Goal: Obtain resource: Download file/media

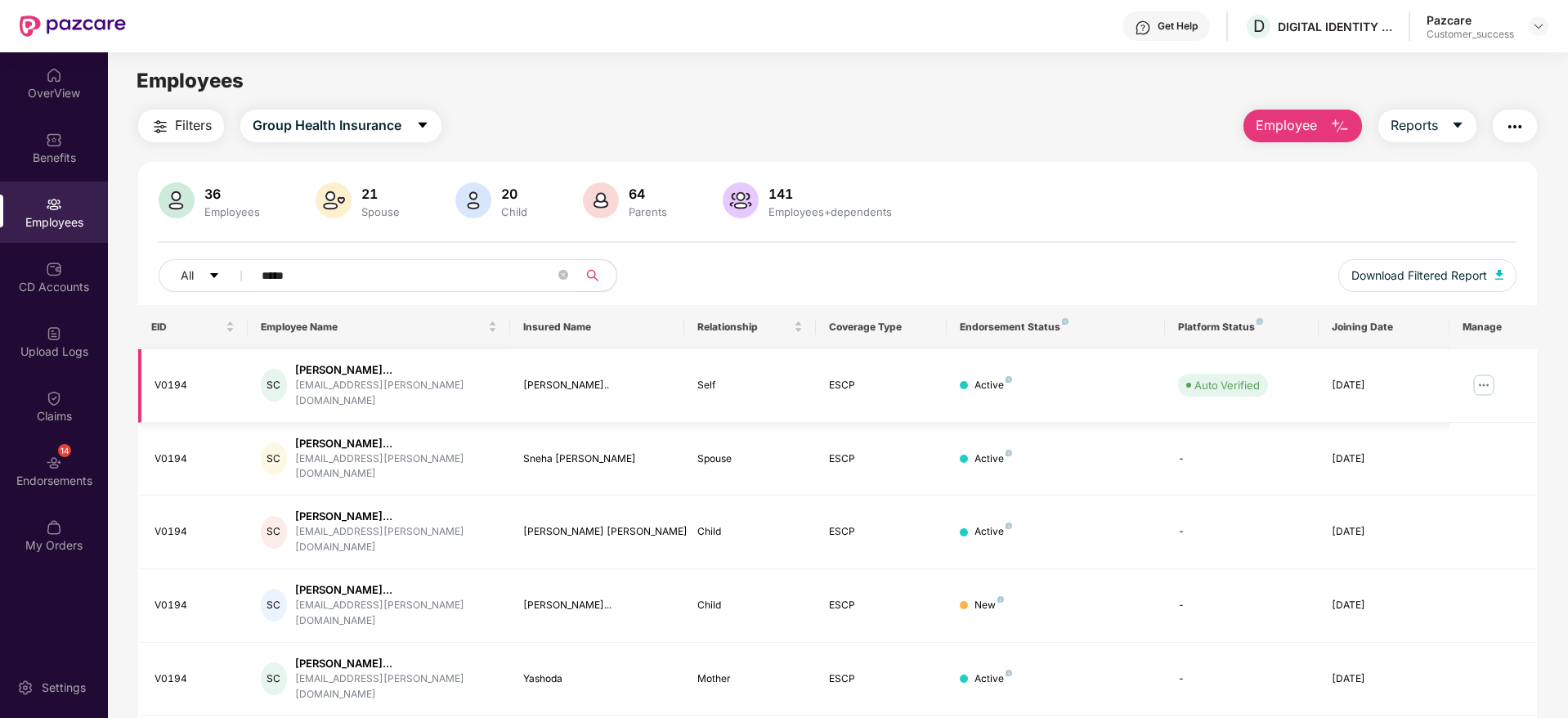
scroll to position [53, 0]
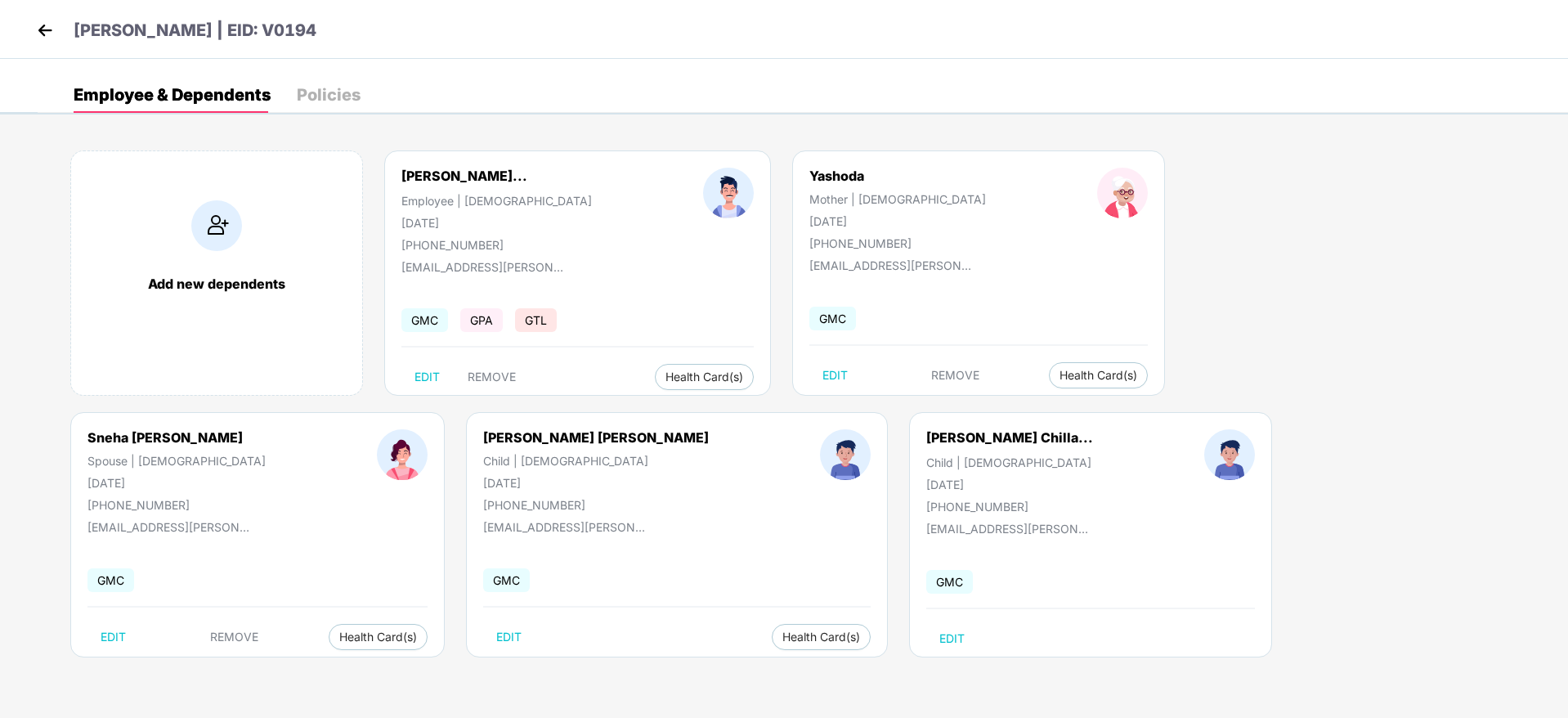
click at [47, 41] on img at bounding box center [45, 30] width 25 height 25
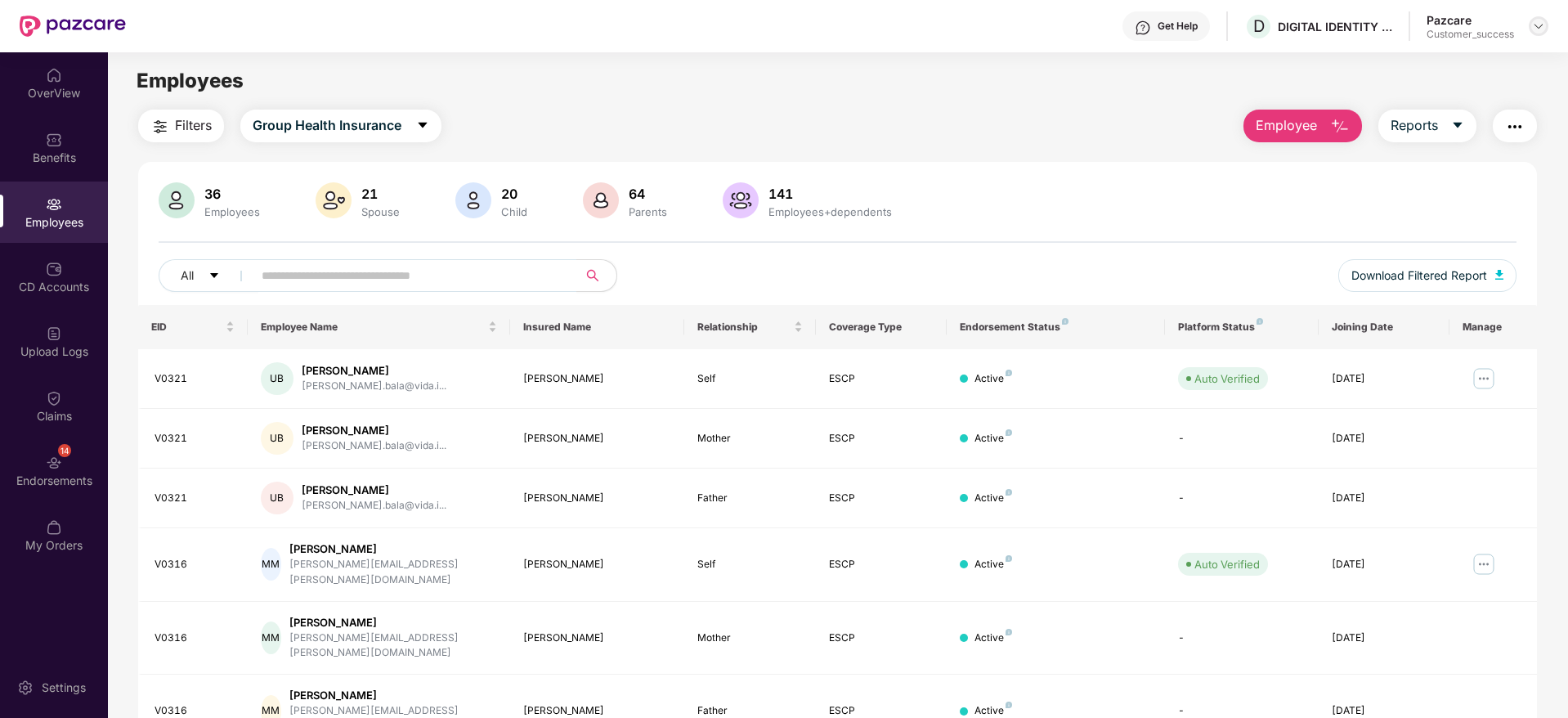
click at [1541, 29] on img at bounding box center [1538, 26] width 13 height 13
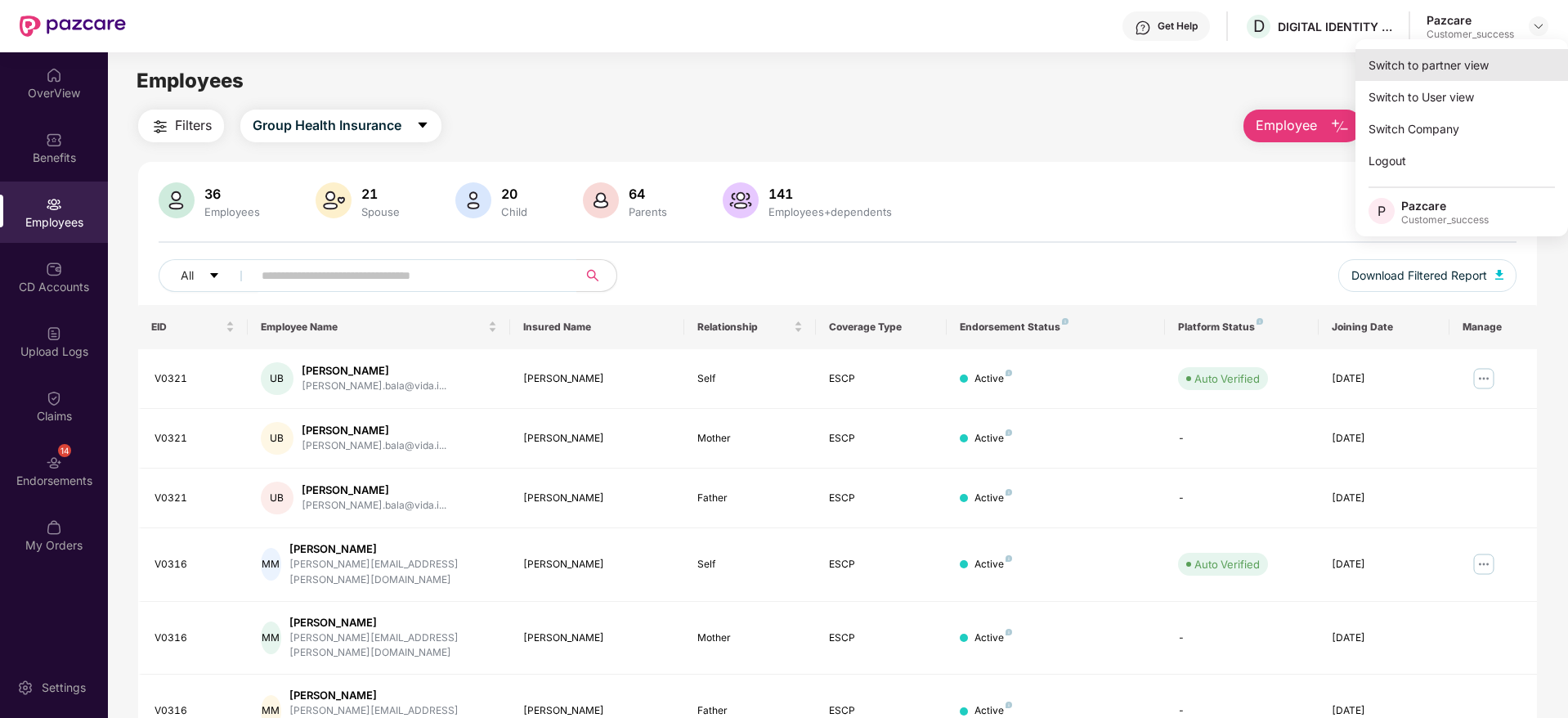
click at [1512, 57] on div "Switch to partner view" at bounding box center [1461, 65] width 212 height 32
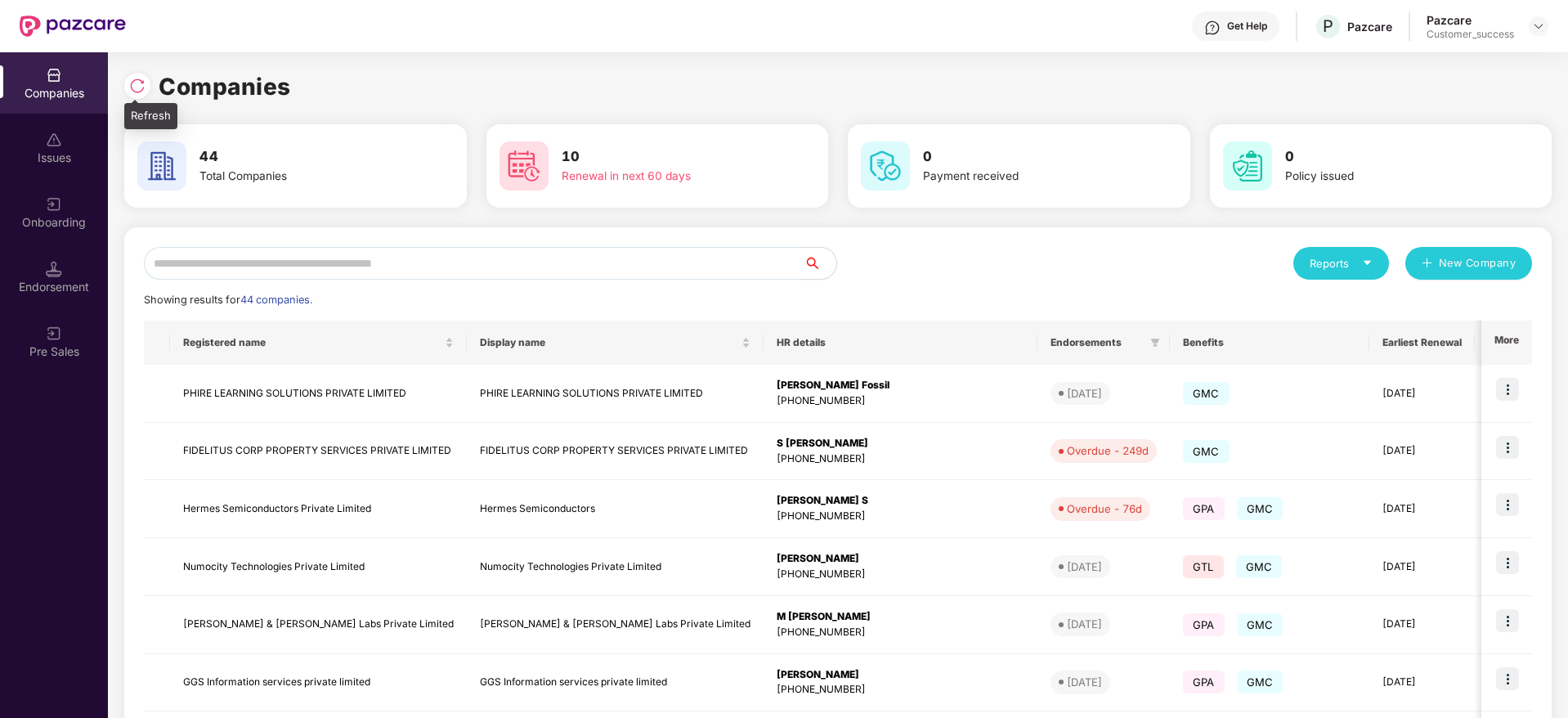
click at [131, 85] on img at bounding box center [137, 86] width 16 height 16
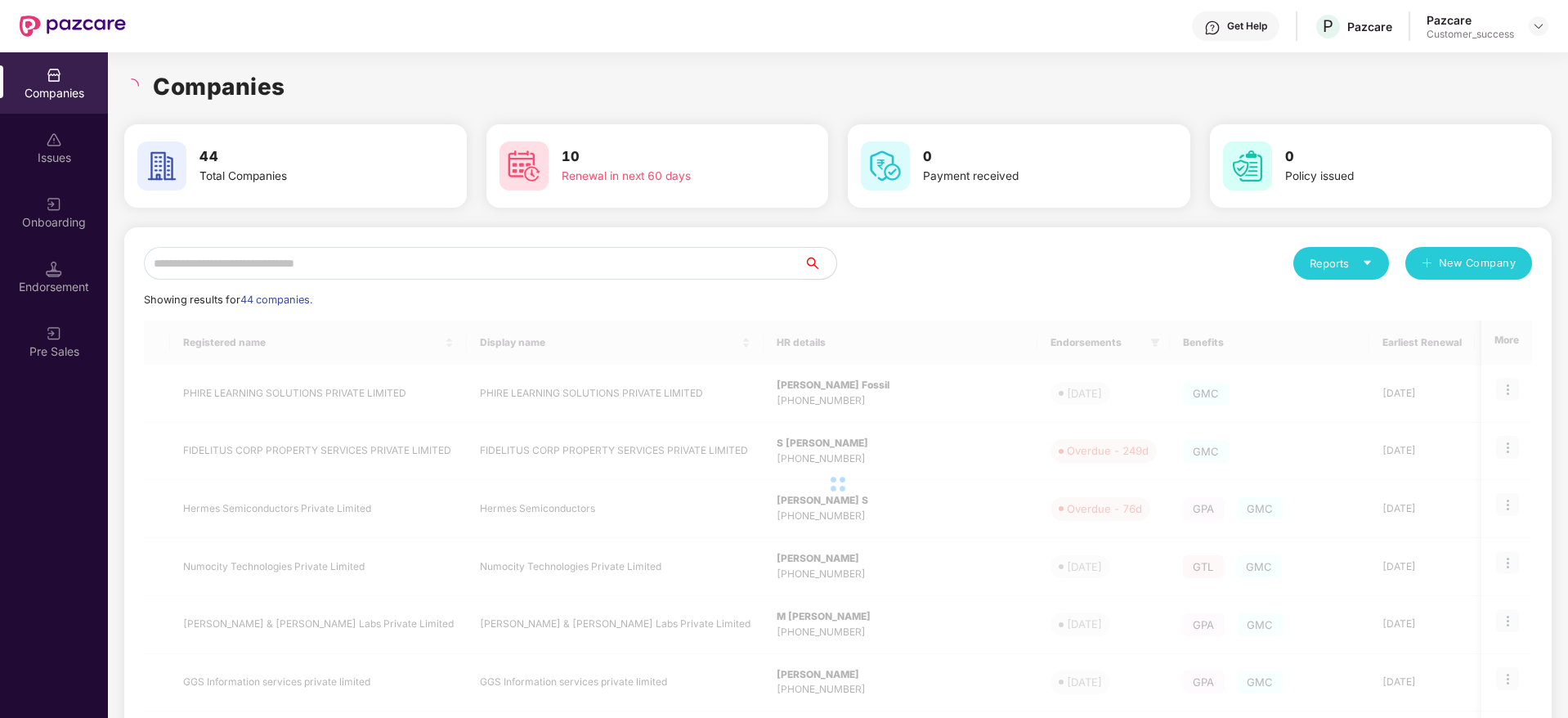
click at [303, 108] on div "Companies 44 Total Companies 10 Renewal in next 60 days 0 Payment received 0 Po…" at bounding box center [838, 551] width 1428 height 965
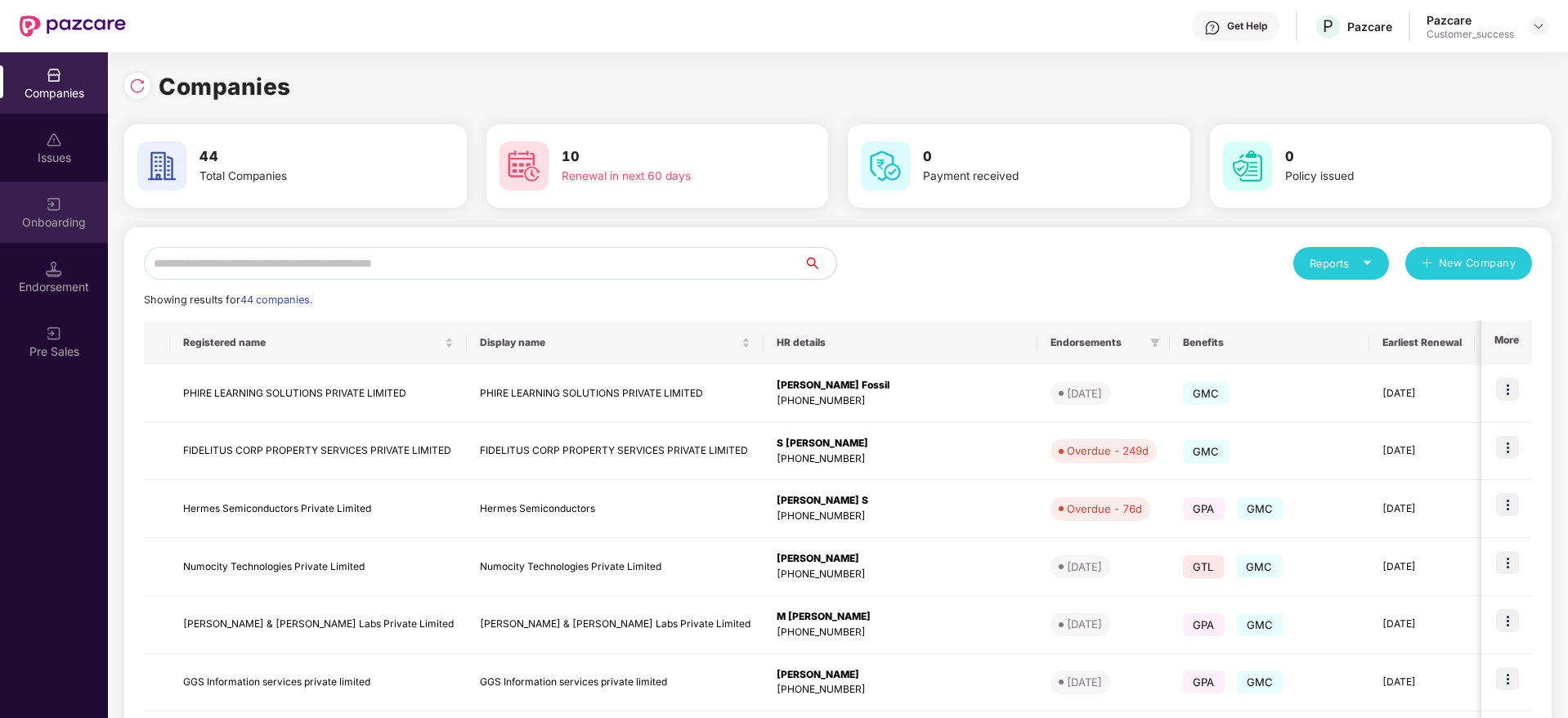
click at [61, 215] on div "Onboarding" at bounding box center [54, 222] width 108 height 16
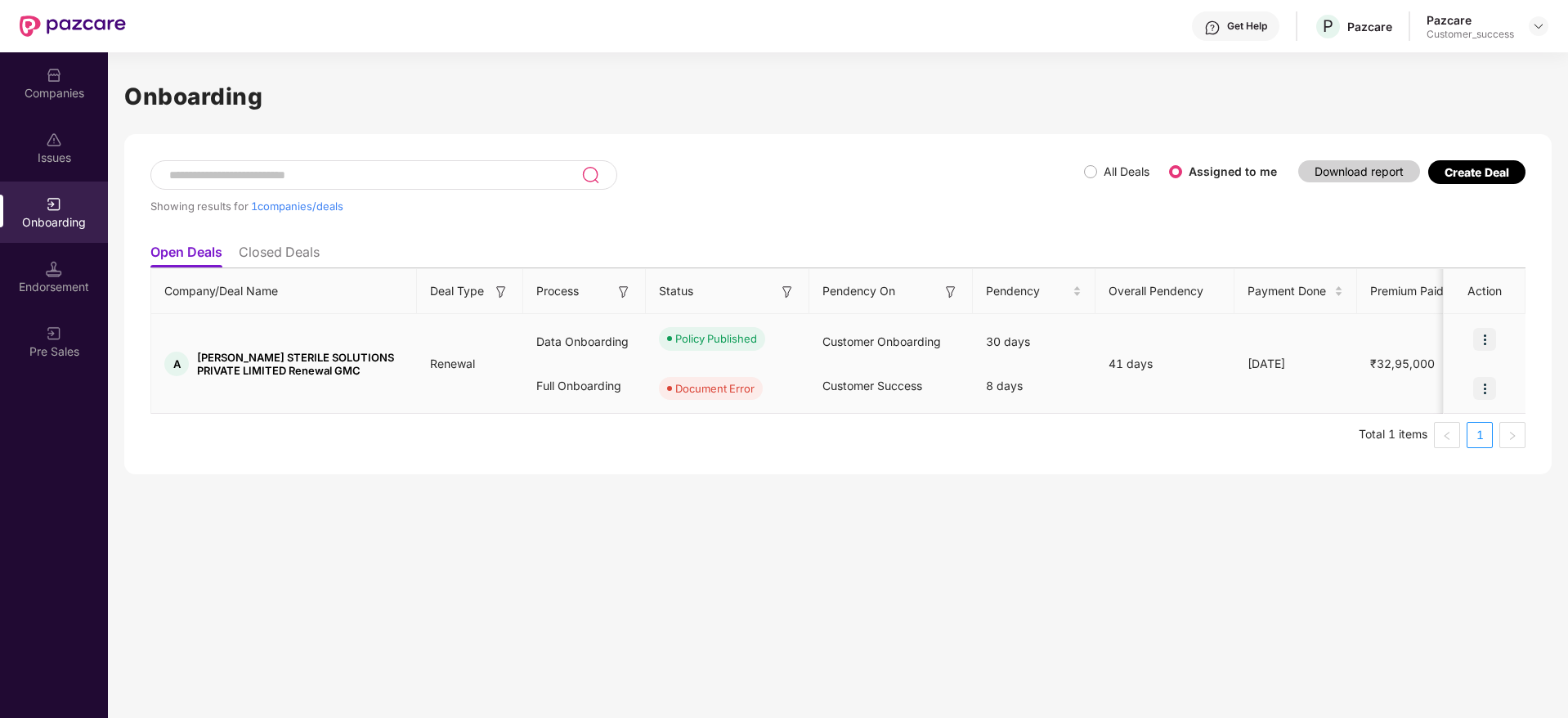
click at [1486, 390] on img at bounding box center [1484, 387] width 23 height 23
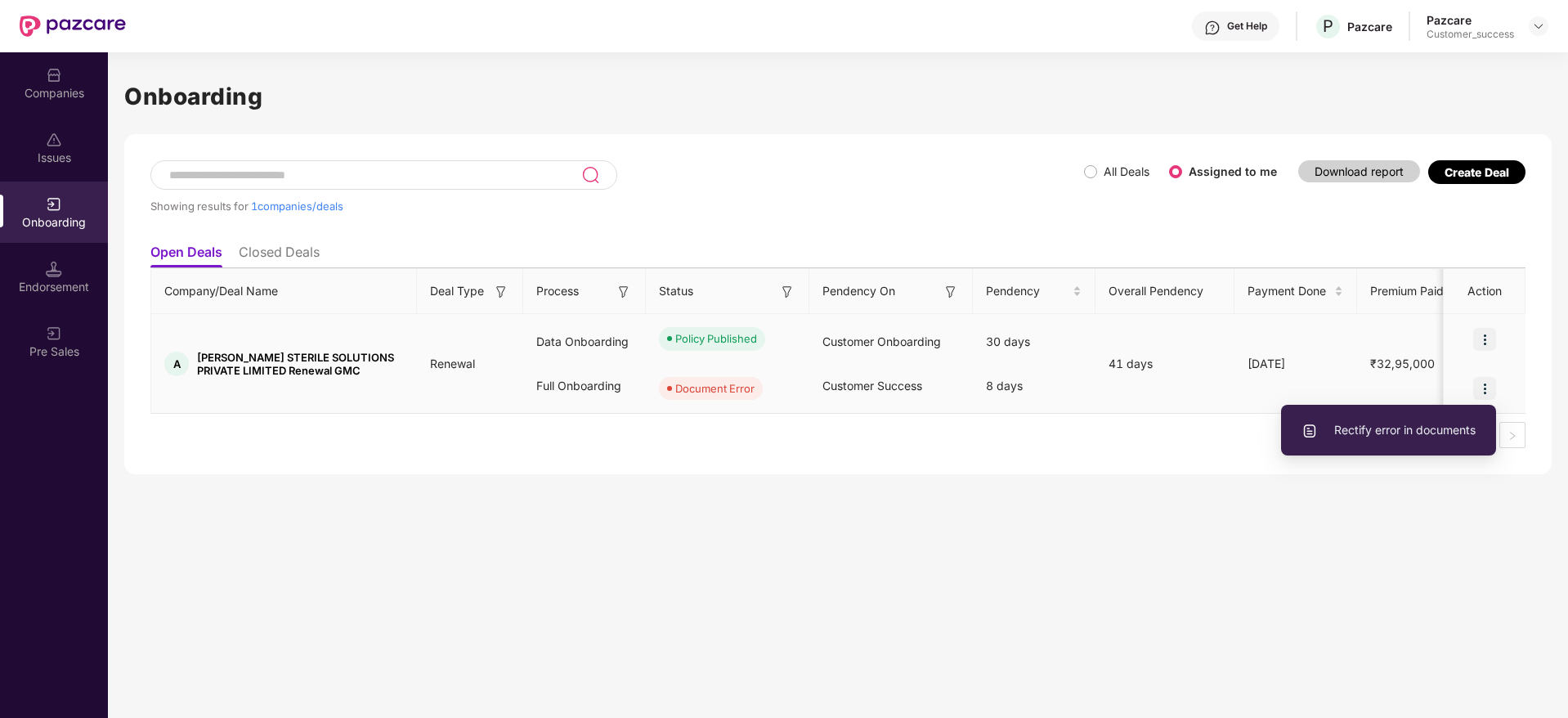
click at [1421, 426] on span "Rectify error in documents" at bounding box center [1389, 430] width 174 height 18
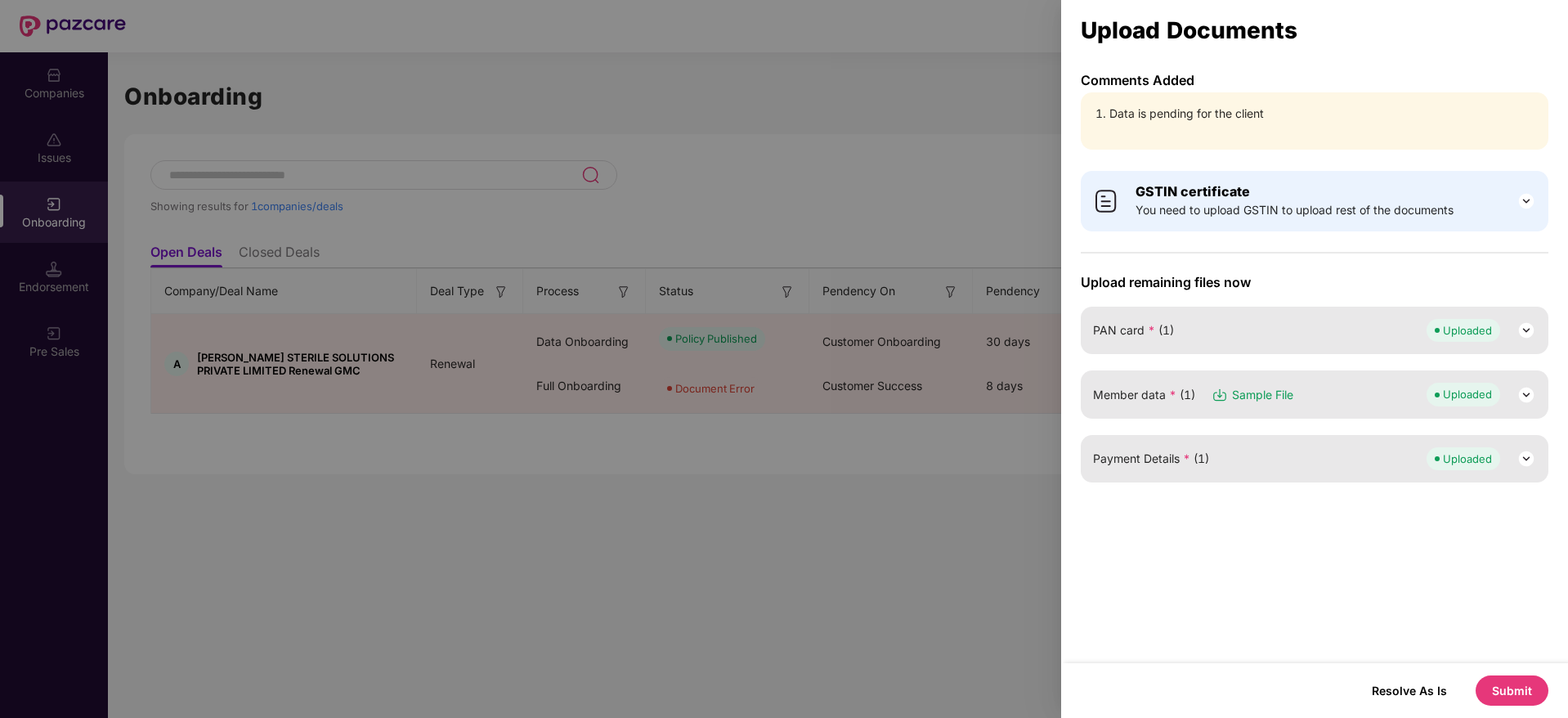
click at [1342, 391] on div "Member data * (1) Sample File Uploaded" at bounding box center [1315, 393] width 443 height 23
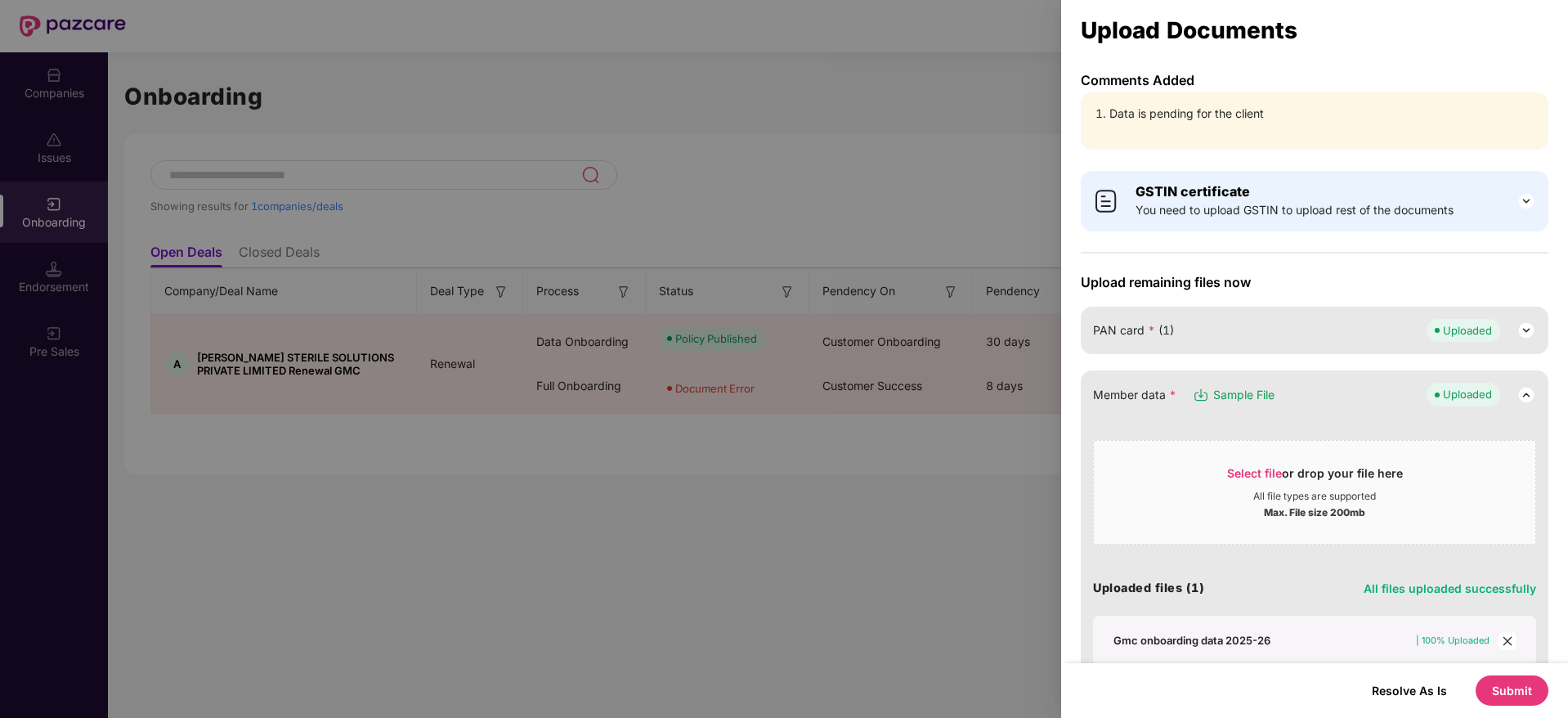
click at [1527, 395] on img at bounding box center [1527, 395] width 20 height 20
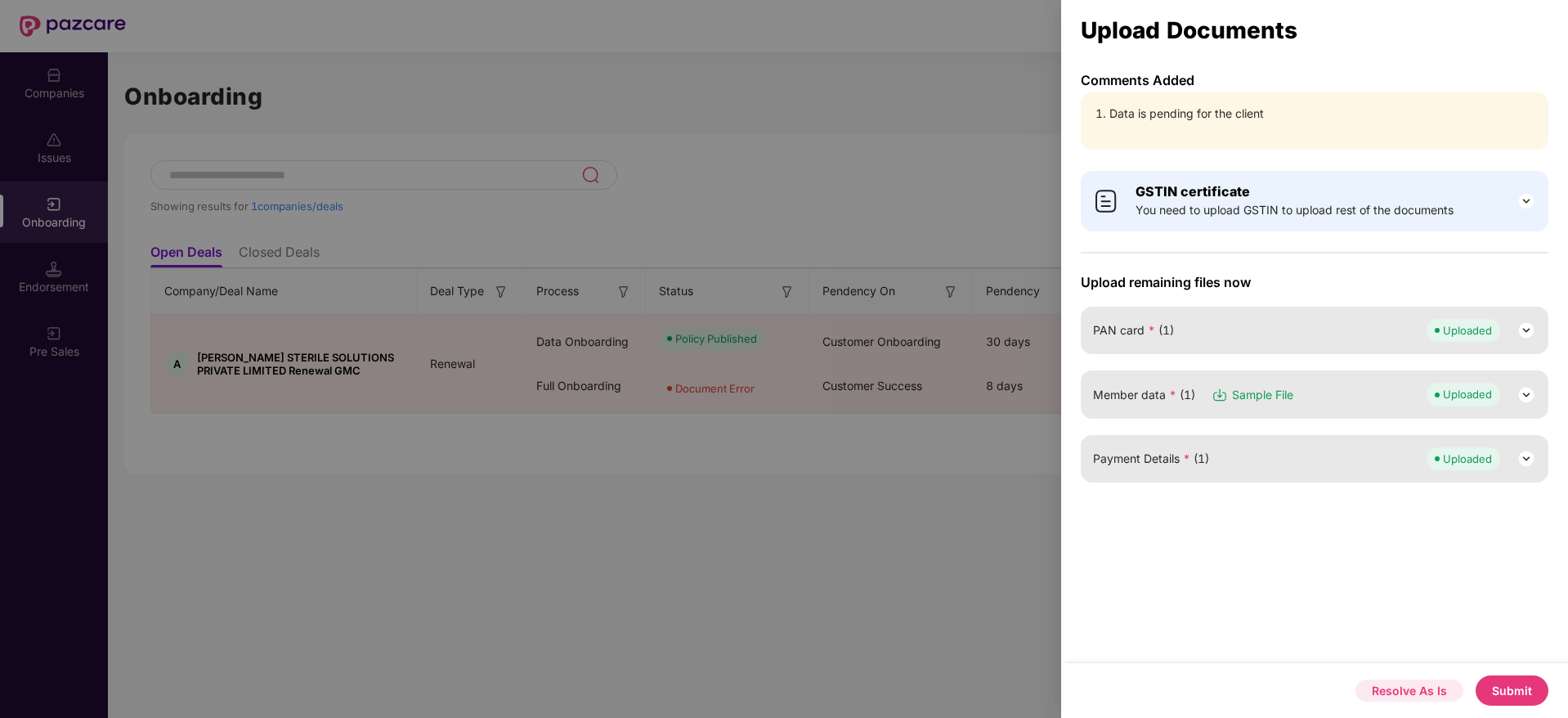
click at [1407, 696] on button "Resolve As Is" at bounding box center [1410, 690] width 108 height 22
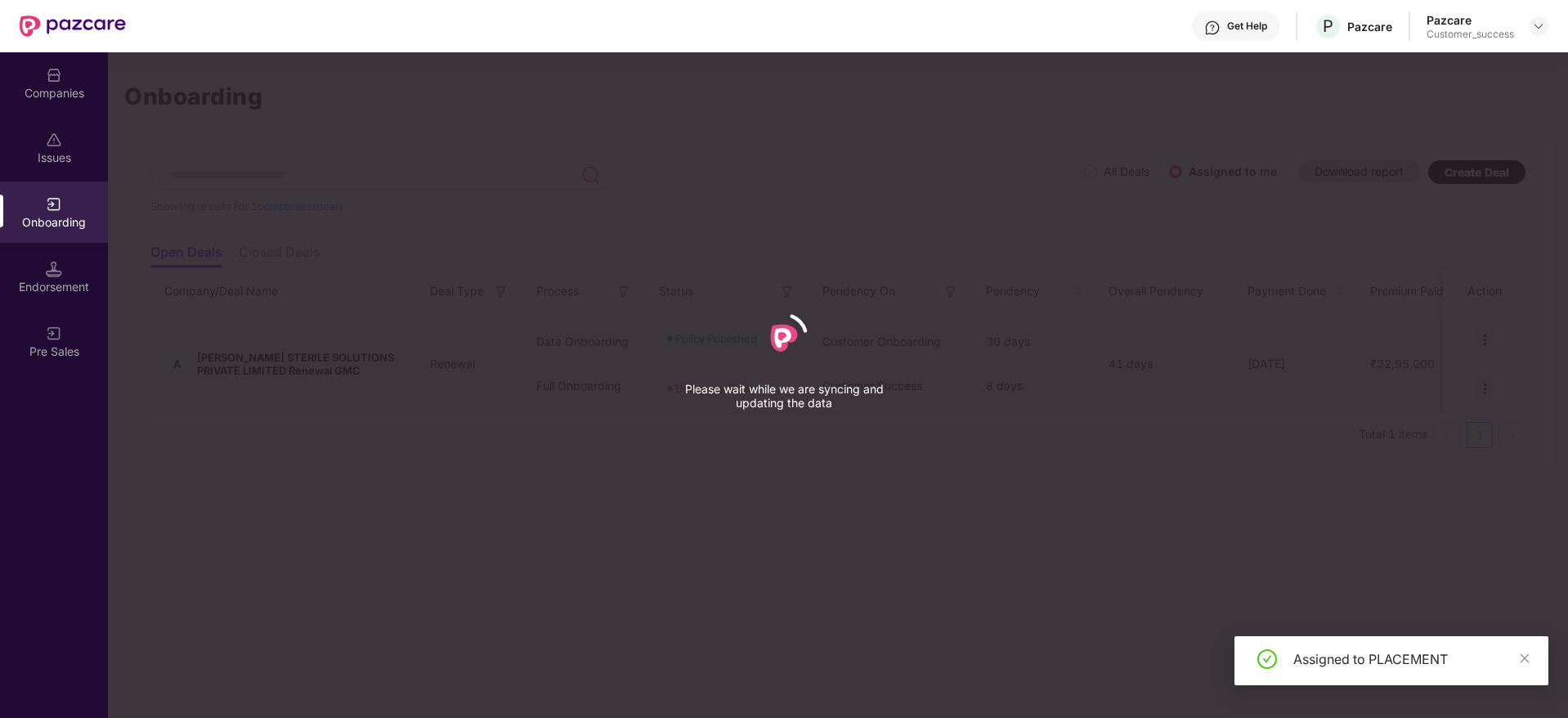
click at [743, 490] on div "Please wait while we are syncing and updating the data" at bounding box center [784, 359] width 1568 height 718
click at [41, 91] on div "Companies" at bounding box center [54, 93] width 108 height 16
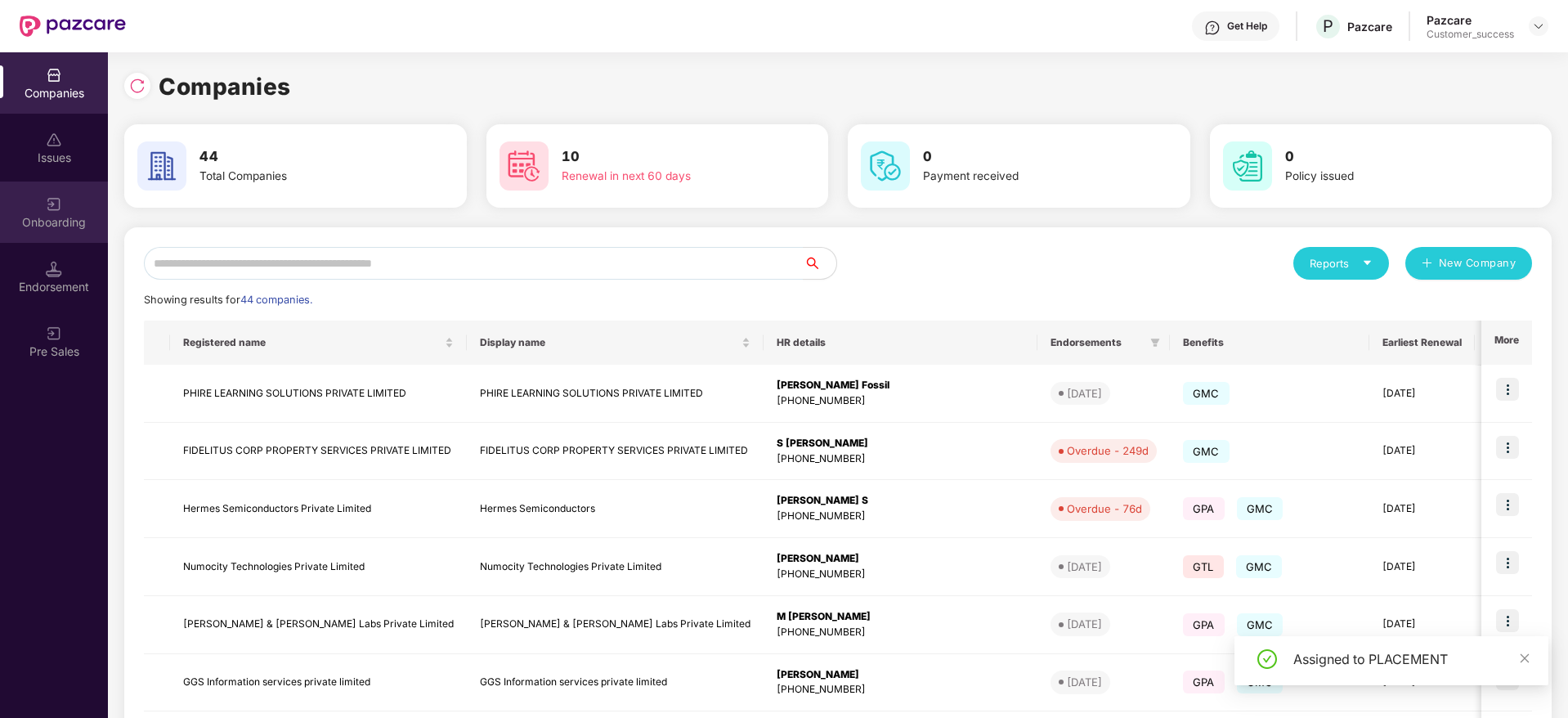
click at [73, 207] on div "Onboarding" at bounding box center [54, 212] width 108 height 62
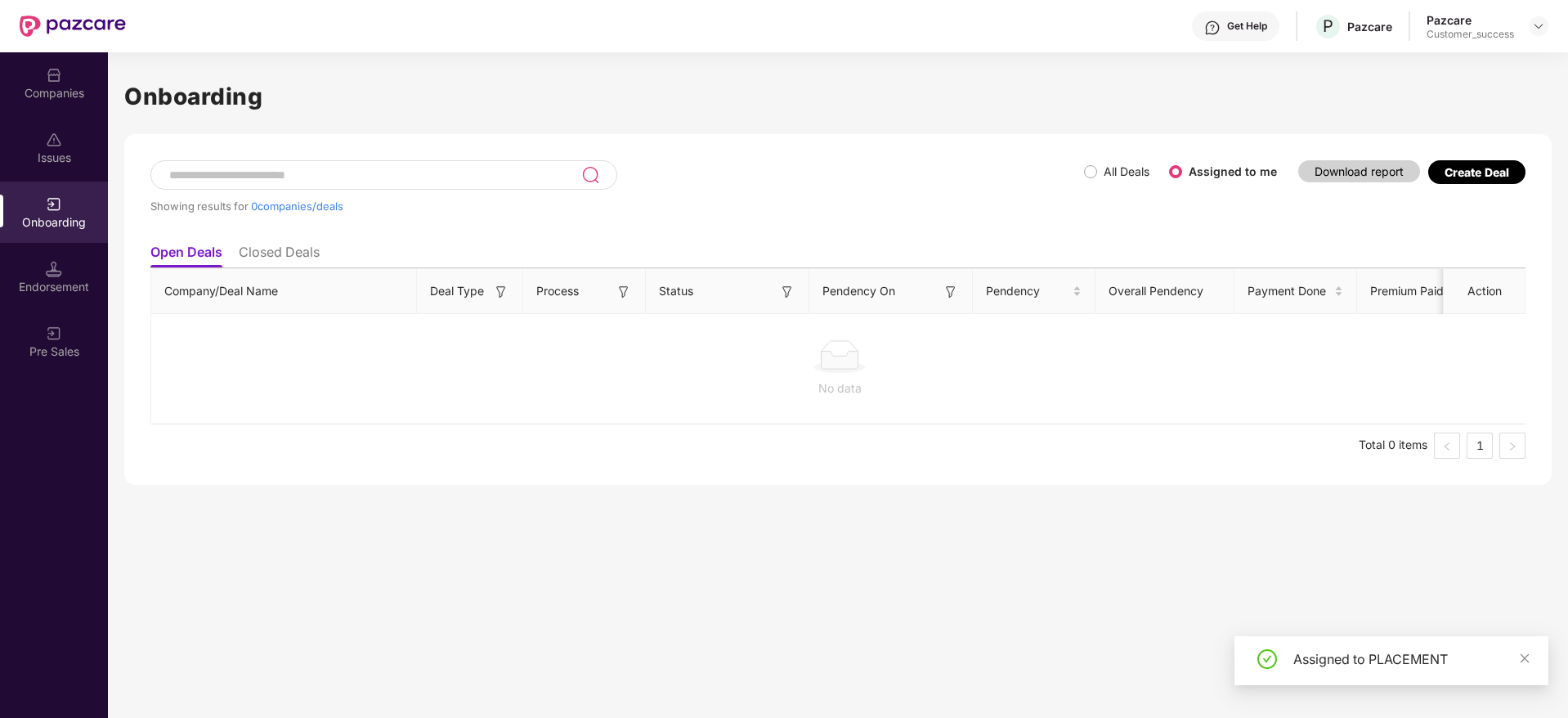
click at [59, 49] on div at bounding box center [73, 26] width 107 height 53
click at [54, 67] on img at bounding box center [54, 75] width 16 height 16
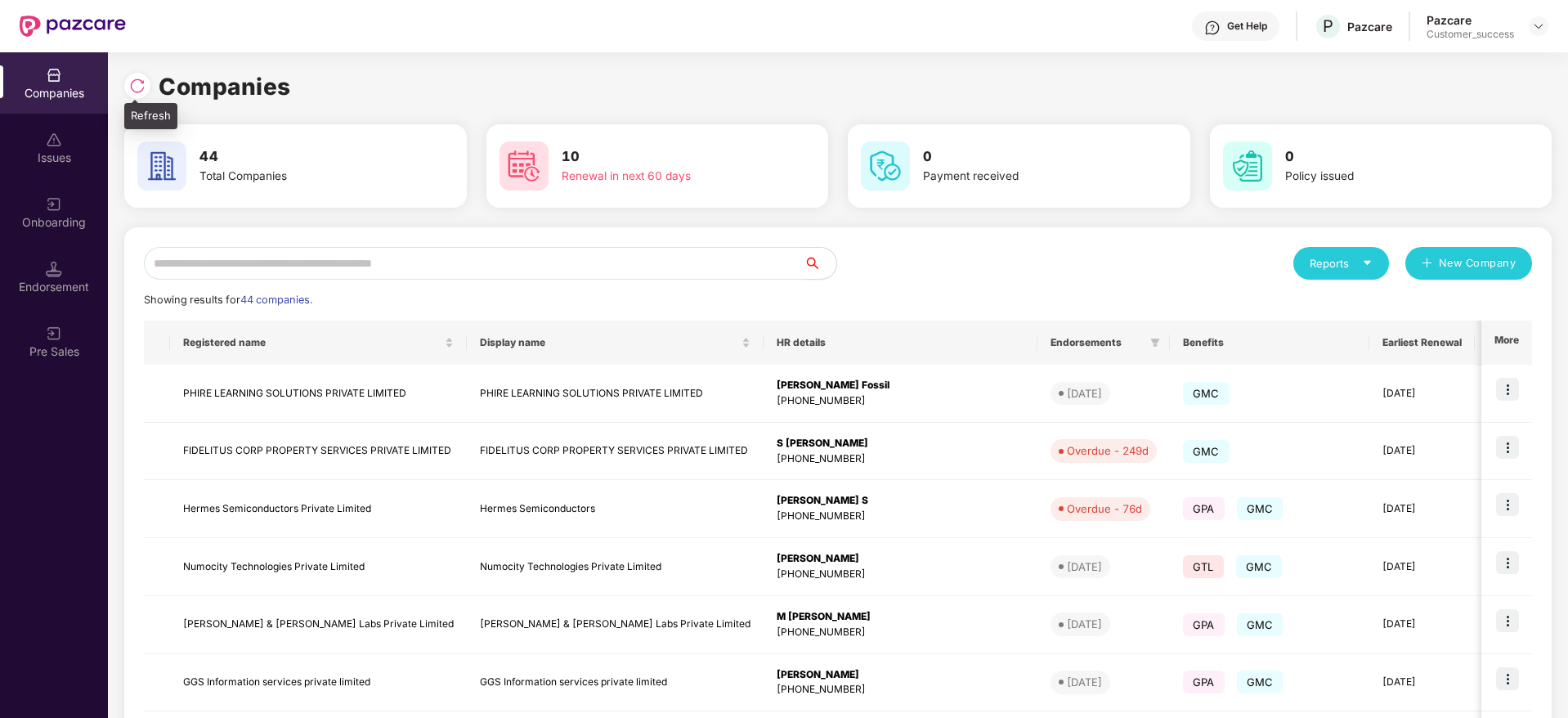
click at [134, 94] on div at bounding box center [137, 86] width 26 height 26
click at [136, 78] on img at bounding box center [137, 86] width 16 height 16
click at [408, 258] on input "text" at bounding box center [473, 263] width 659 height 33
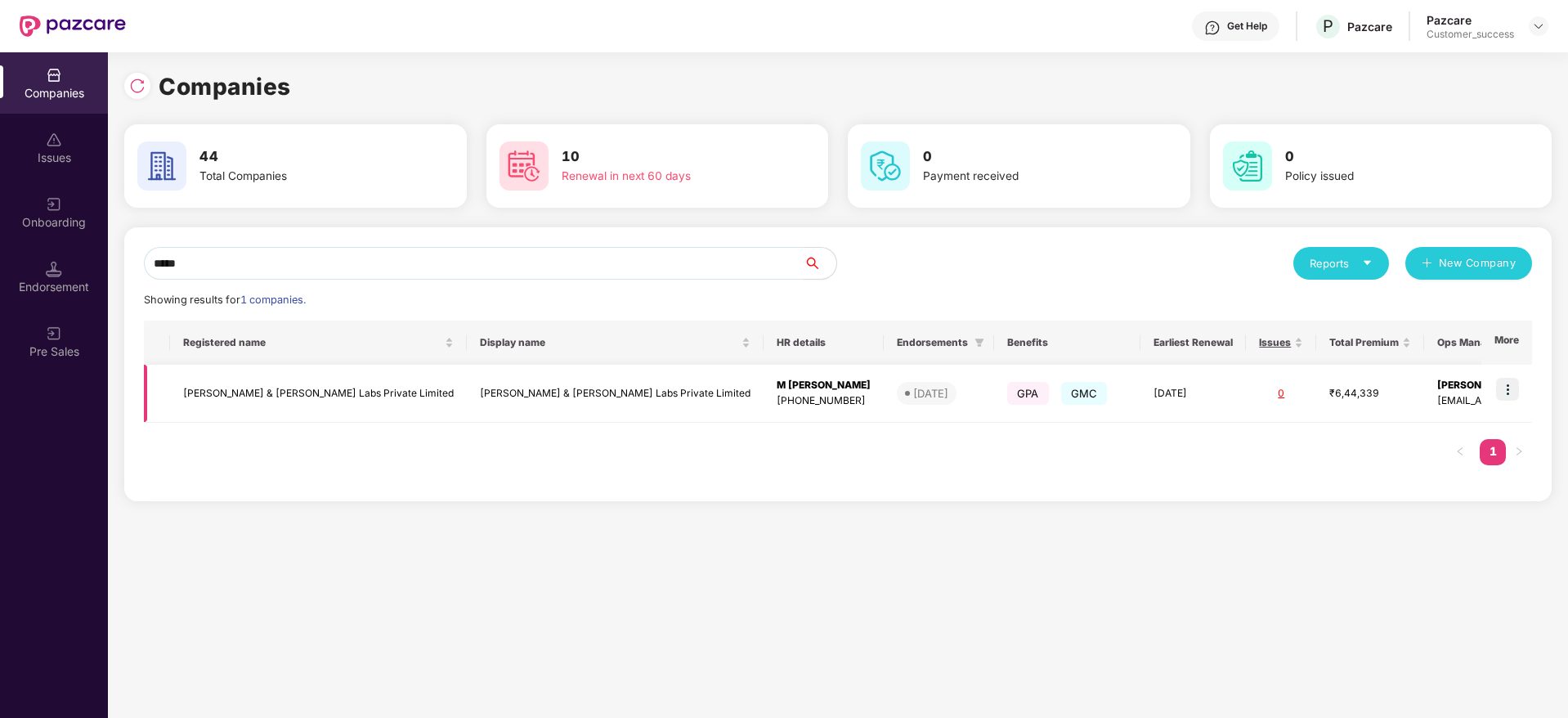
type input "*****"
click at [1513, 389] on img at bounding box center [1507, 388] width 23 height 23
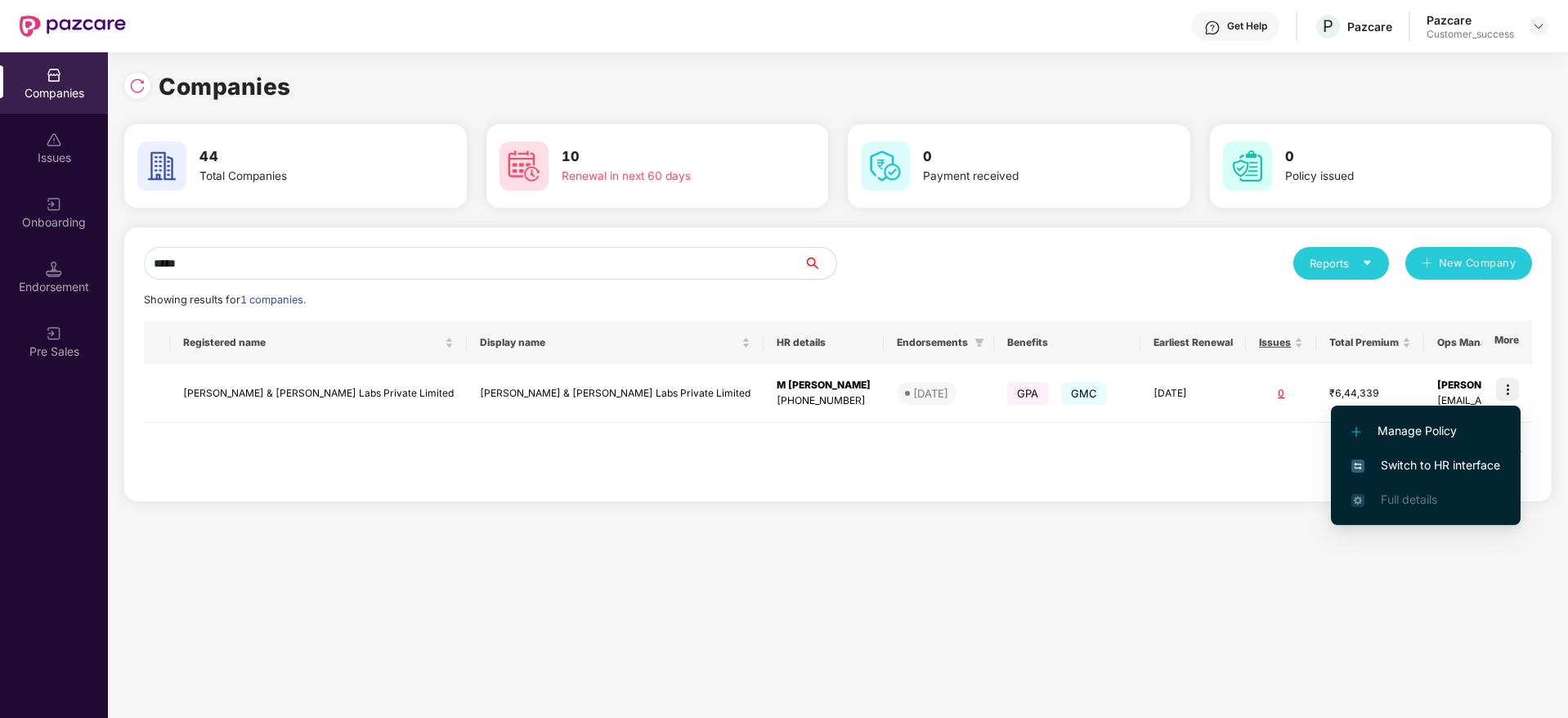
click at [1460, 458] on span "Switch to HR interface" at bounding box center [1426, 465] width 148 height 18
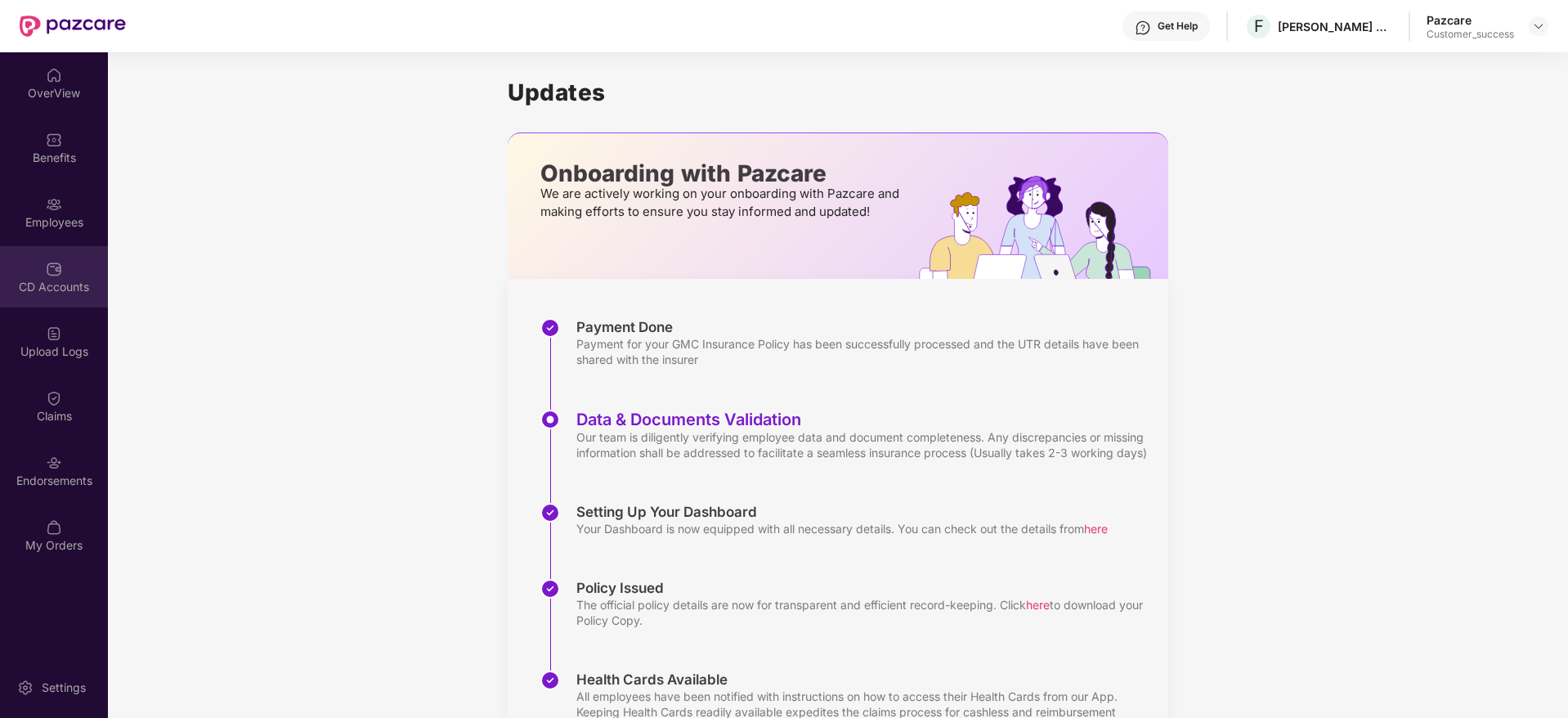
click at [62, 273] on div "CD Accounts" at bounding box center [54, 277] width 108 height 62
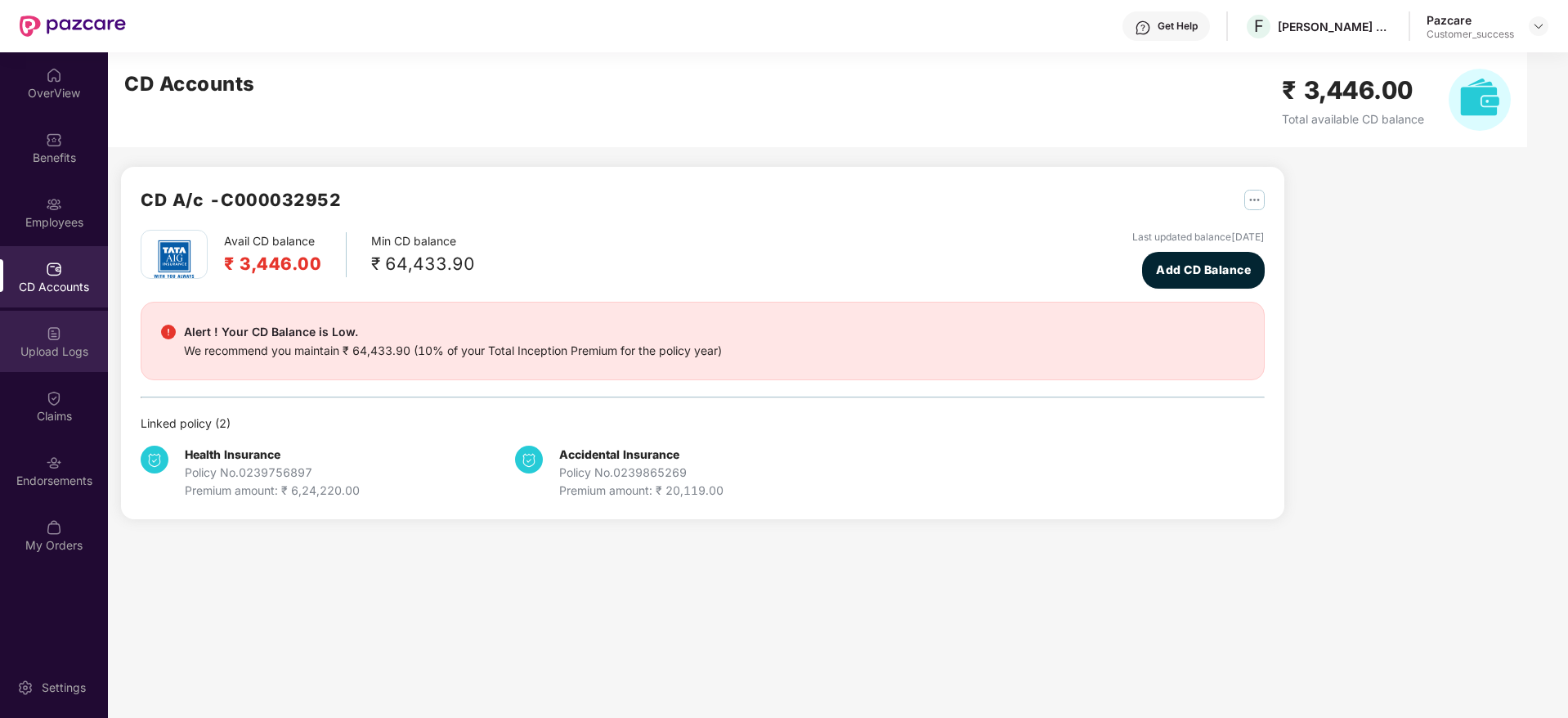
click at [64, 350] on div "Upload Logs" at bounding box center [54, 352] width 108 height 16
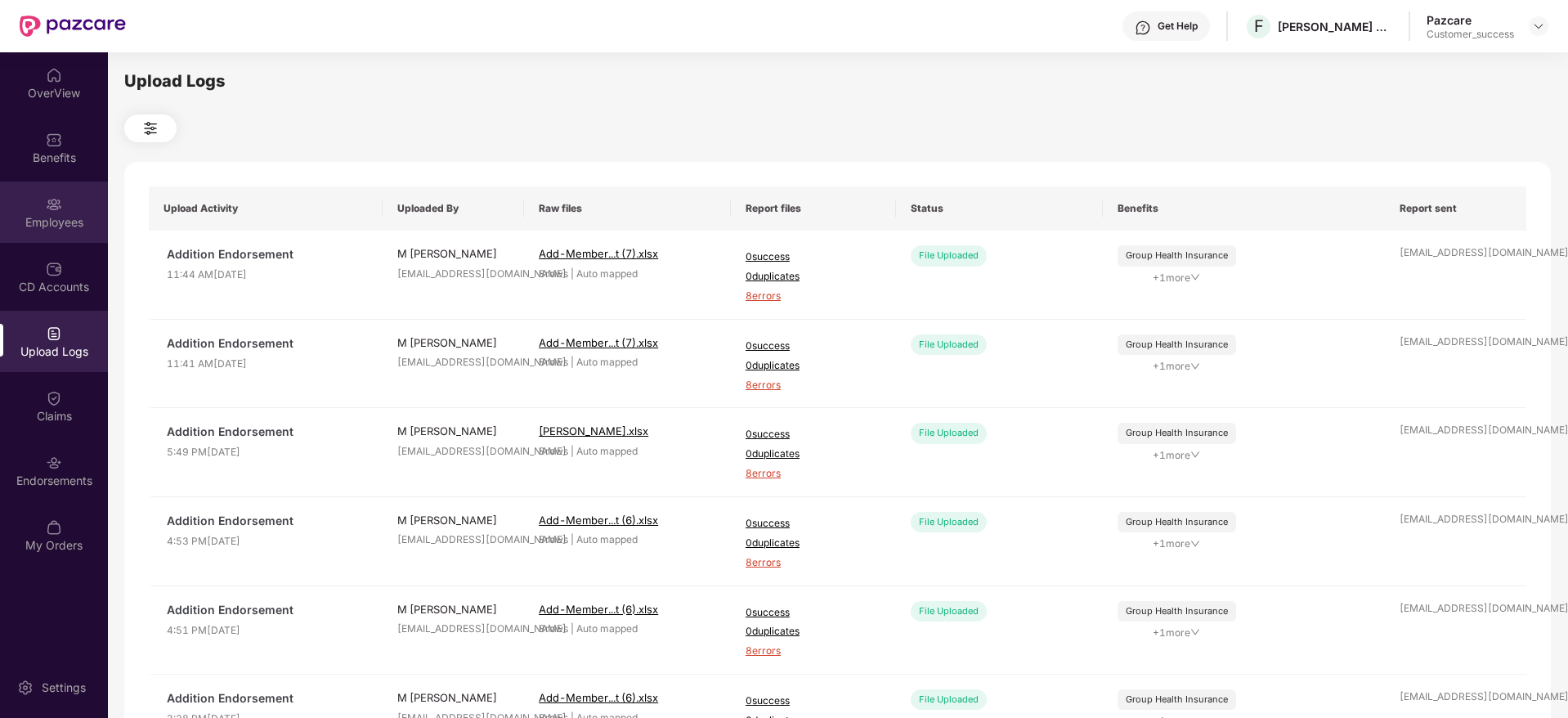
click at [66, 226] on div "Employees" at bounding box center [54, 222] width 108 height 16
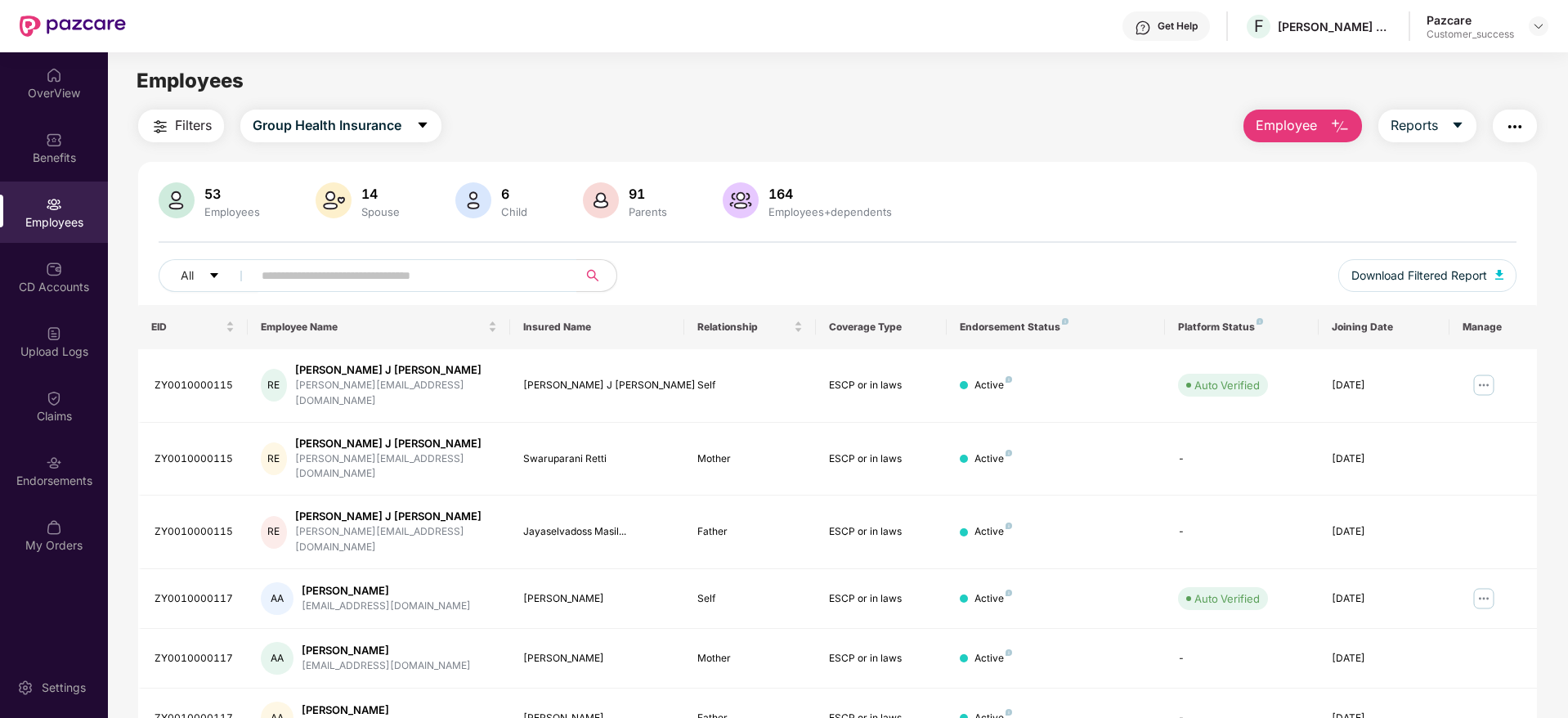
click at [184, 123] on span "Filters" at bounding box center [193, 125] width 37 height 21
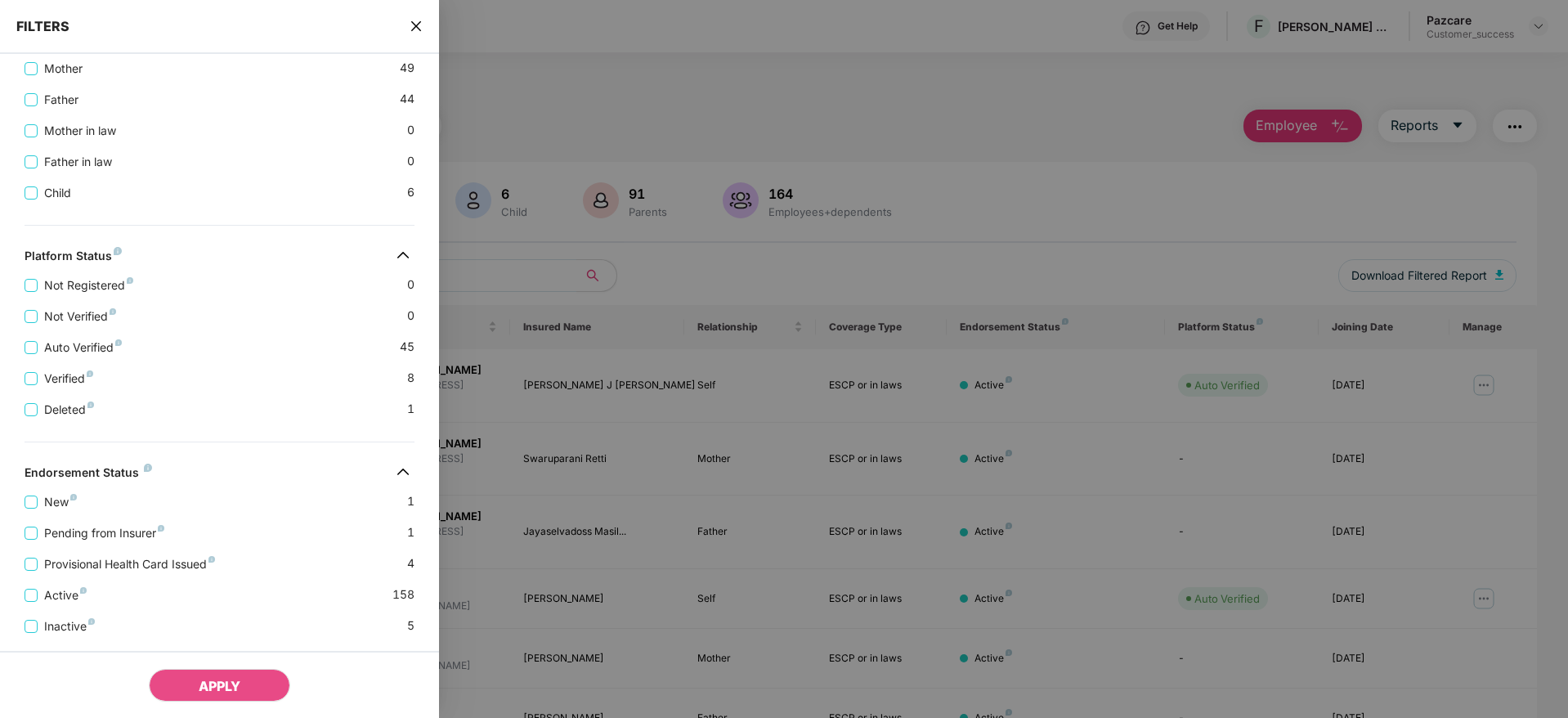
scroll to position [466, 0]
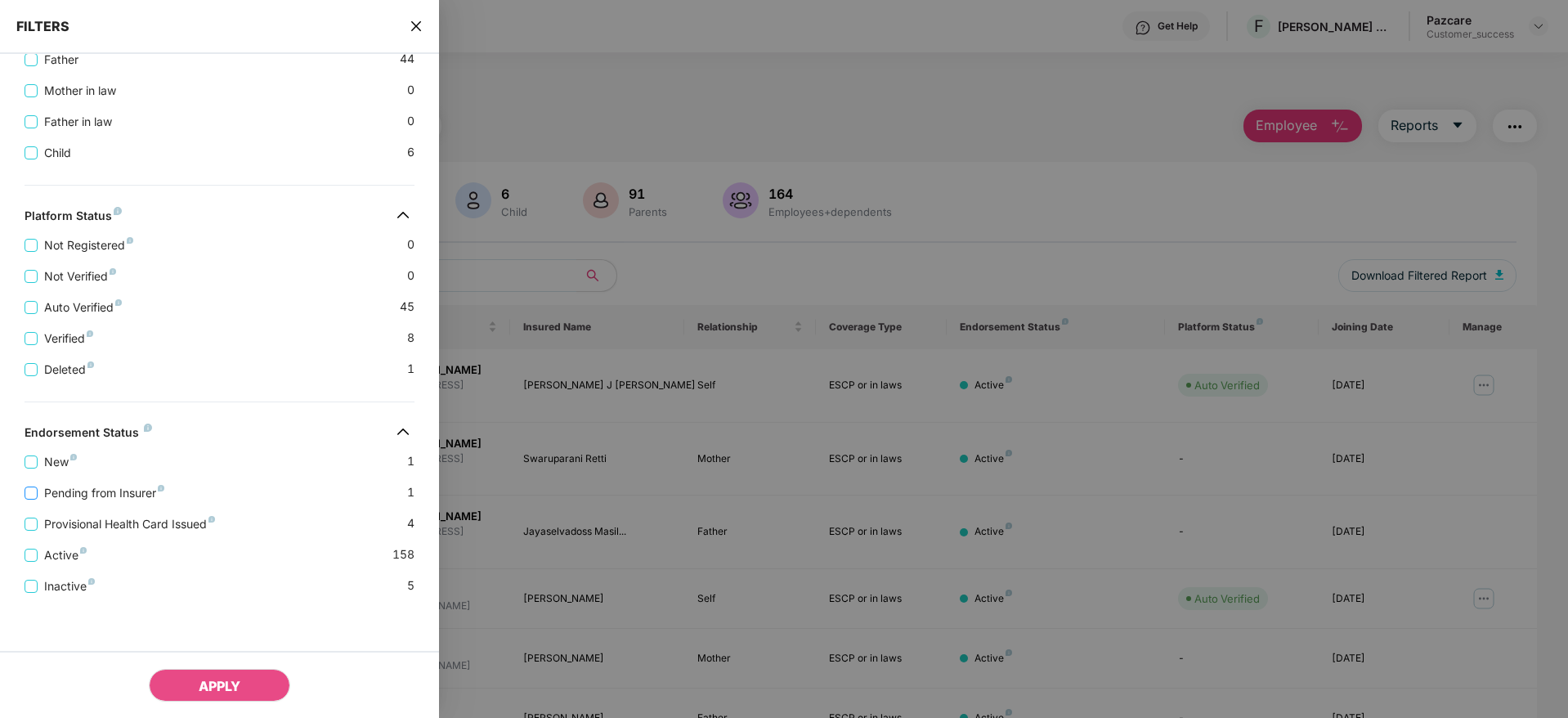
click at [143, 494] on span "Pending from Insurer" at bounding box center [105, 493] width 133 height 18
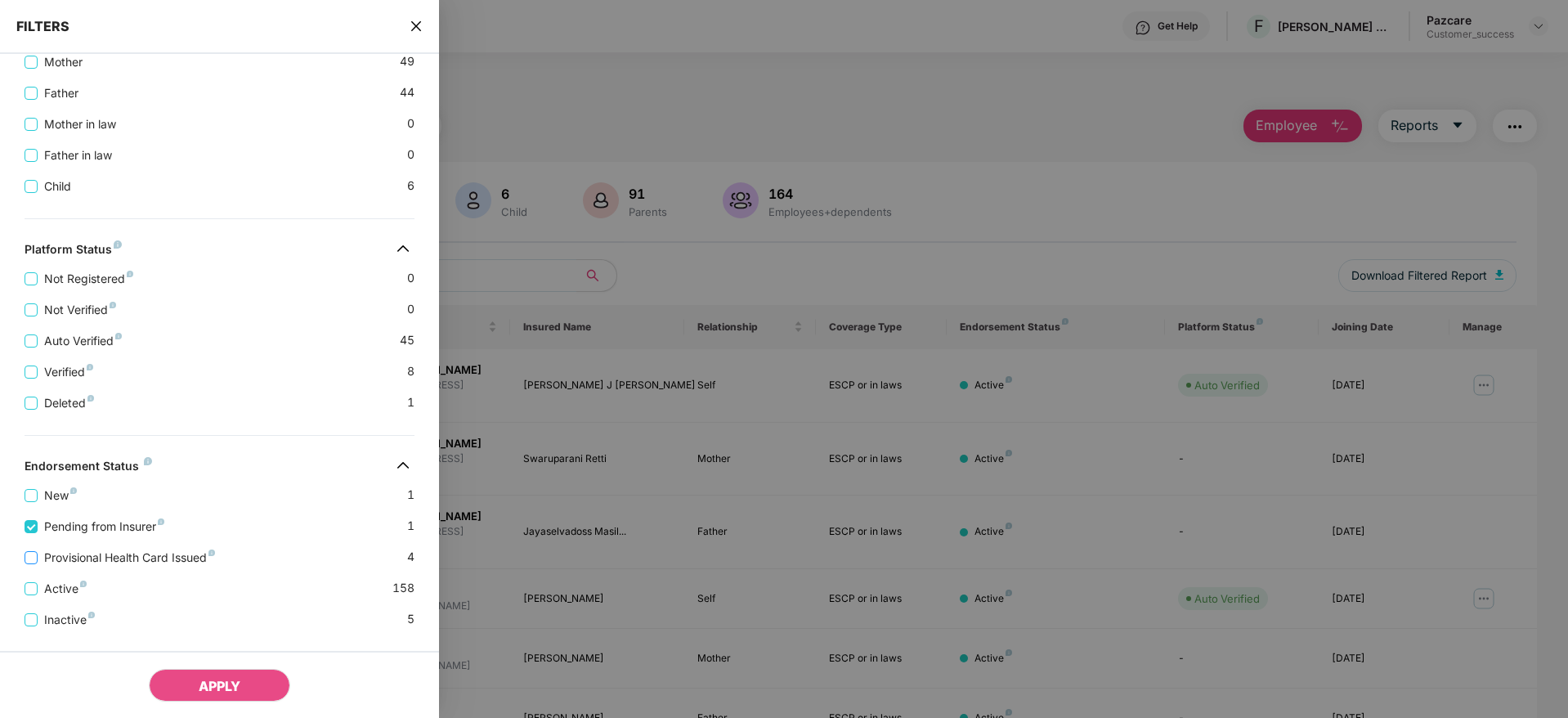
click at [156, 556] on span "Provisional Health Card Issued" at bounding box center [130, 558] width 184 height 18
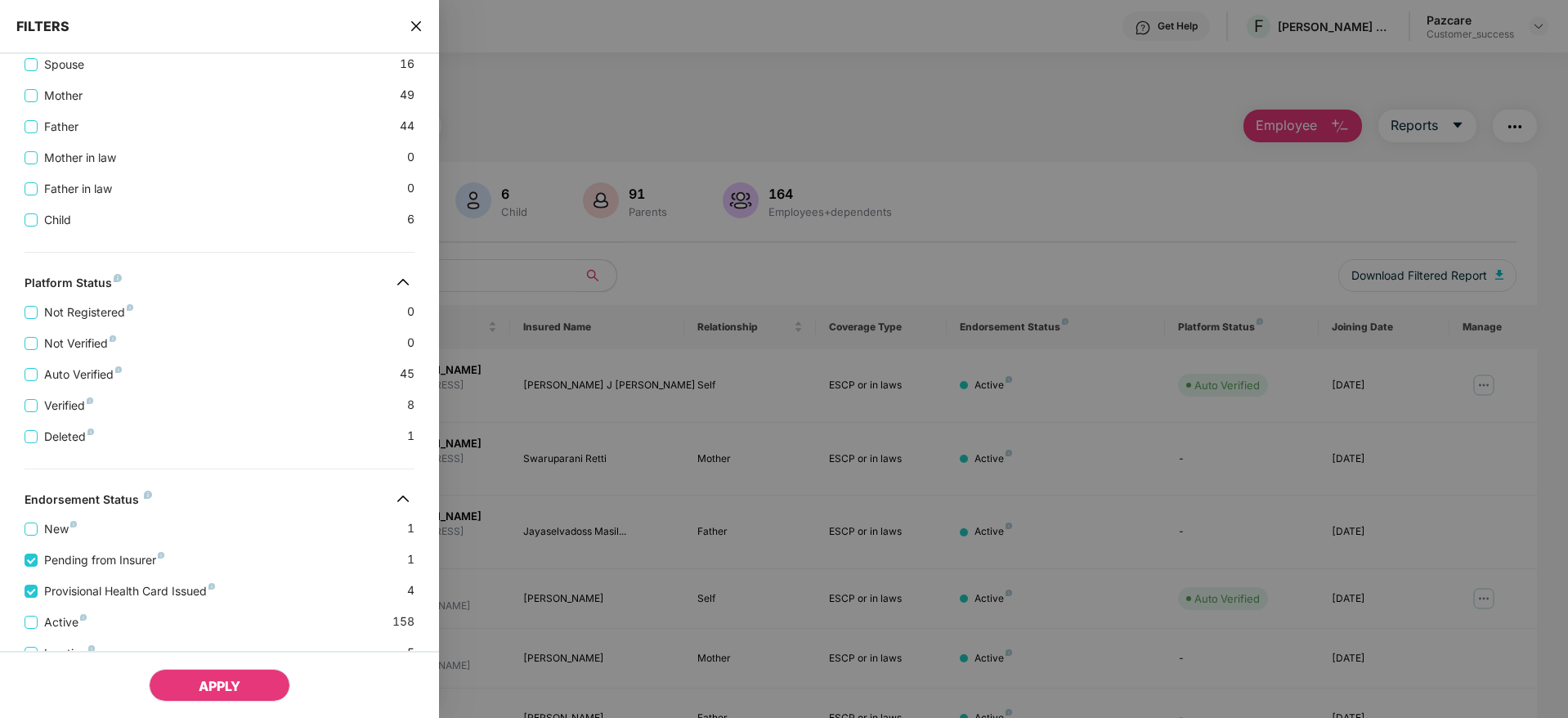
click at [210, 676] on button "APPLY" at bounding box center [219, 684] width 141 height 33
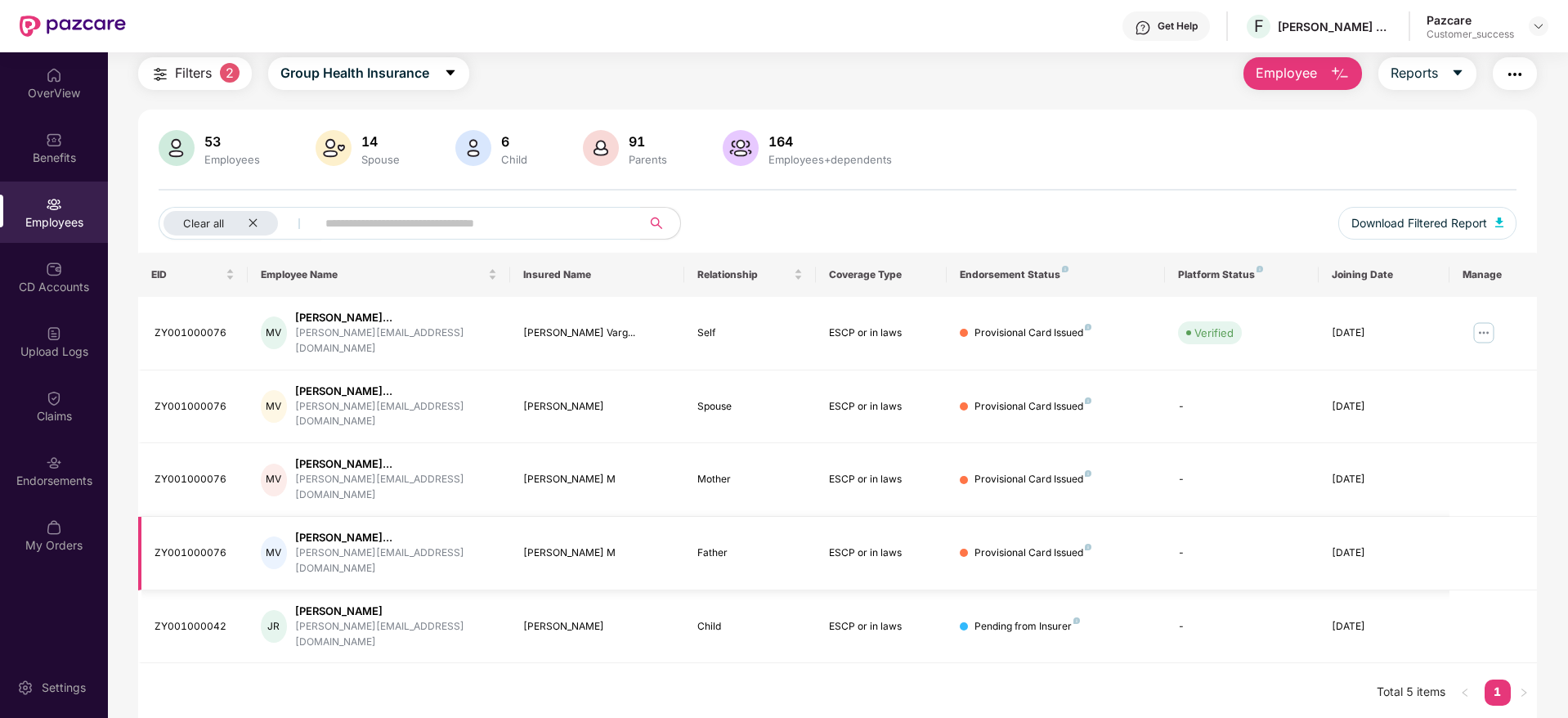
scroll to position [0, 0]
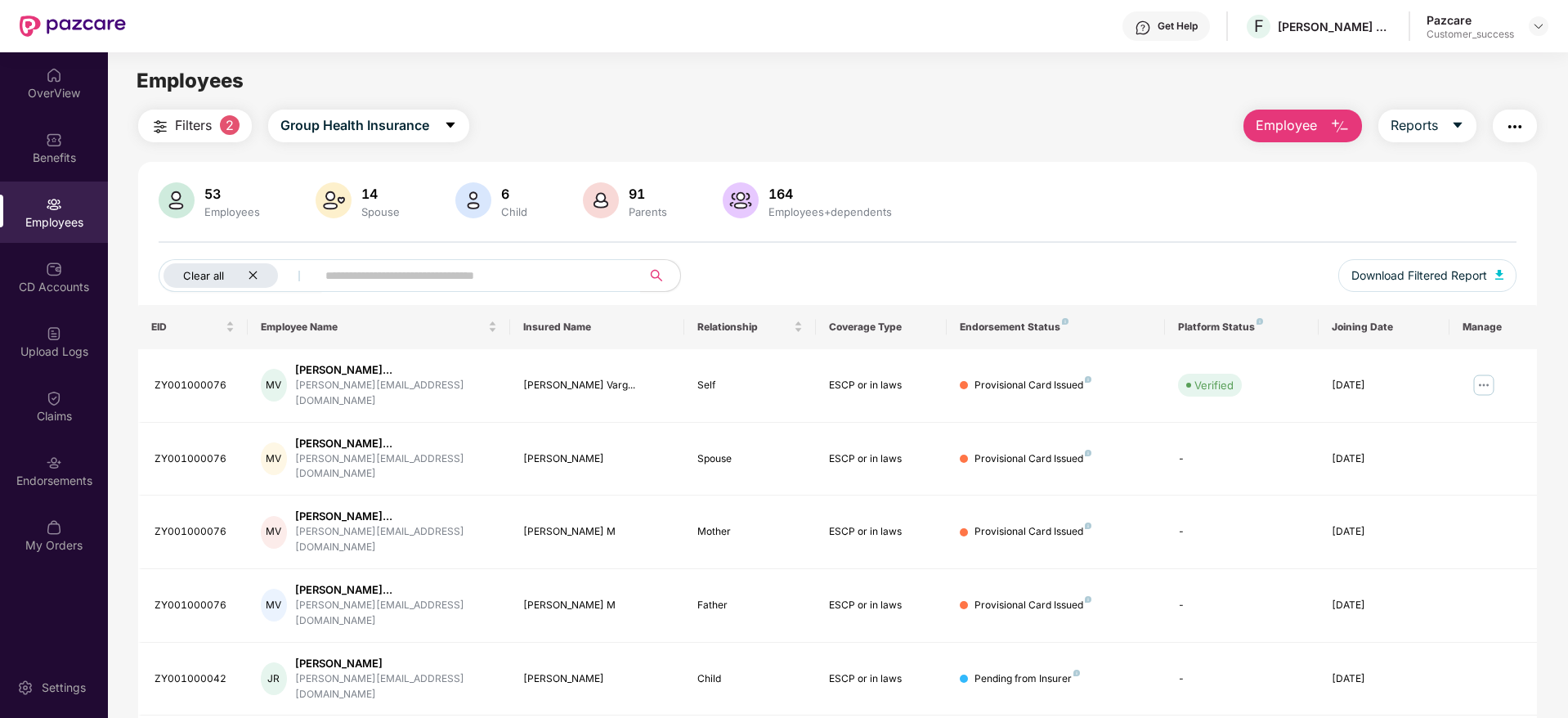
click at [255, 276] on icon "close" at bounding box center [253, 275] width 11 height 11
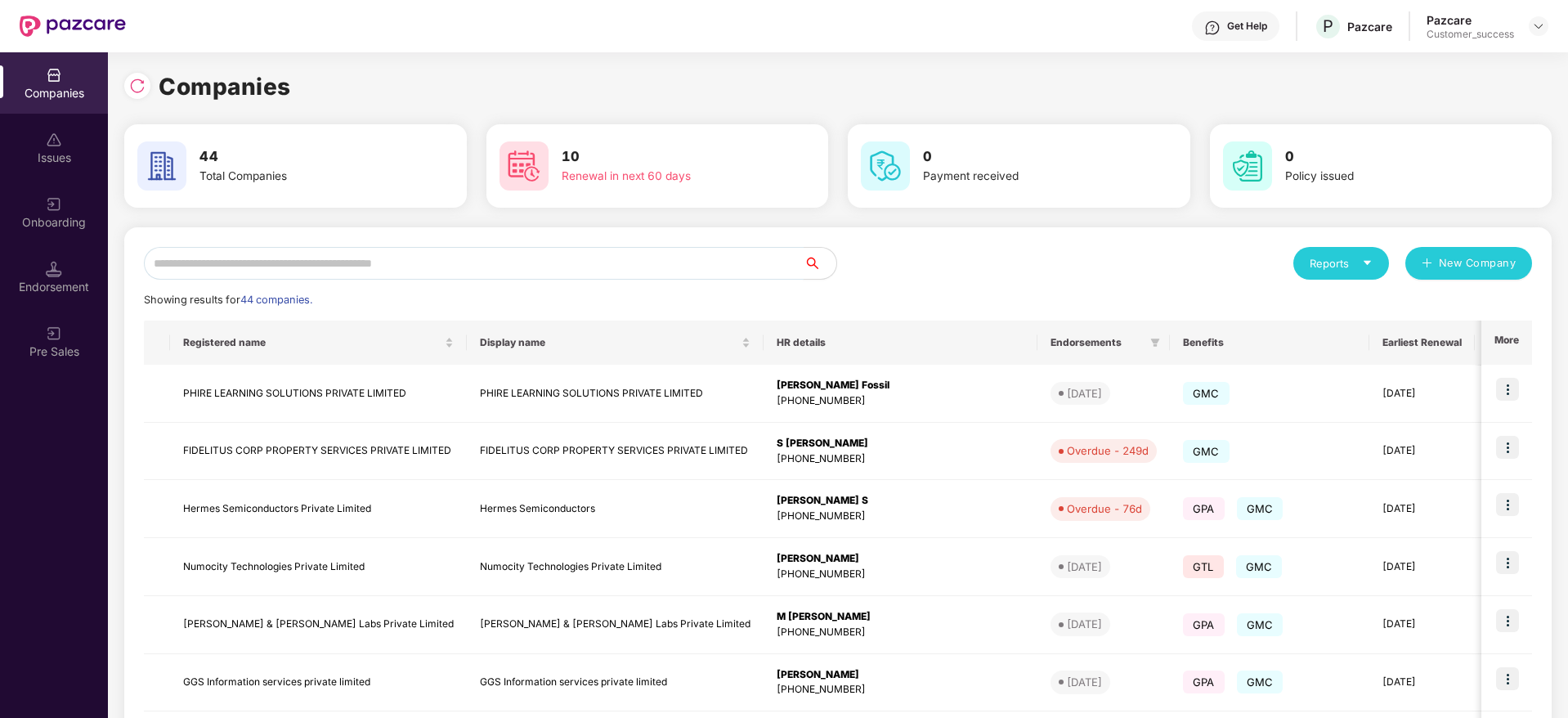
click at [578, 263] on input "text" at bounding box center [473, 263] width 659 height 33
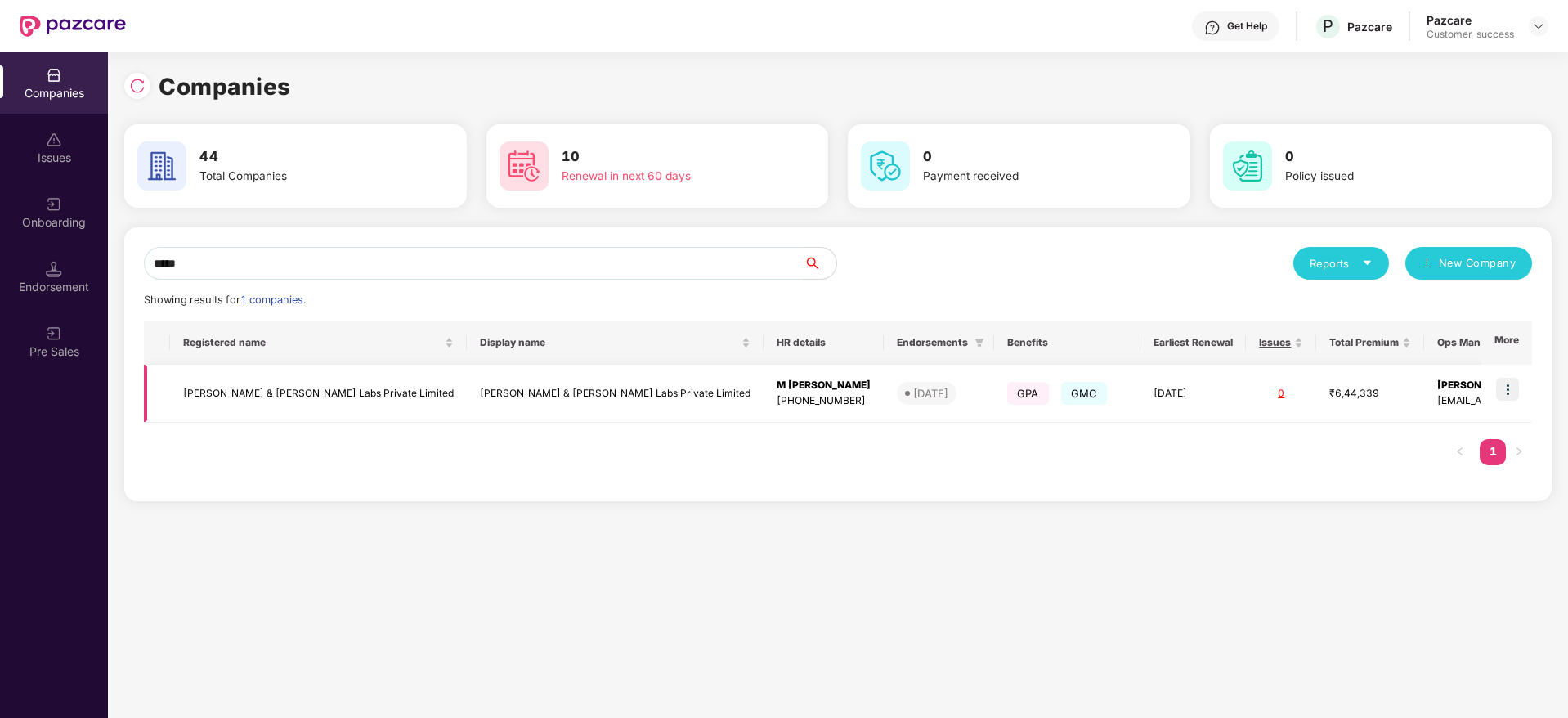
type input "*****"
click at [264, 411] on td "[PERSON_NAME] & [PERSON_NAME] Labs Private Limited" at bounding box center [319, 393] width 297 height 58
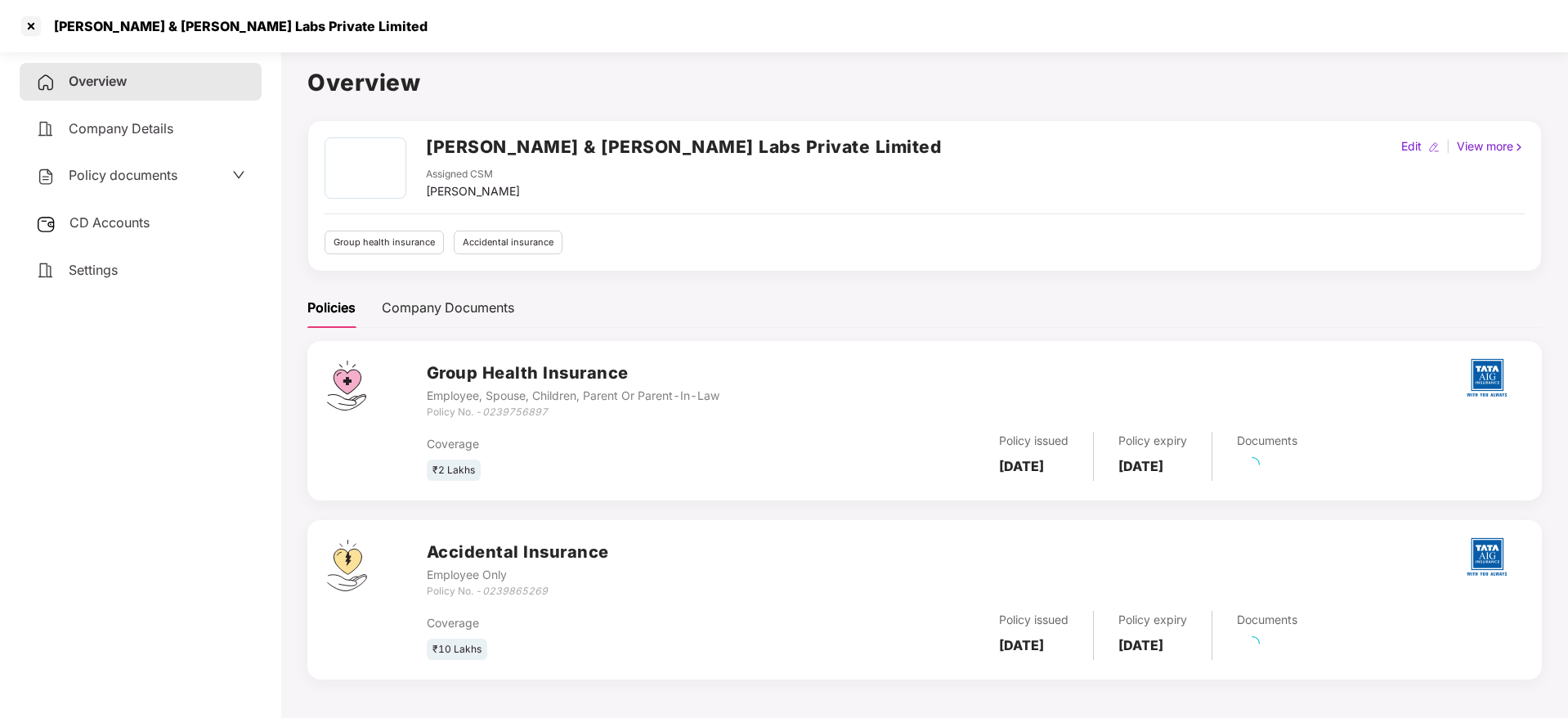
click at [166, 177] on span "Policy documents" at bounding box center [123, 174] width 109 height 16
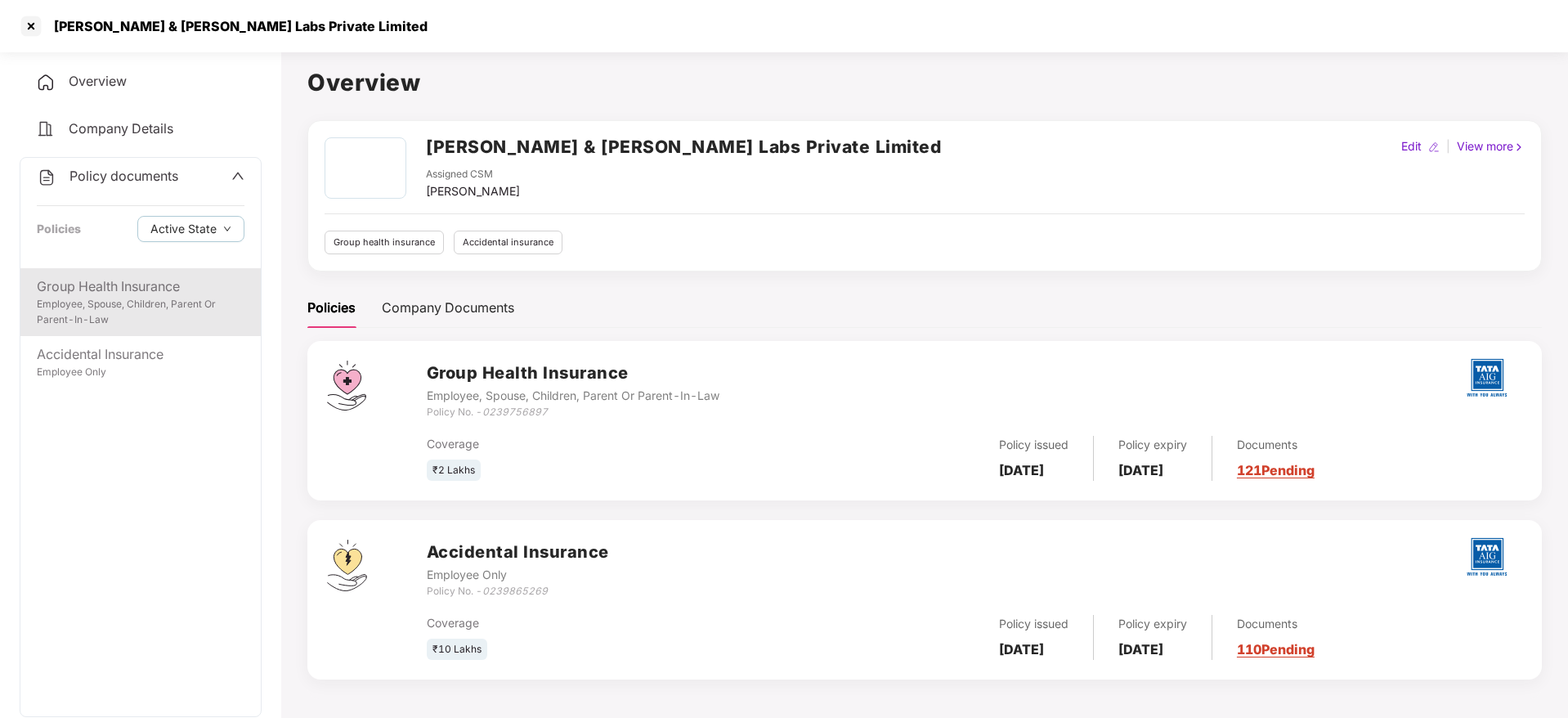
click at [172, 297] on div "Employee, Spouse, Children, Parent Or Parent-In-Law" at bounding box center [140, 312] width 208 height 31
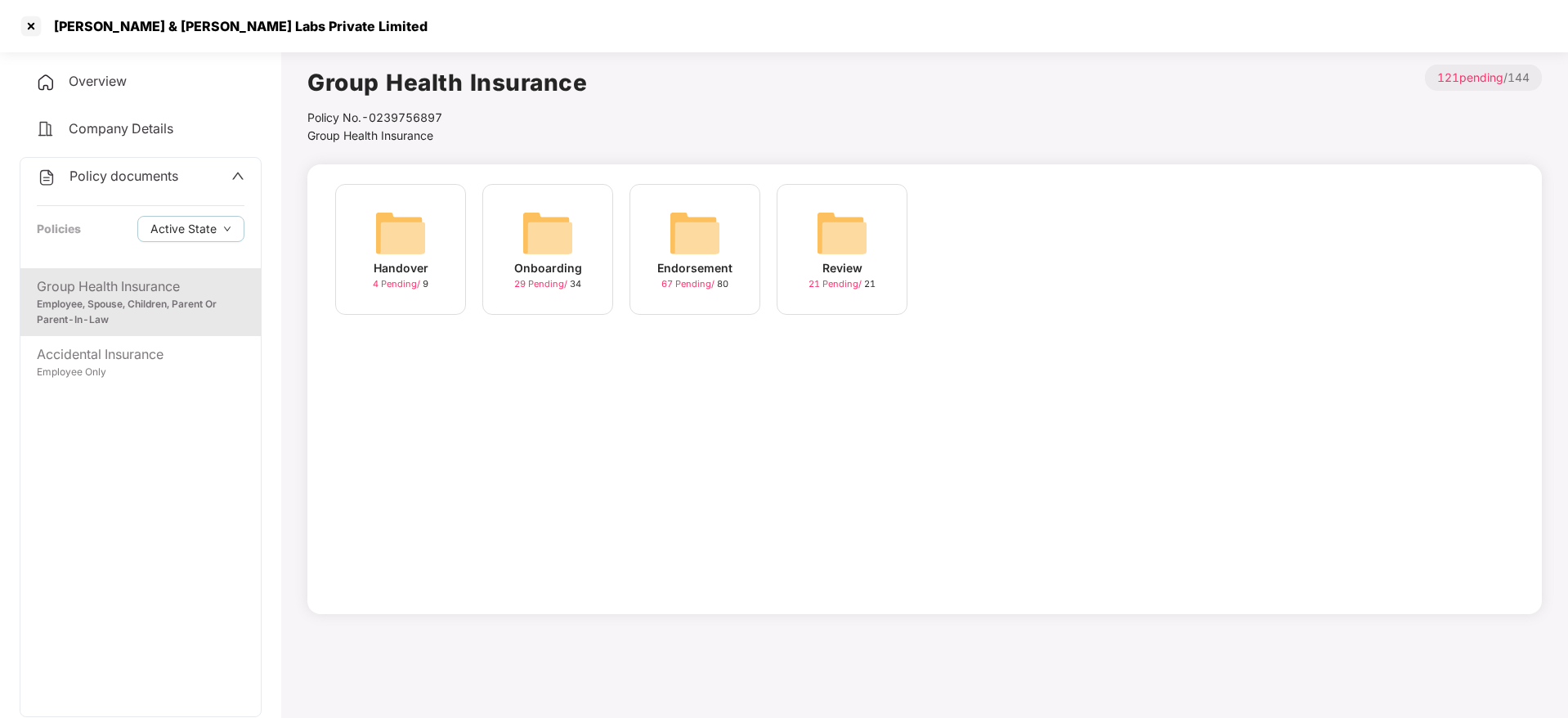
click at [705, 235] on img at bounding box center [694, 233] width 53 height 53
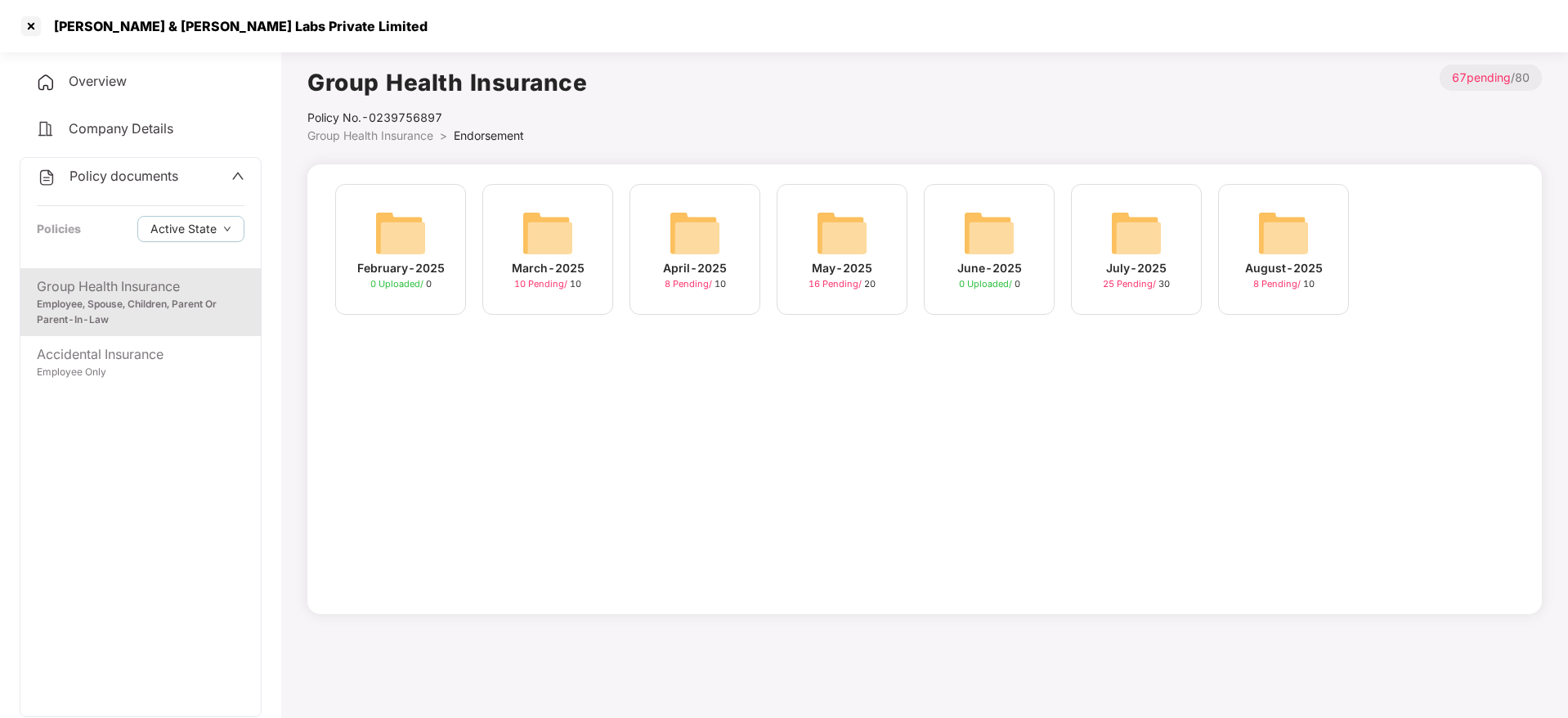
click at [1303, 240] on img at bounding box center [1284, 233] width 53 height 53
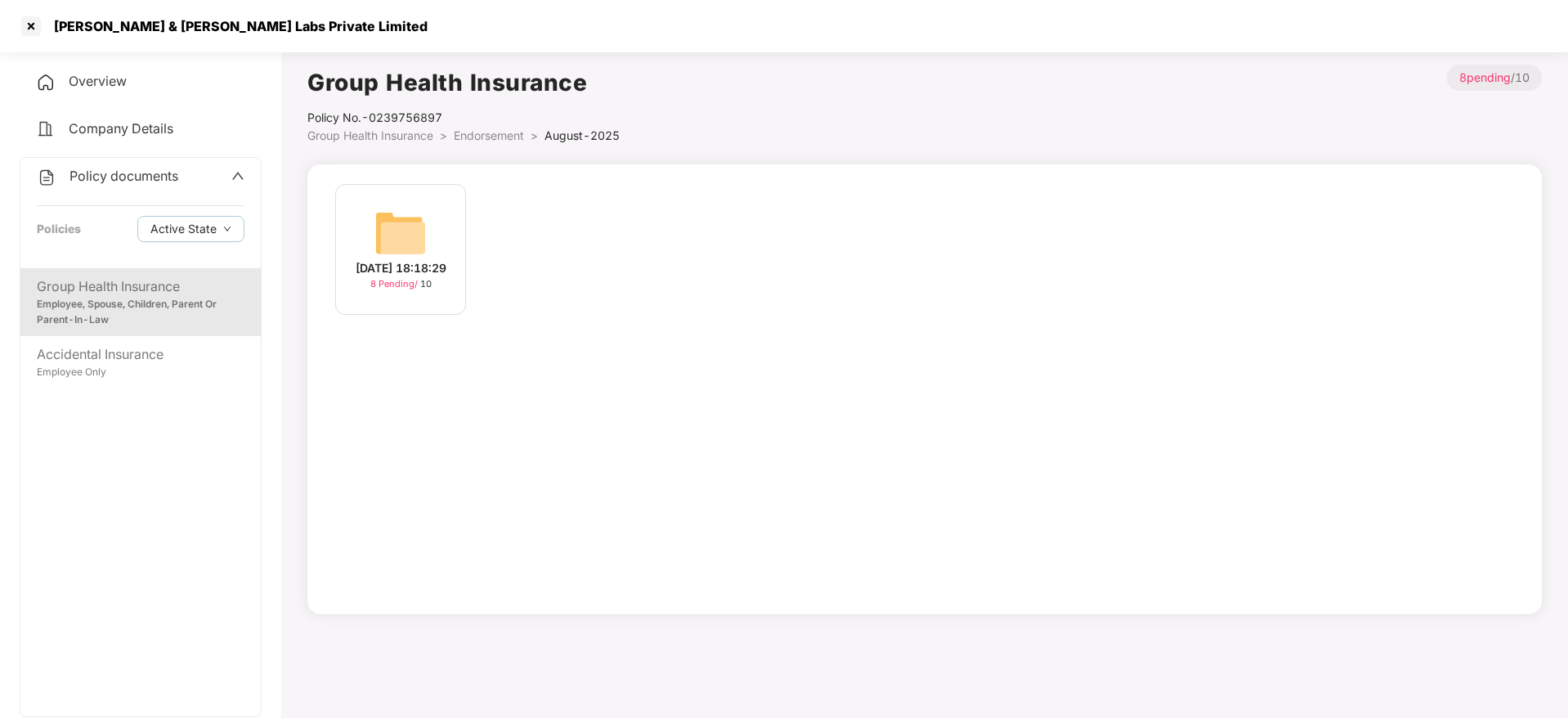
click at [417, 225] on img at bounding box center [400, 233] width 53 height 53
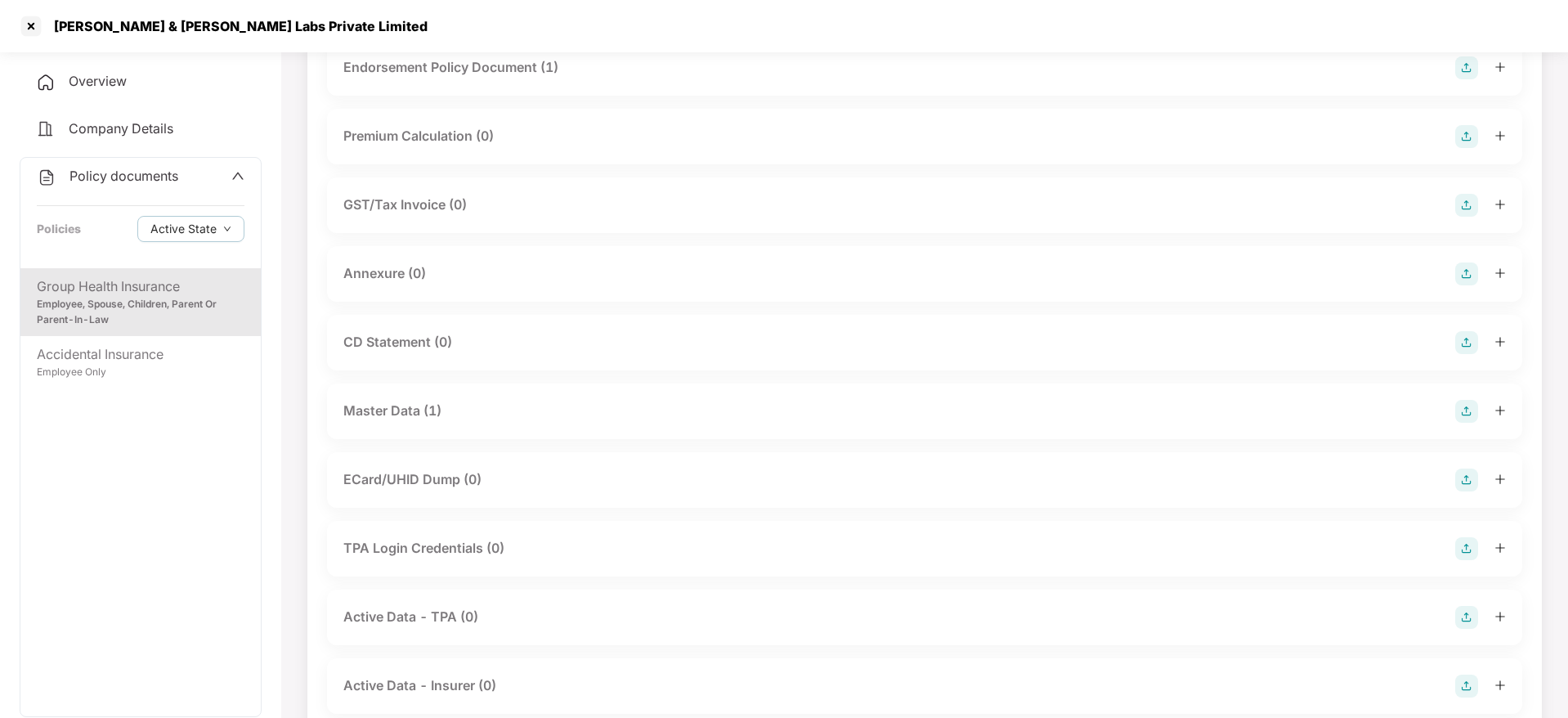
scroll to position [180, 0]
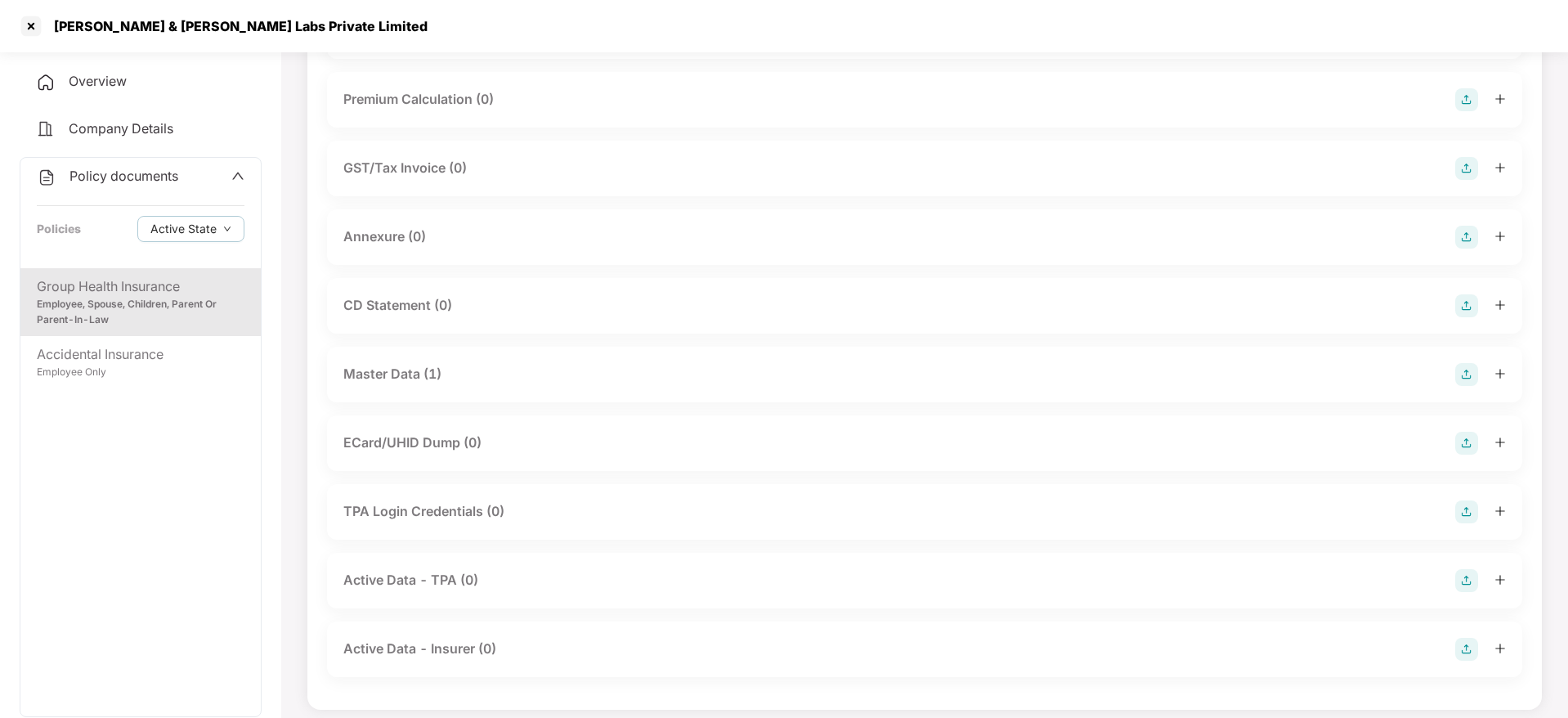
click at [689, 376] on div "Master Data (1)" at bounding box center [924, 373] width 1163 height 23
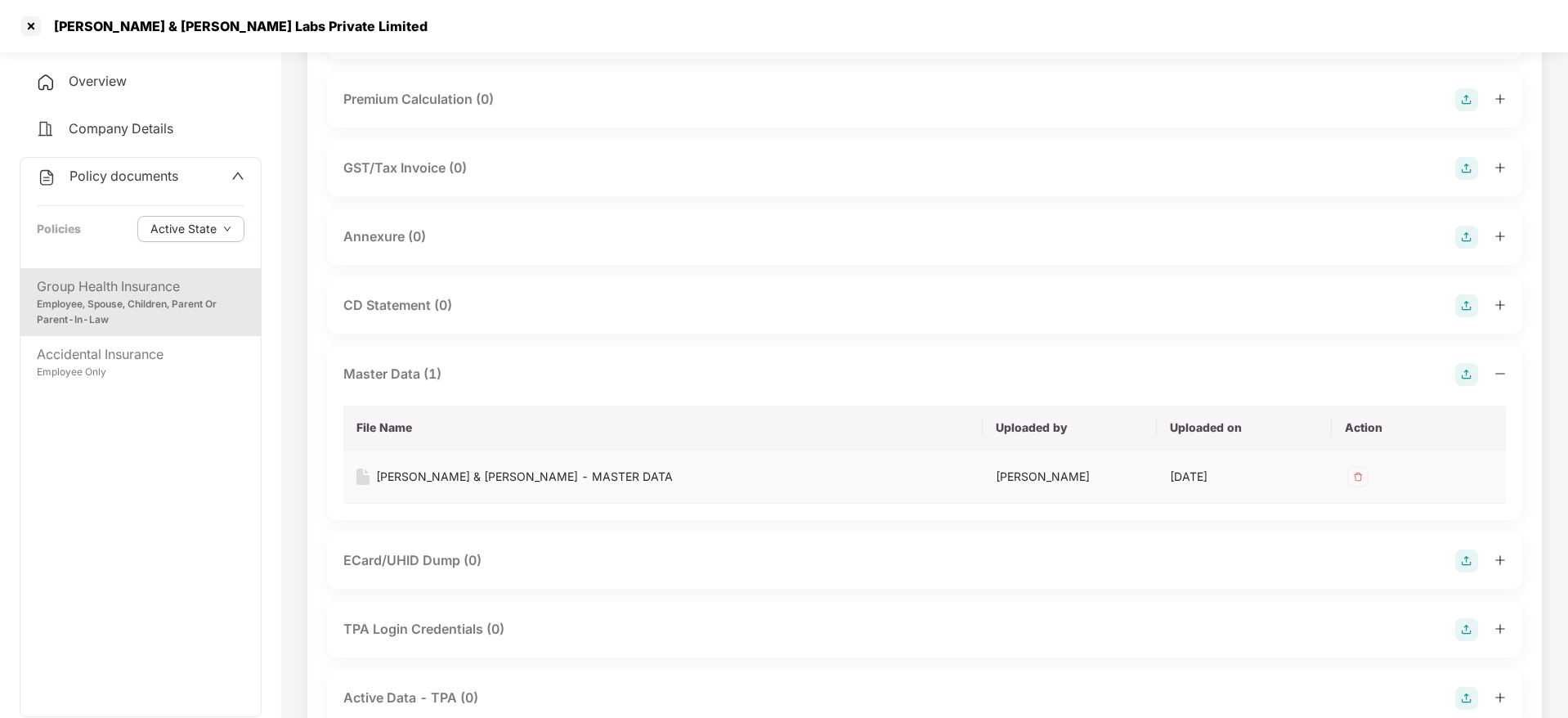
click at [509, 477] on div "[PERSON_NAME] & [PERSON_NAME] - MASTER DATA" at bounding box center [525, 477] width 297 height 18
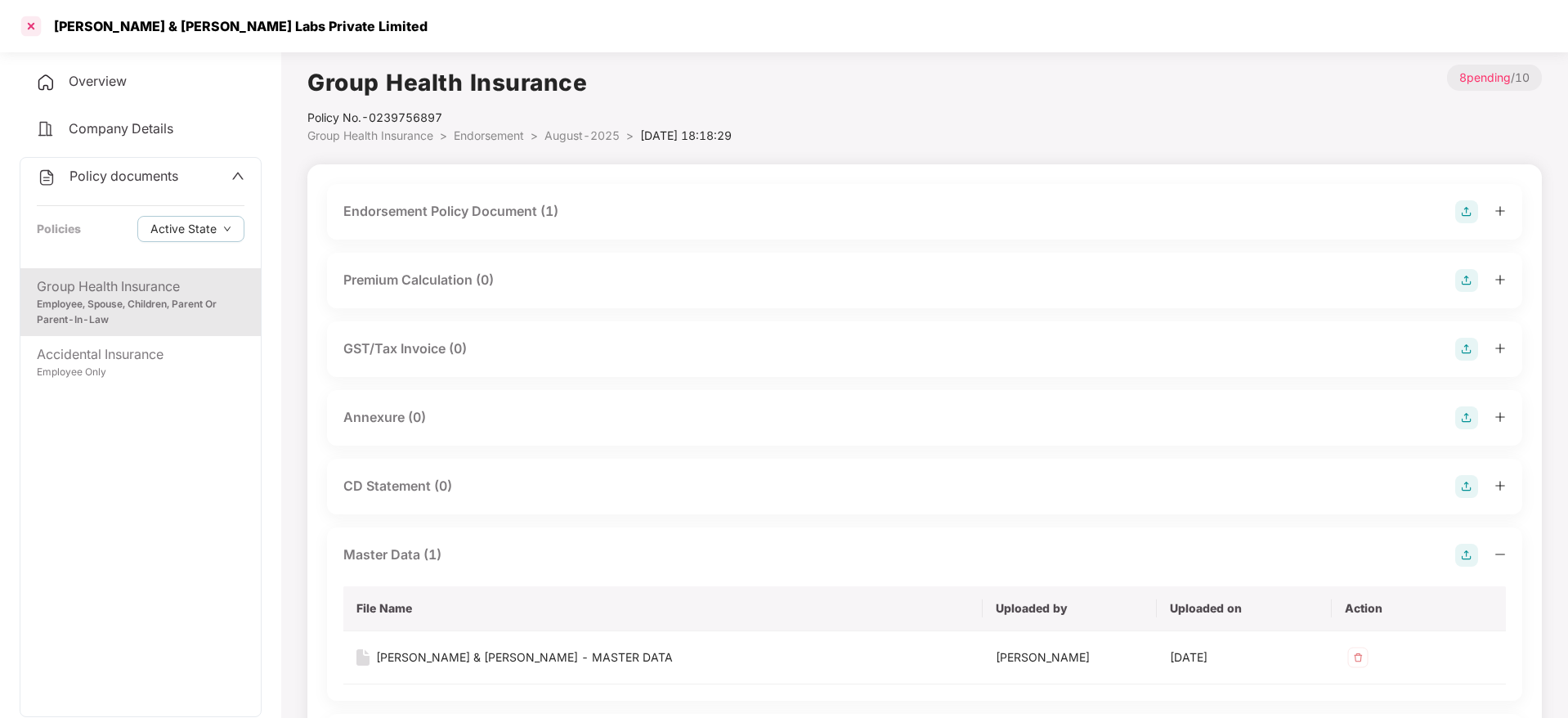
click at [31, 25] on div at bounding box center [31, 26] width 26 height 26
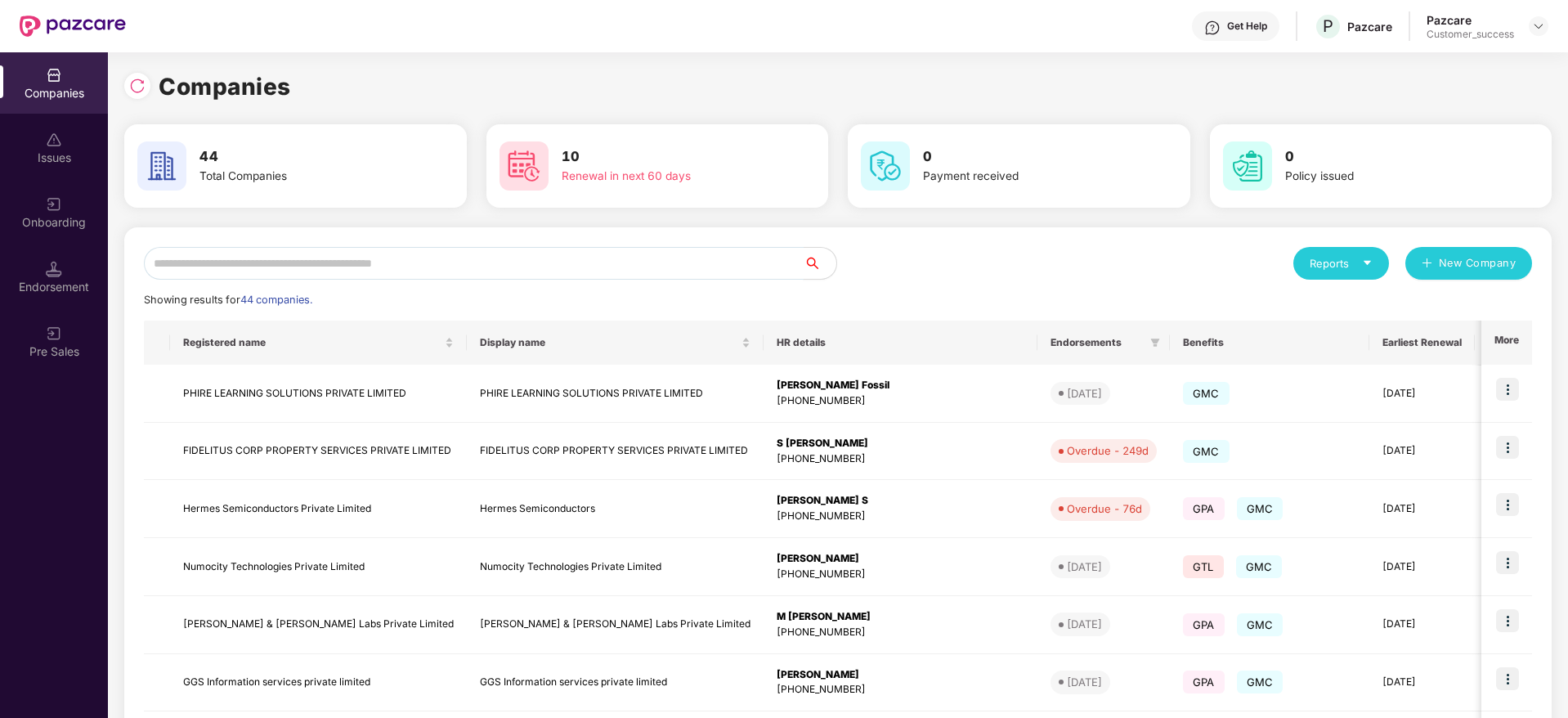
click at [454, 267] on input "text" at bounding box center [473, 263] width 659 height 33
type input "*"
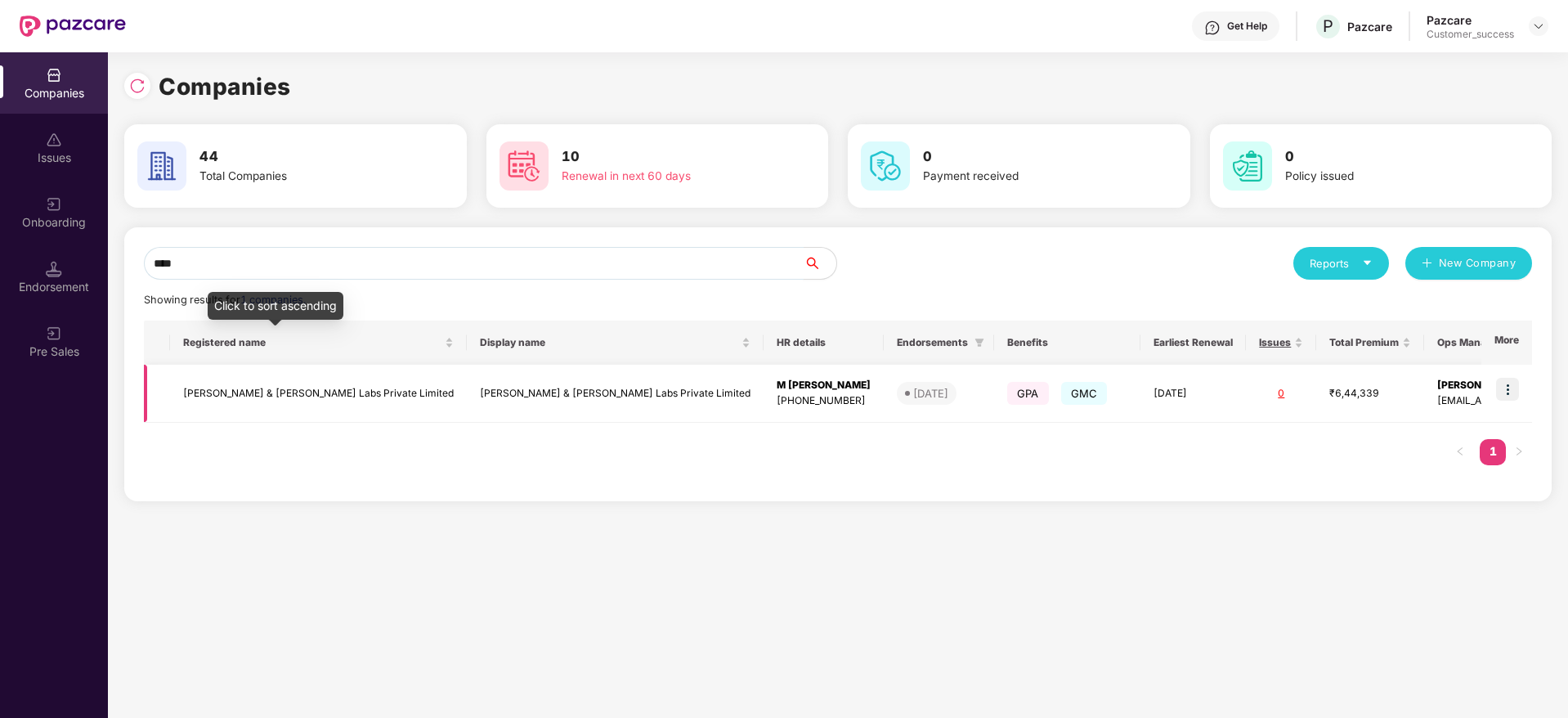
type input "****"
click at [274, 388] on td "[PERSON_NAME] & [PERSON_NAME] Labs Private Limited" at bounding box center [319, 393] width 297 height 58
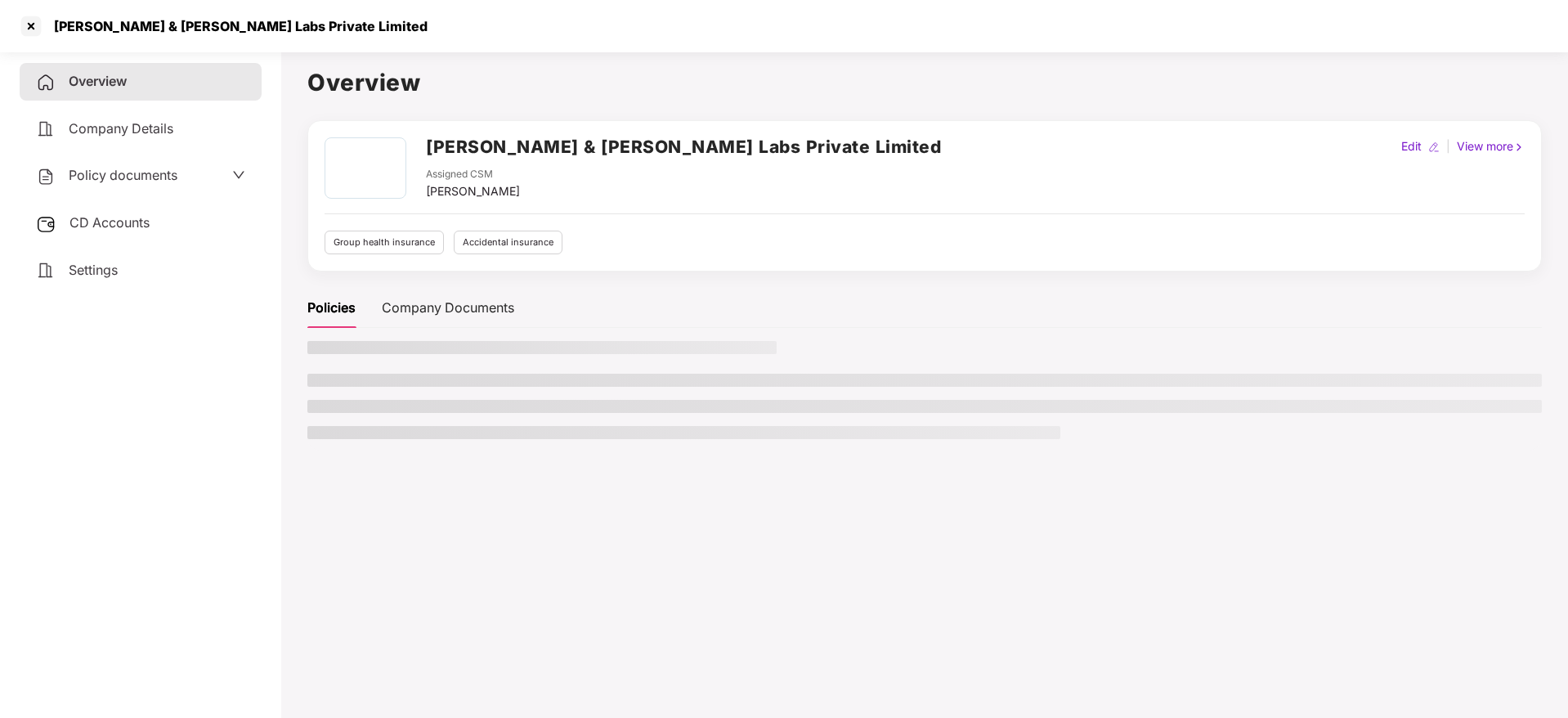
click at [160, 181] on span "Policy documents" at bounding box center [123, 174] width 109 height 16
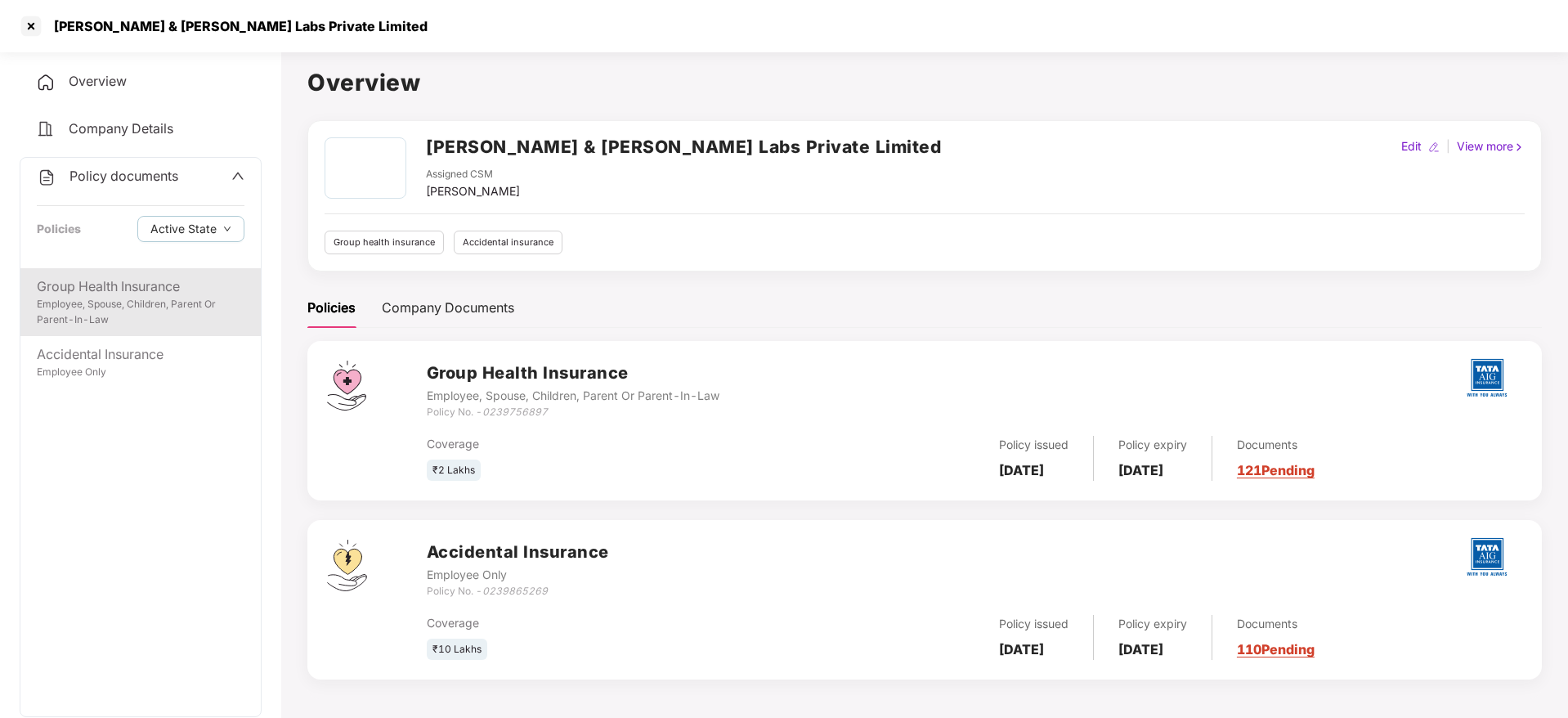
click at [148, 295] on div "Group Health Insurance" at bounding box center [140, 286] width 208 height 21
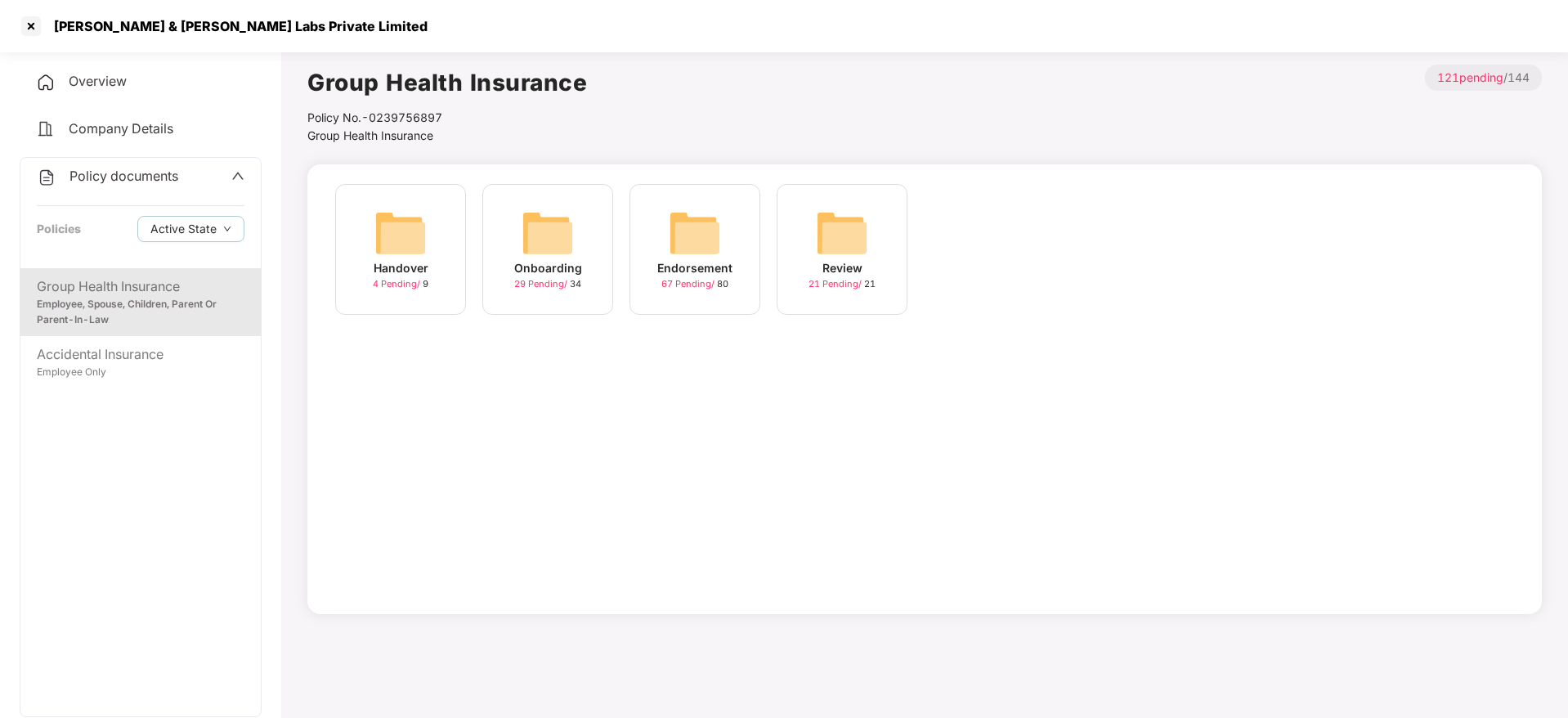
click at [714, 244] on img at bounding box center [694, 233] width 53 height 53
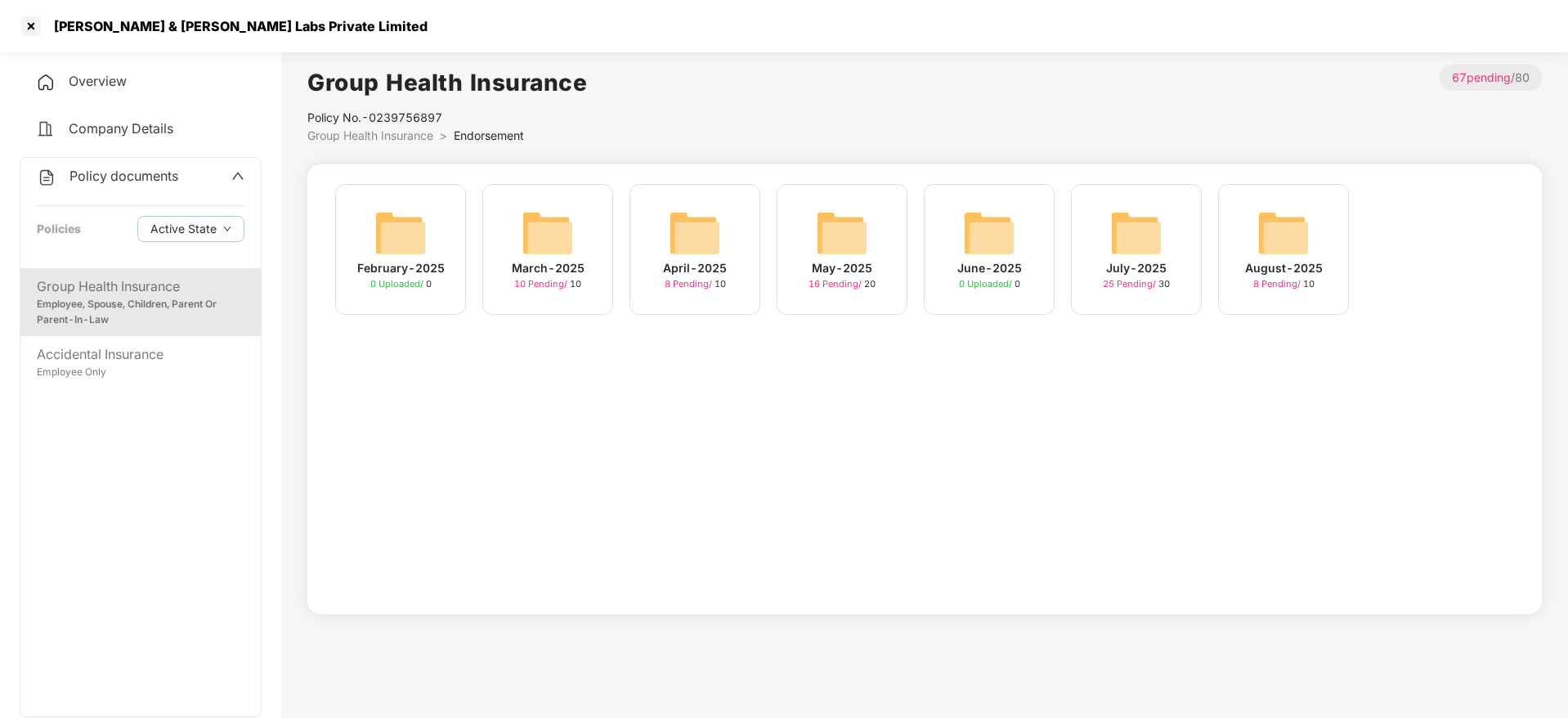
click at [565, 242] on img at bounding box center [548, 233] width 53 height 53
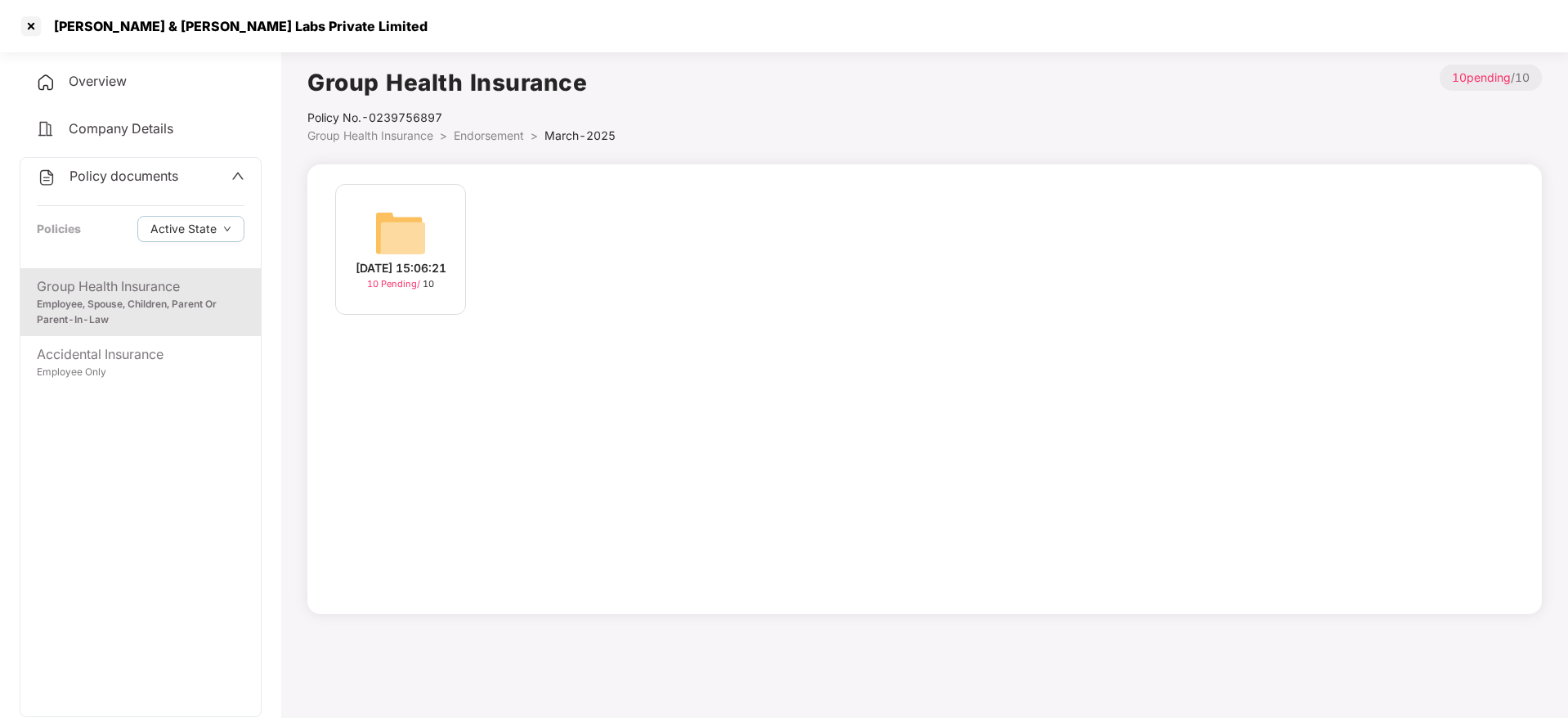
click at [382, 248] on img at bounding box center [400, 233] width 53 height 53
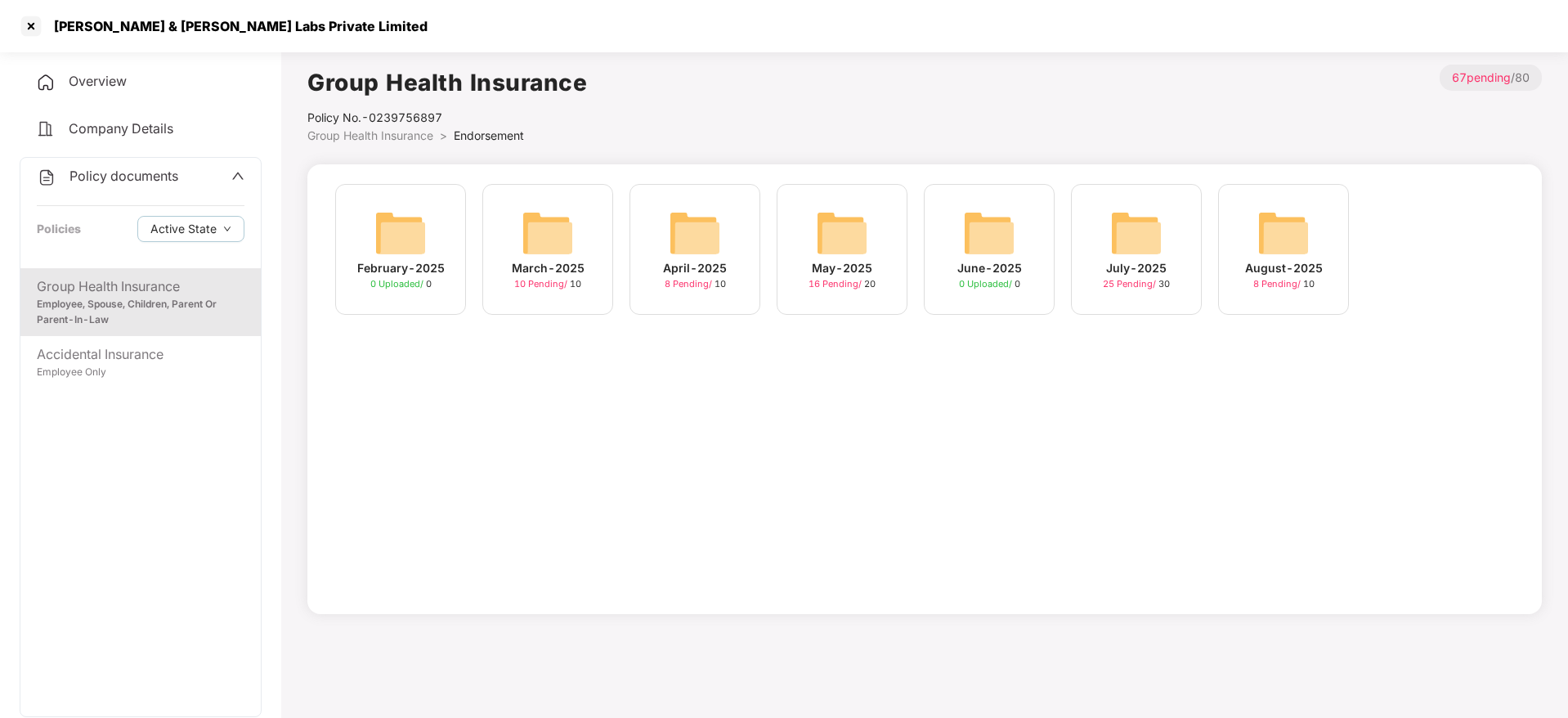
click at [673, 255] on img at bounding box center [694, 233] width 53 height 53
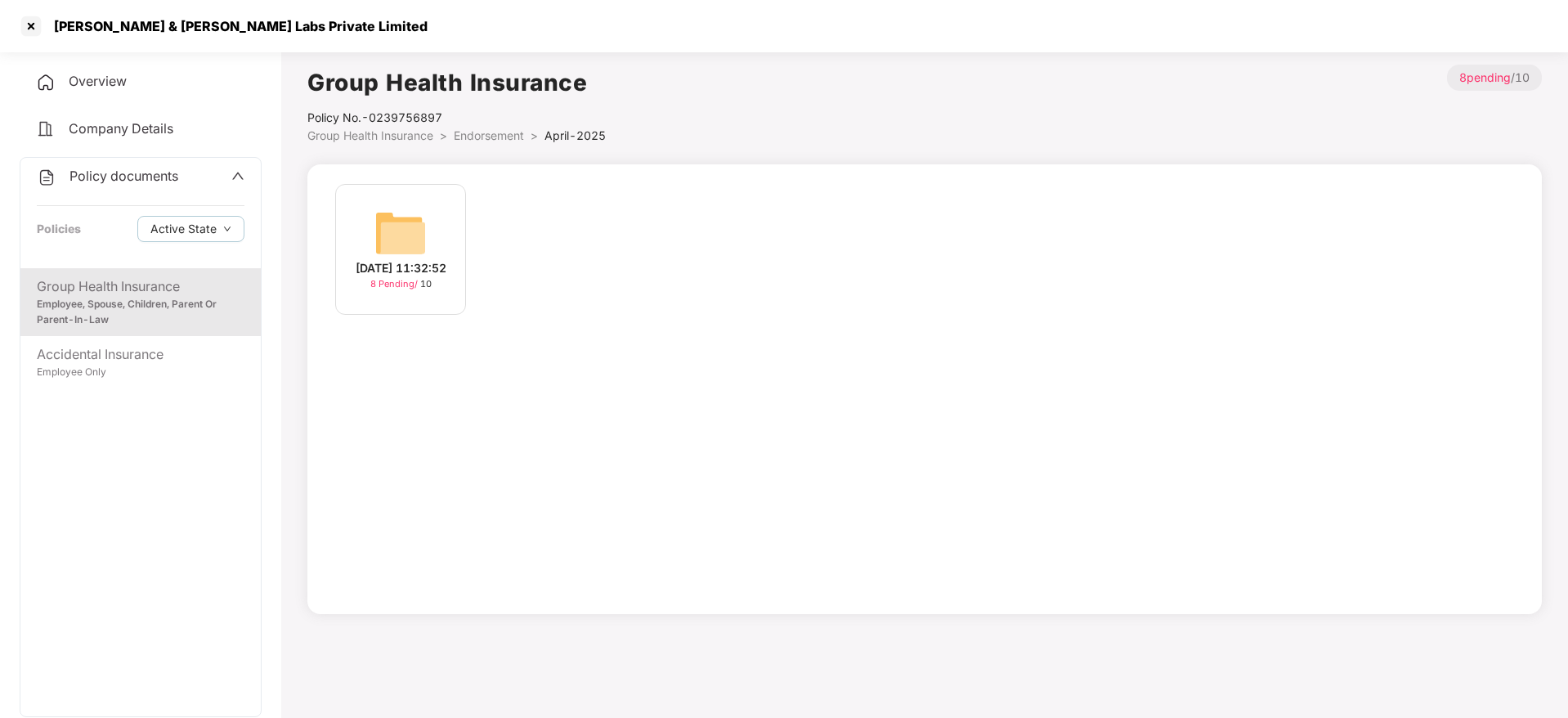
click at [421, 230] on img at bounding box center [400, 233] width 53 height 53
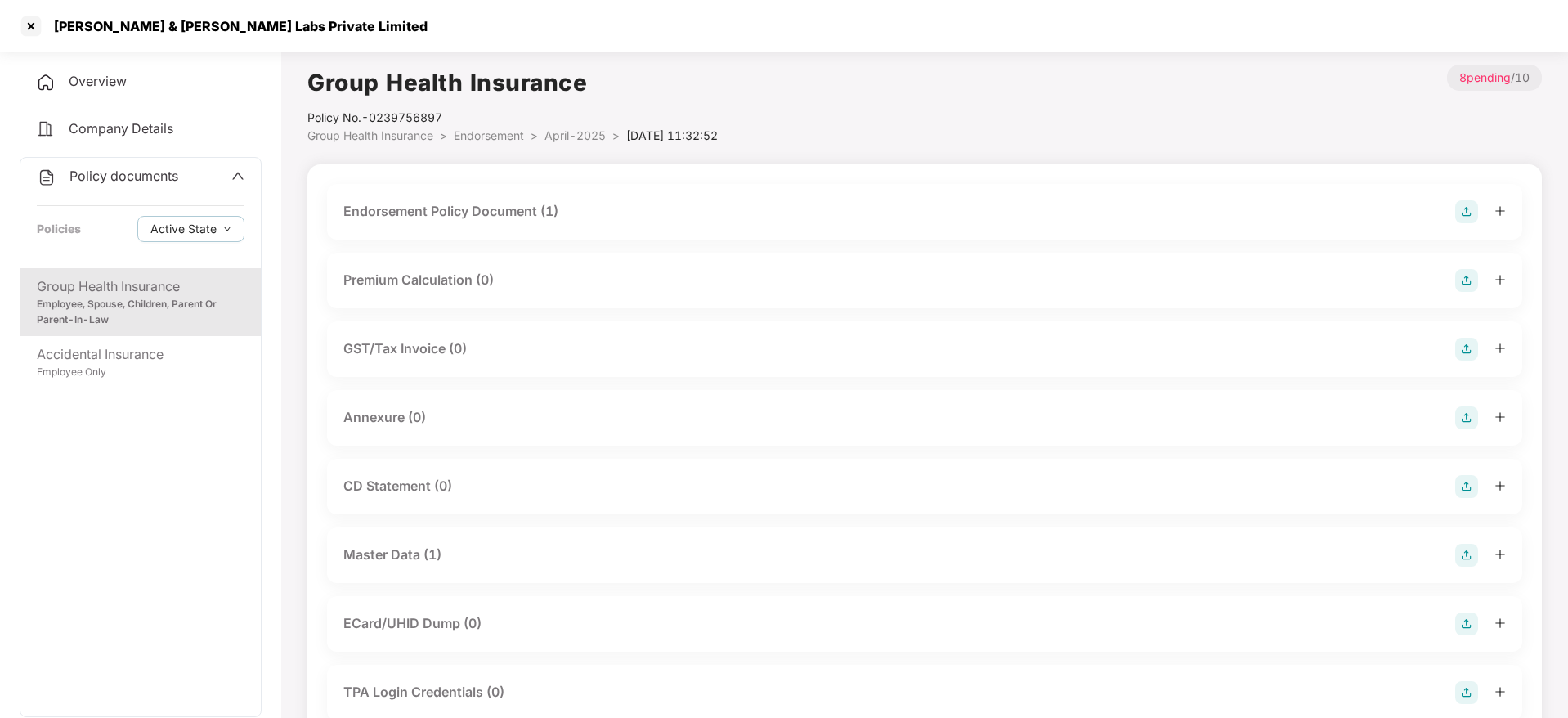
click at [675, 220] on div "Endorsement Policy Document (1)" at bounding box center [924, 211] width 1163 height 23
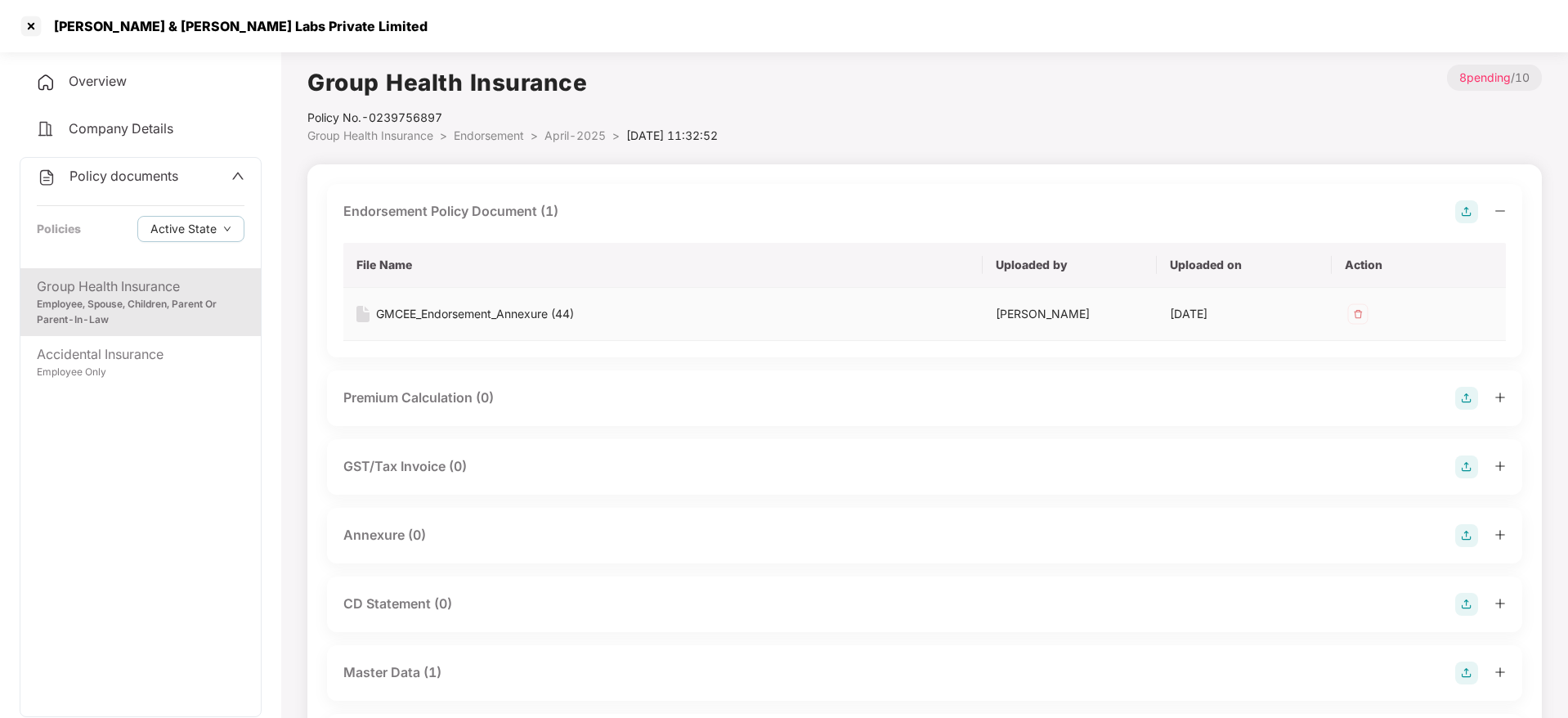
click at [532, 310] on div "GMCEE_Endorsement_Annexure (44)" at bounding box center [475, 314] width 198 height 18
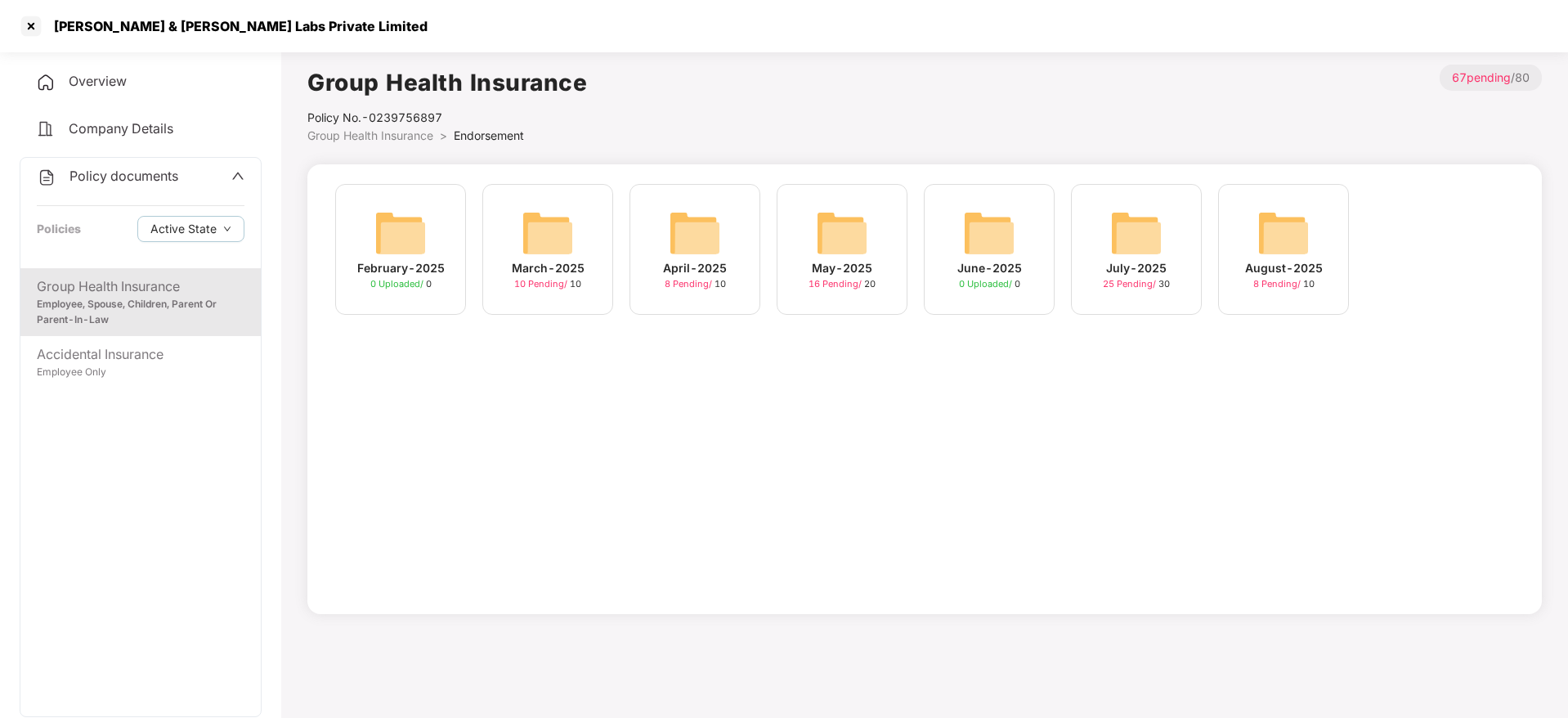
click at [841, 225] on img at bounding box center [842, 233] width 53 height 53
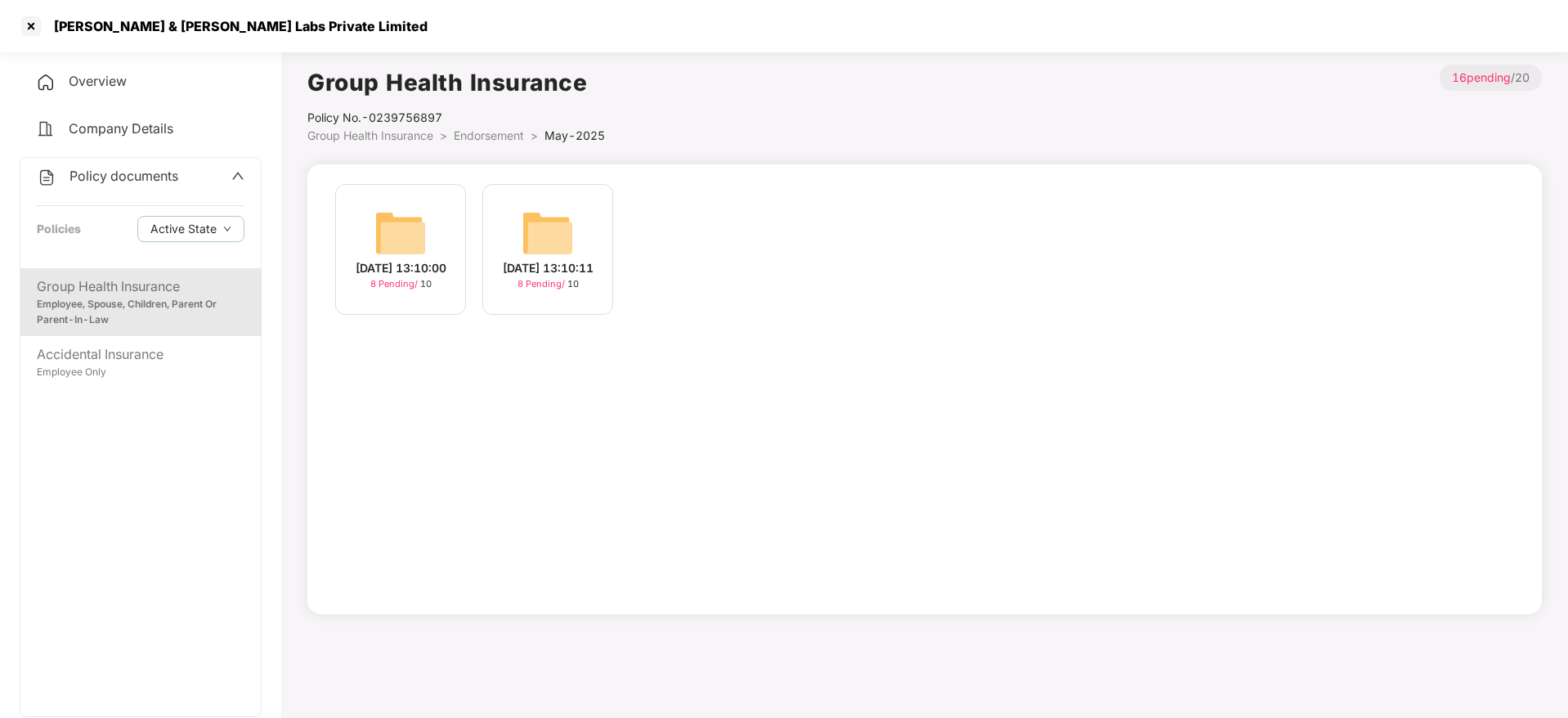
click at [516, 245] on div "[DATE] 13:10:11 8 Pending / 10" at bounding box center [547, 249] width 131 height 130
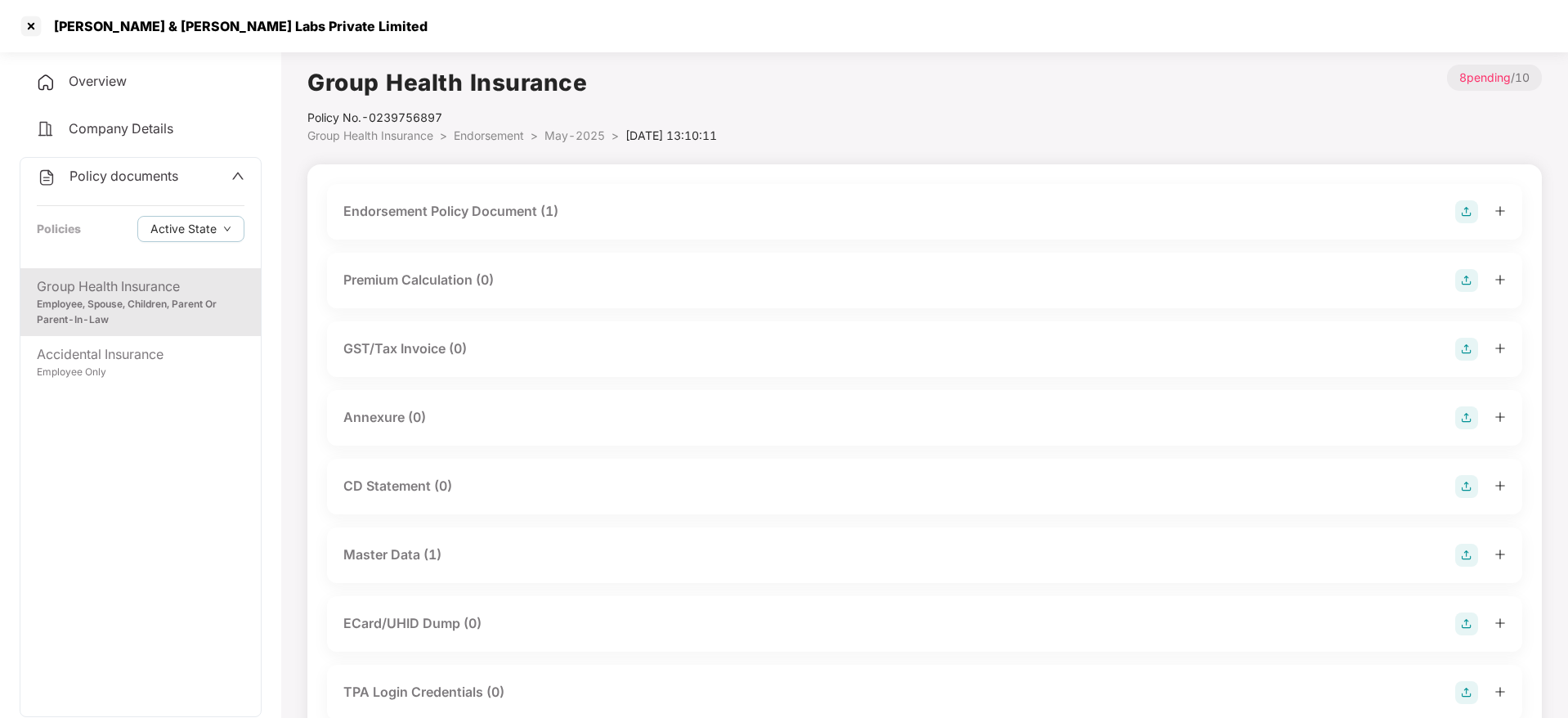
click at [540, 203] on div "Endorsement Policy Document (1)" at bounding box center [451, 211] width 215 height 21
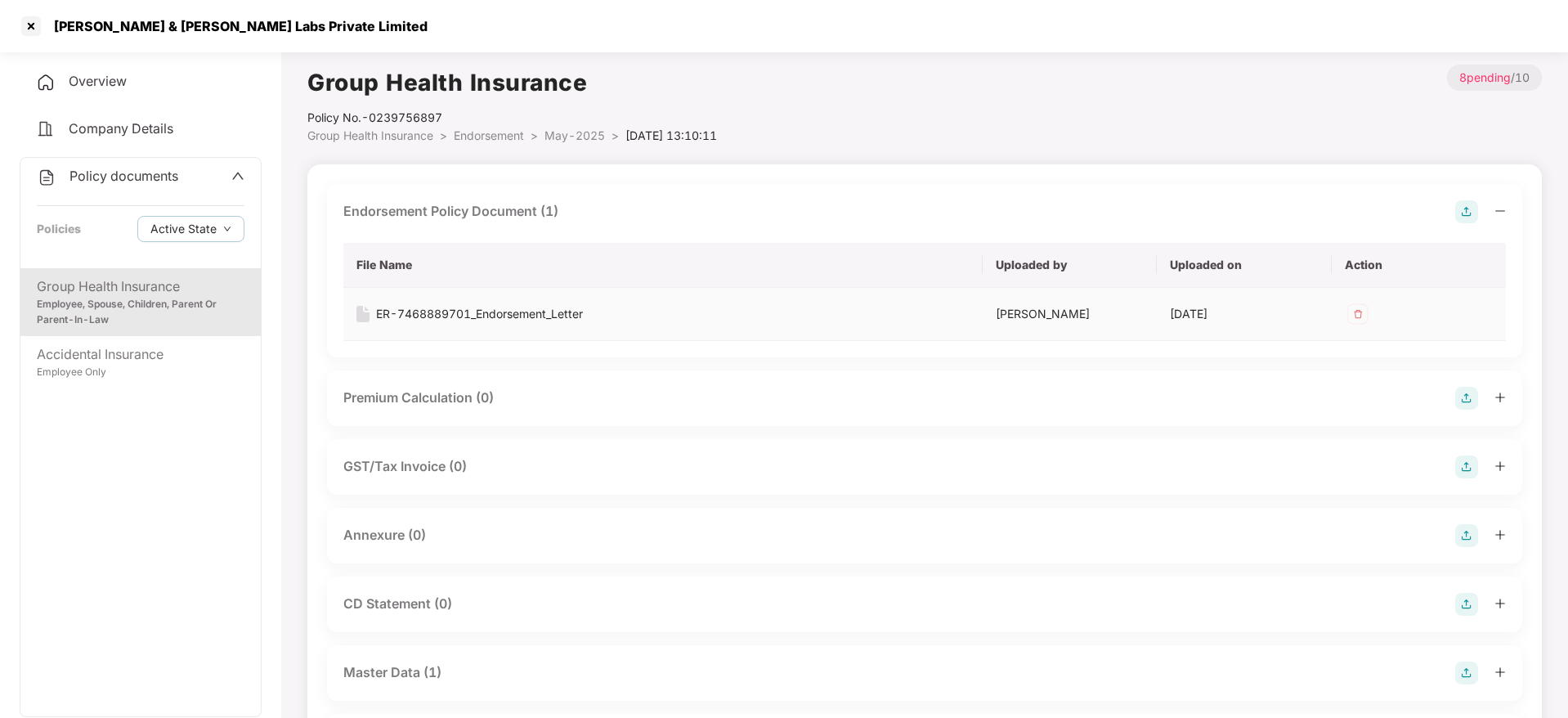
click at [527, 311] on div "ER-7468889701_Endorsement_Letter" at bounding box center [480, 314] width 207 height 18
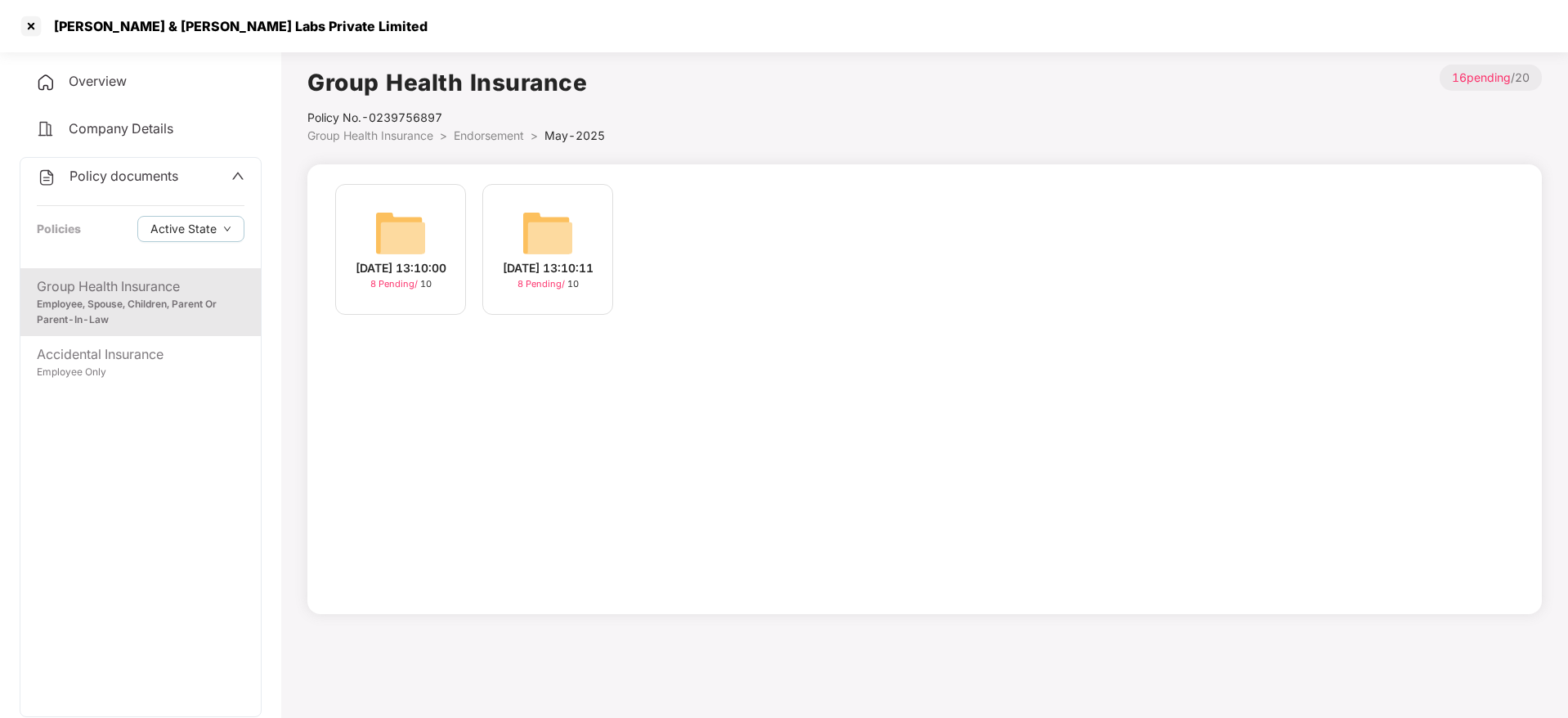
click at [415, 259] on div "[DATE] 13:10:00" at bounding box center [400, 268] width 91 height 18
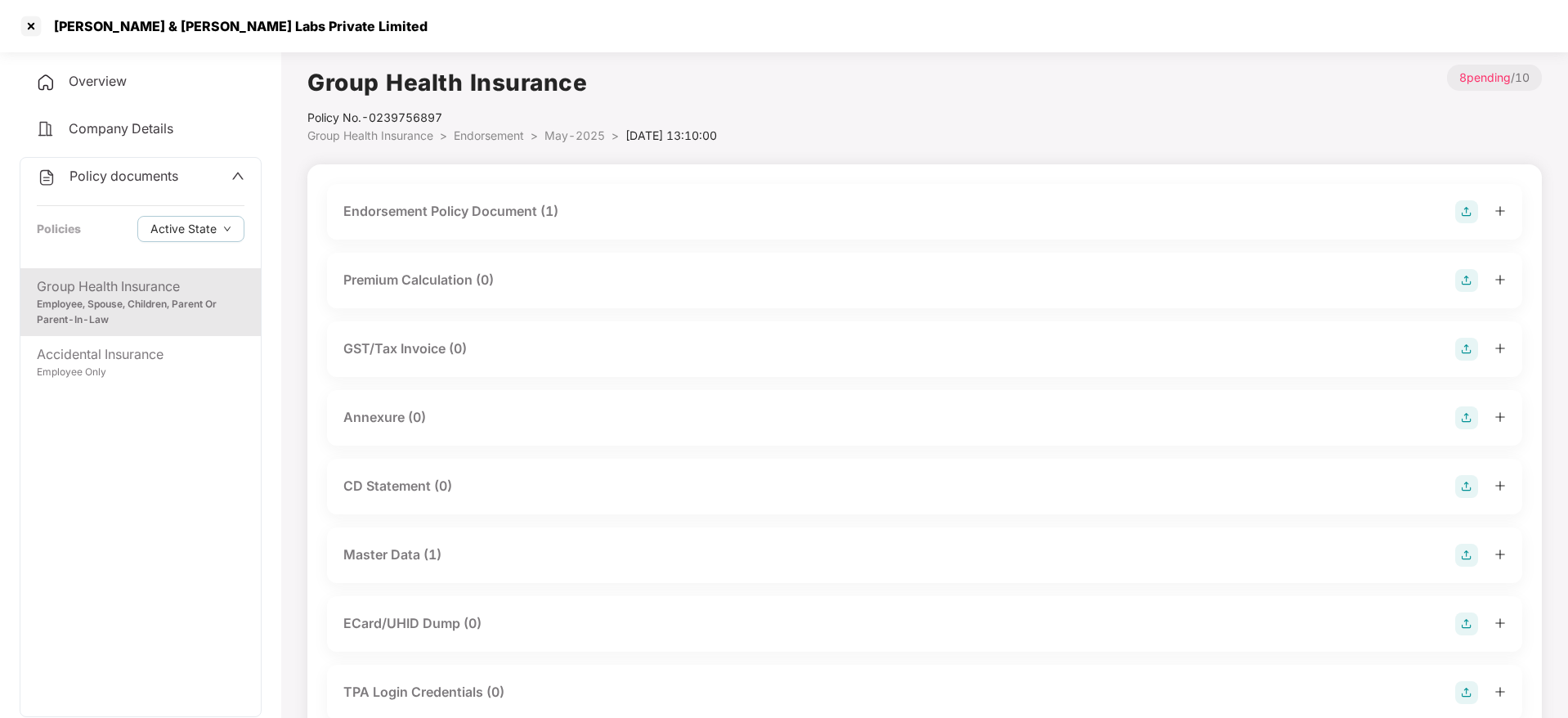
click at [533, 216] on div "Endorsement Policy Document (1)" at bounding box center [451, 211] width 215 height 21
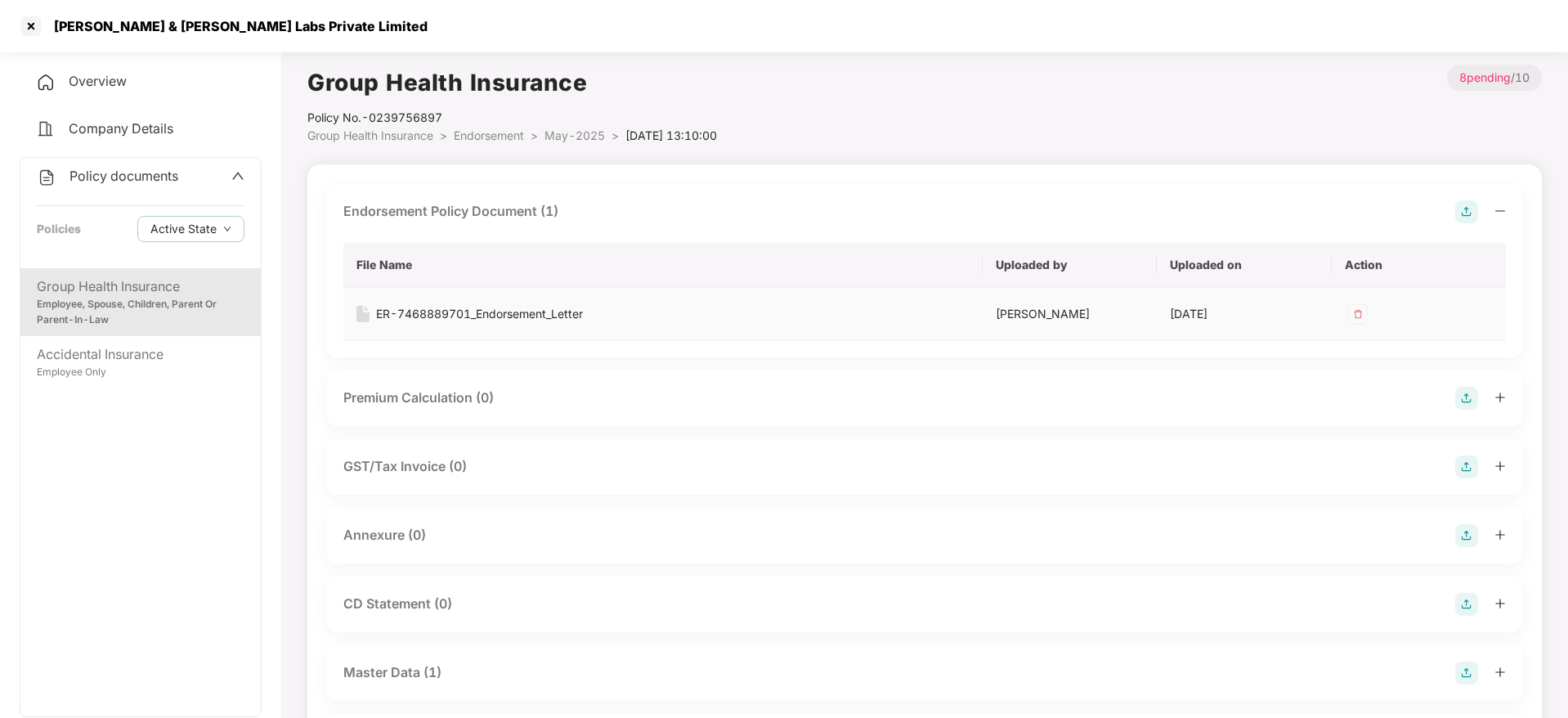
click at [550, 318] on div "ER-7468889701_Endorsement_Letter" at bounding box center [480, 314] width 207 height 18
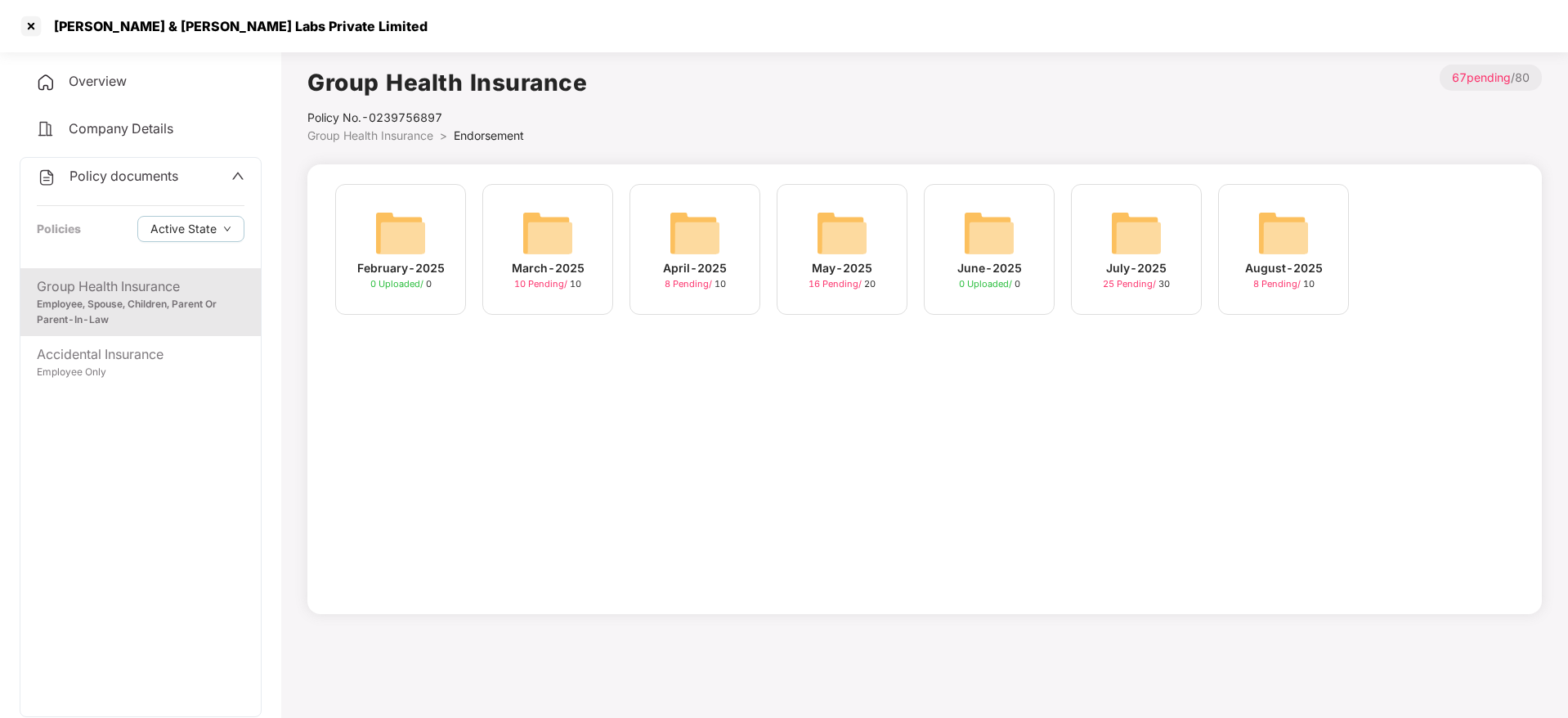
click at [856, 246] on img at bounding box center [842, 233] width 53 height 53
click at [1006, 228] on img at bounding box center [989, 233] width 53 height 53
click at [1144, 222] on img at bounding box center [1137, 233] width 53 height 53
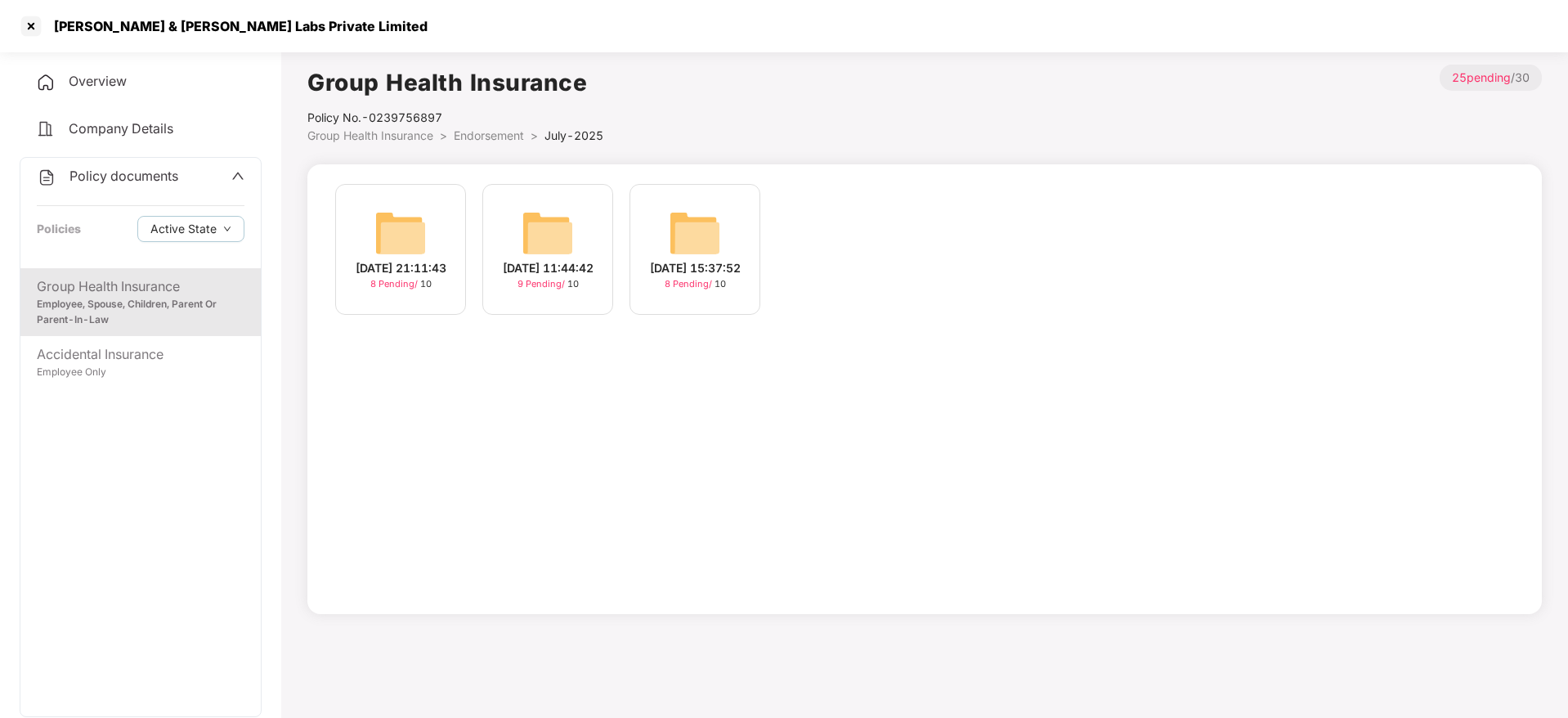
click at [723, 229] on div "[DATE] 15:37:52 8 Pending / 10" at bounding box center [694, 249] width 131 height 130
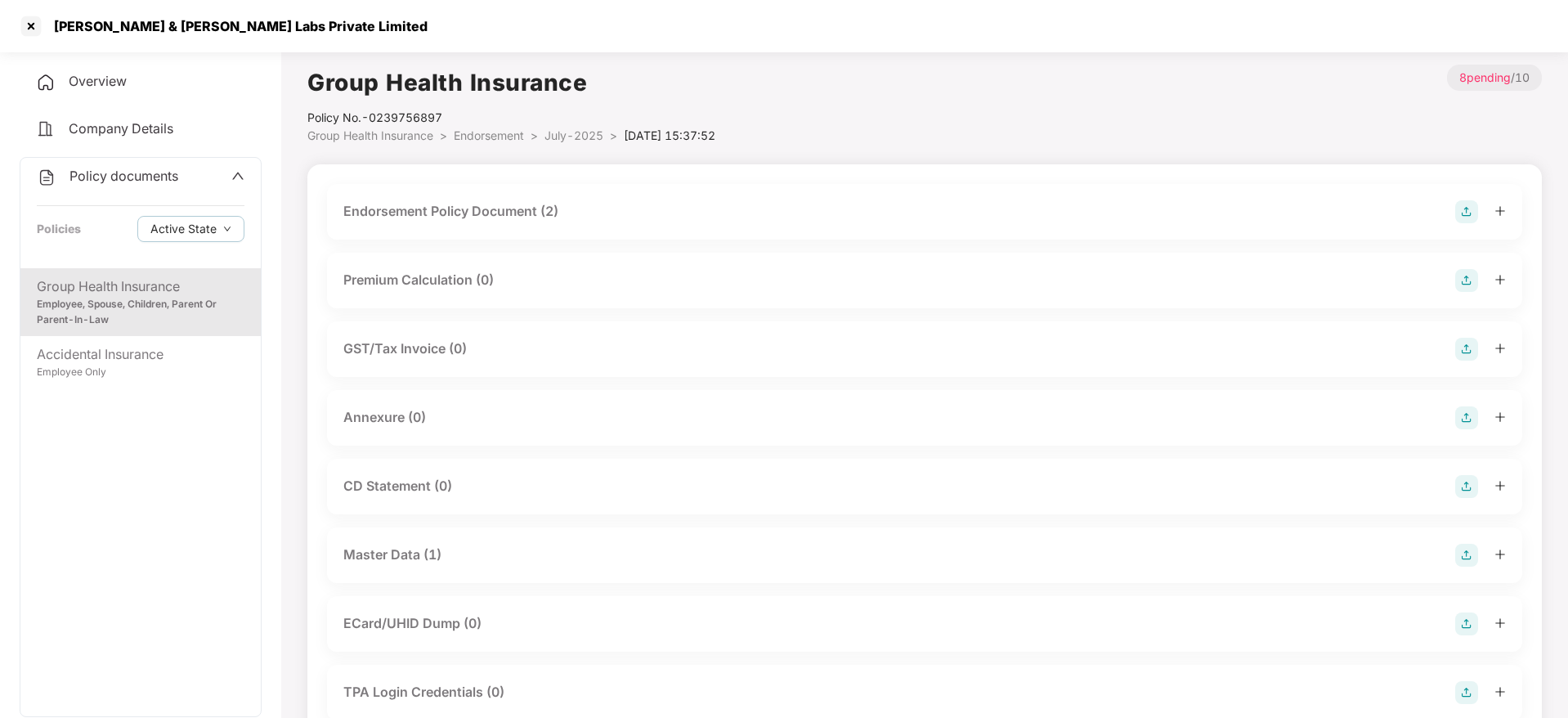
click at [541, 214] on div "Endorsement Policy Document (2)" at bounding box center [451, 211] width 215 height 21
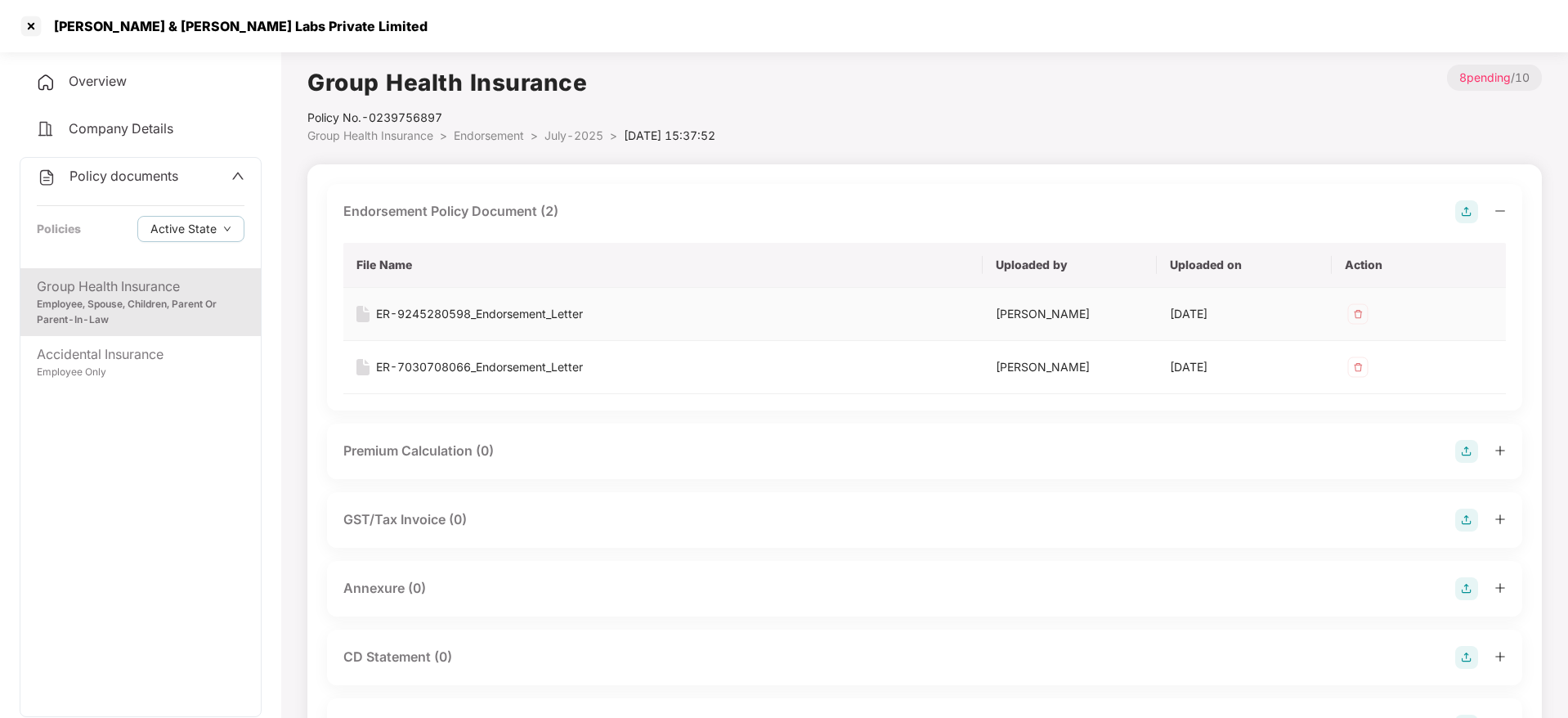
click at [538, 313] on div "ER-9245280598_Endorsement_Letter" at bounding box center [480, 314] width 207 height 18
click at [537, 360] on div "ER-7030708066_Endorsement_Letter" at bounding box center [480, 367] width 207 height 18
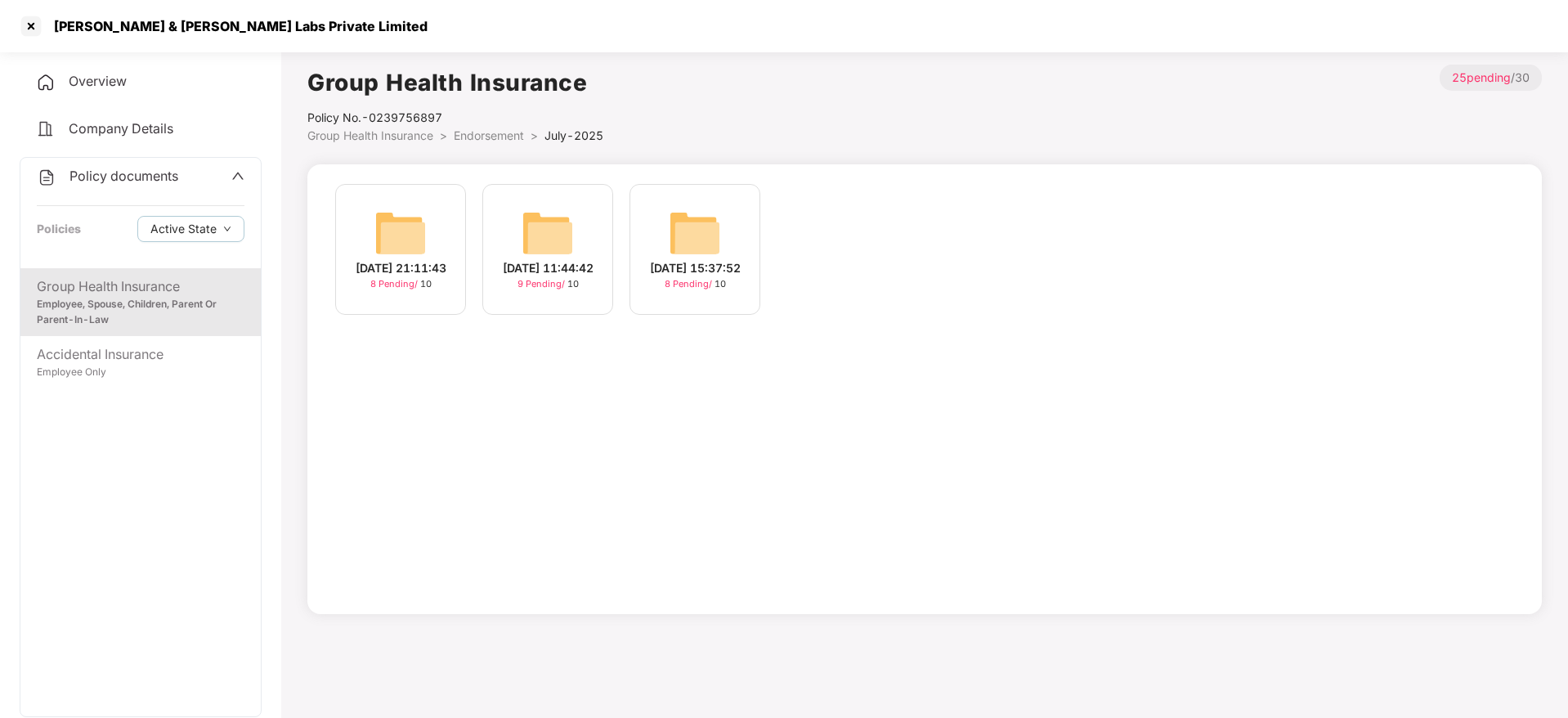
click at [554, 235] on img at bounding box center [548, 233] width 53 height 53
click at [402, 231] on img at bounding box center [400, 233] width 53 height 53
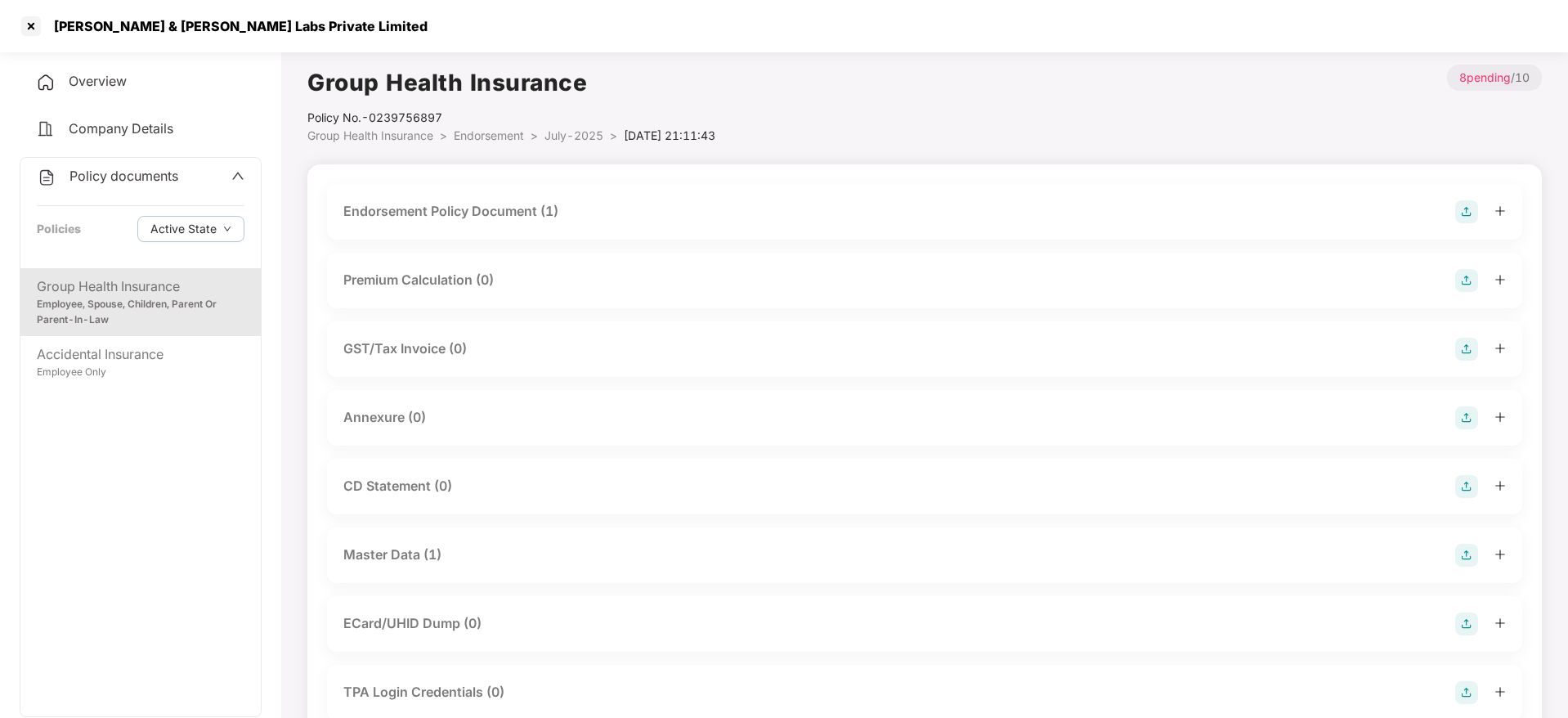
click at [540, 204] on div "Endorsement Policy Document (1)" at bounding box center [451, 211] width 215 height 21
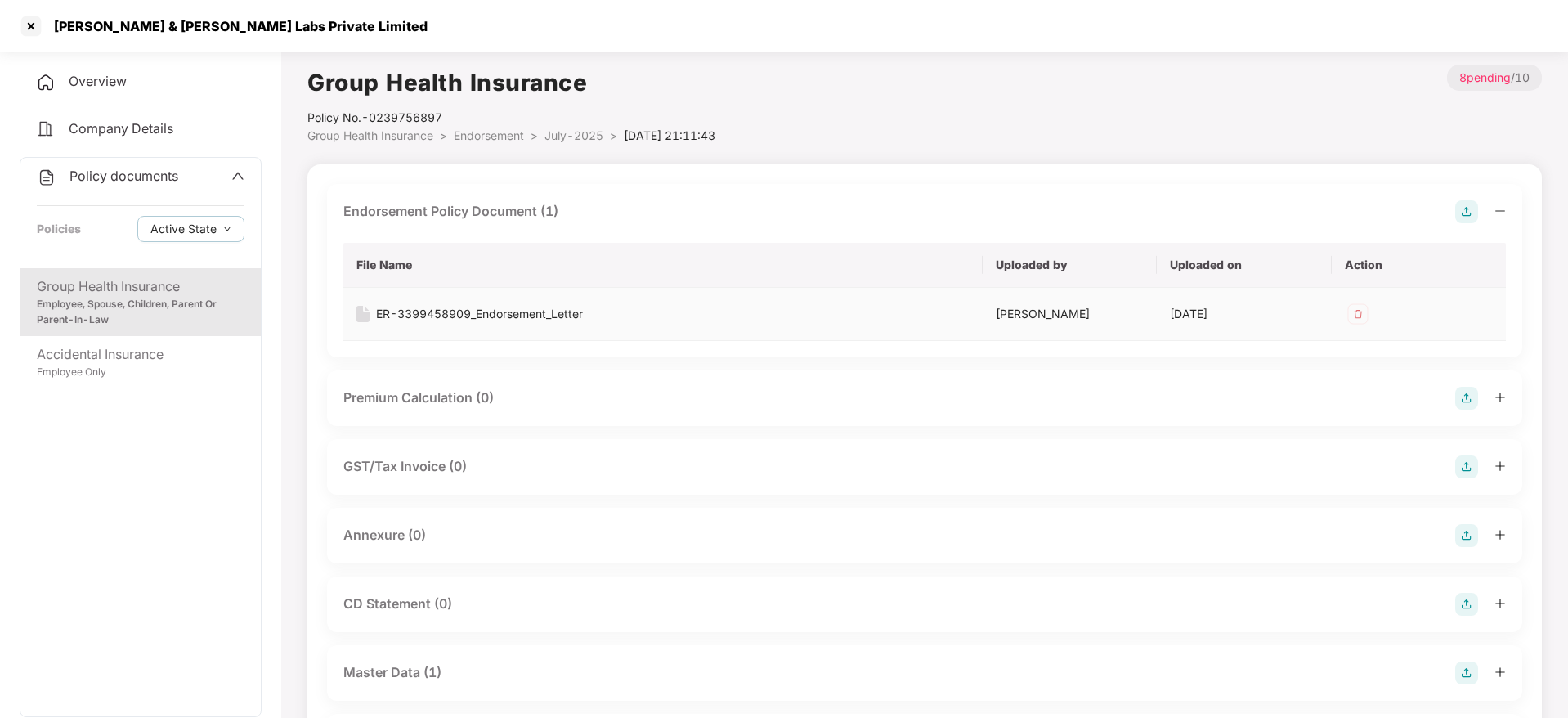
click at [514, 314] on div "ER-3399458909_Endorsement_Letter" at bounding box center [480, 314] width 207 height 18
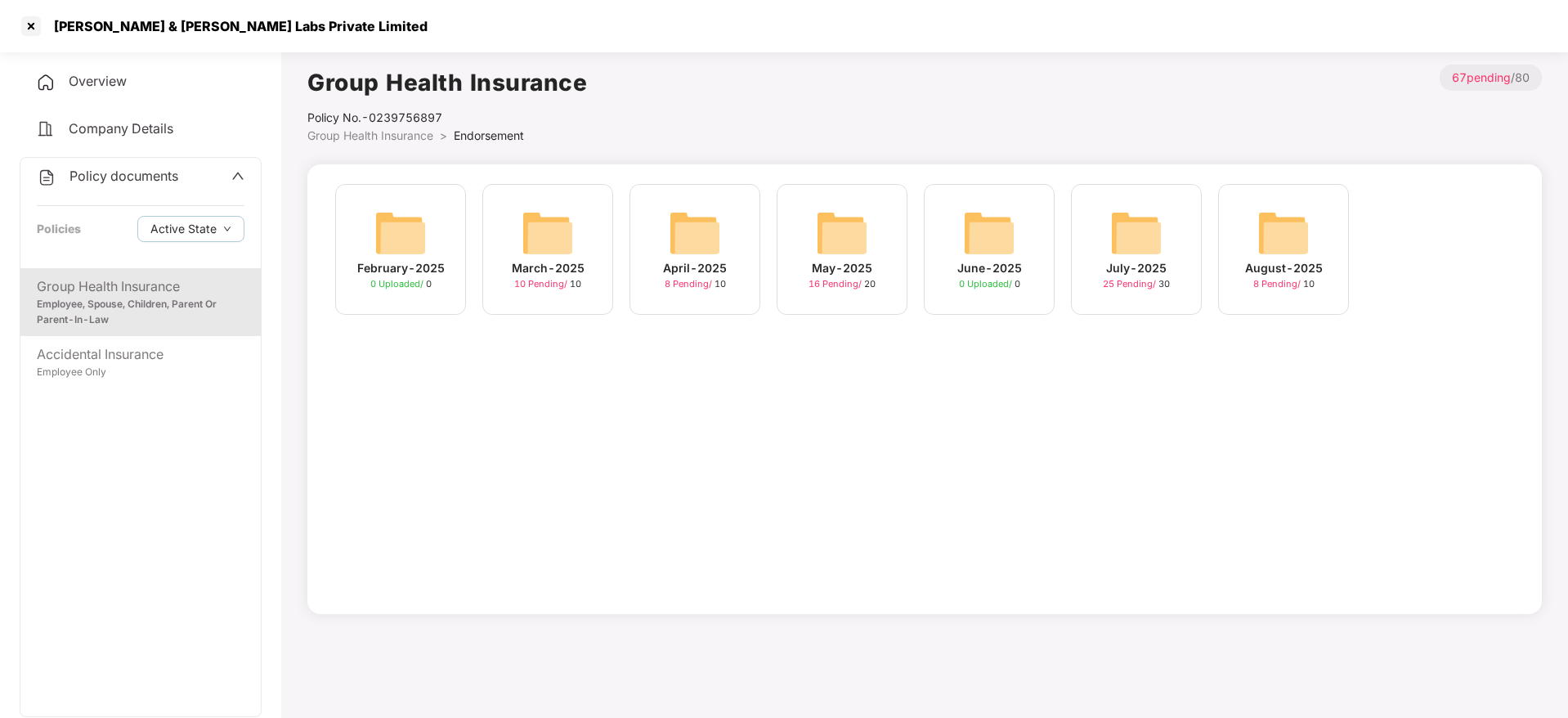
click at [1281, 255] on img at bounding box center [1284, 233] width 53 height 53
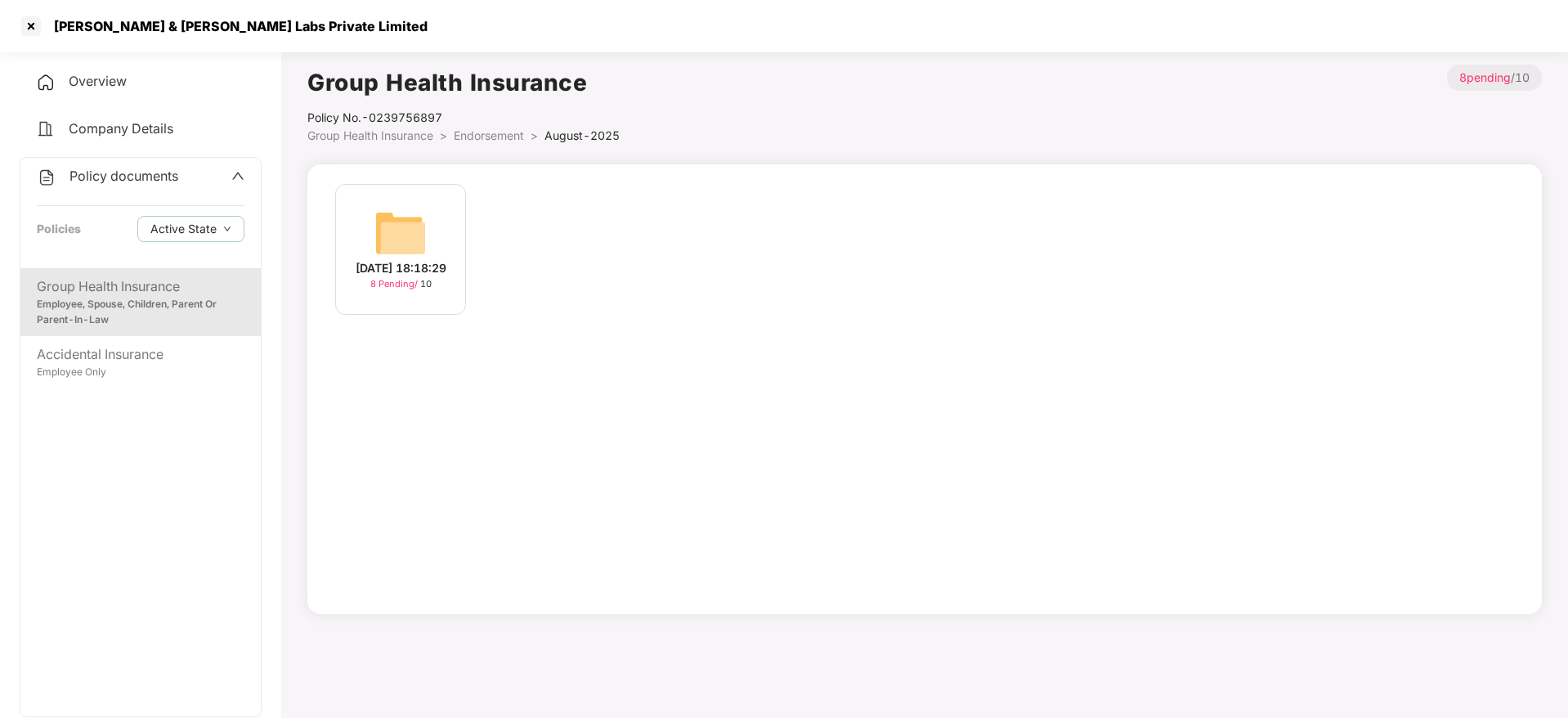
click at [421, 259] on div "[DATE] 18:18:29" at bounding box center [400, 268] width 91 height 18
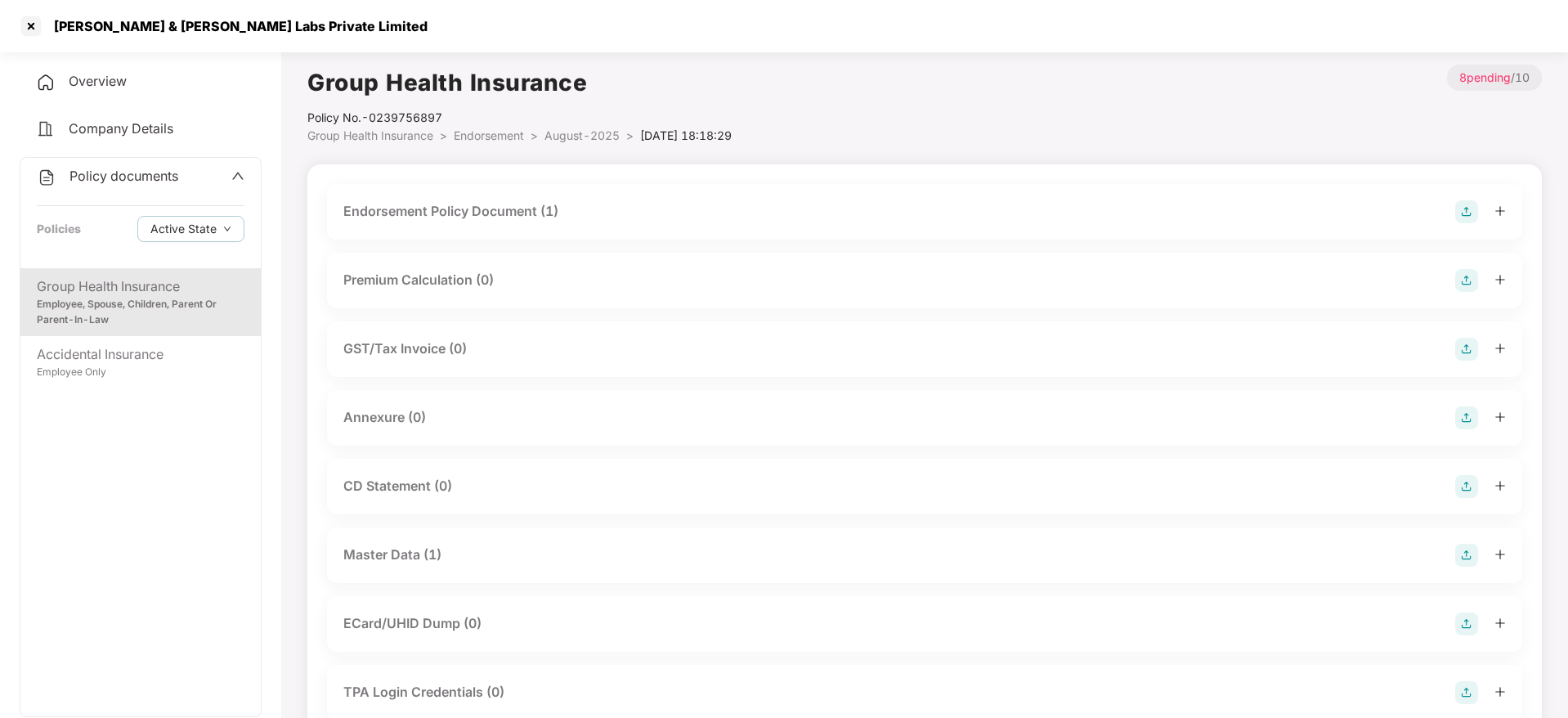
click at [549, 210] on div "Endorsement Policy Document (1)" at bounding box center [451, 211] width 215 height 21
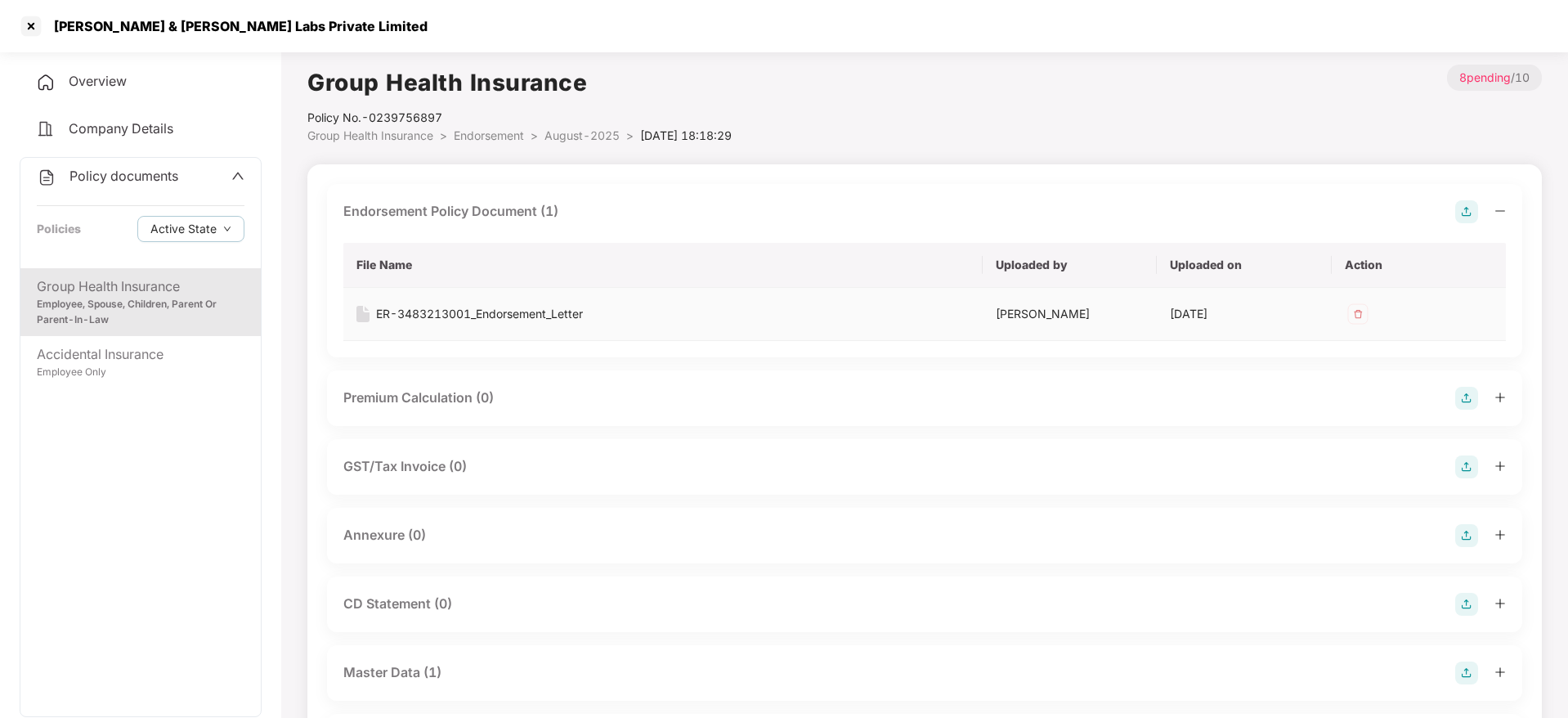
click at [517, 318] on div "ER-3483213001_Endorsement_Letter" at bounding box center [480, 314] width 207 height 18
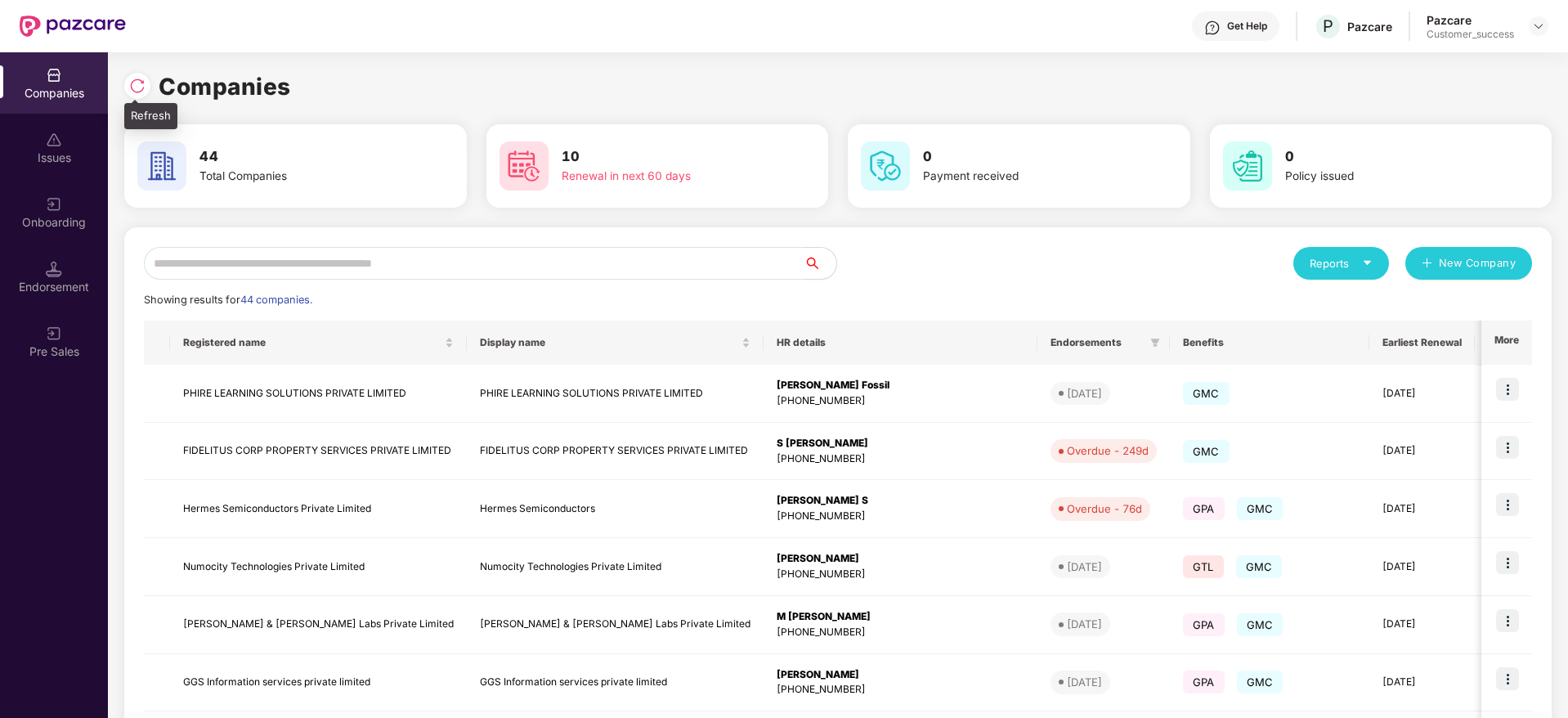
click at [141, 88] on img at bounding box center [137, 86] width 16 height 16
click at [601, 266] on input "text" at bounding box center [473, 263] width 659 height 33
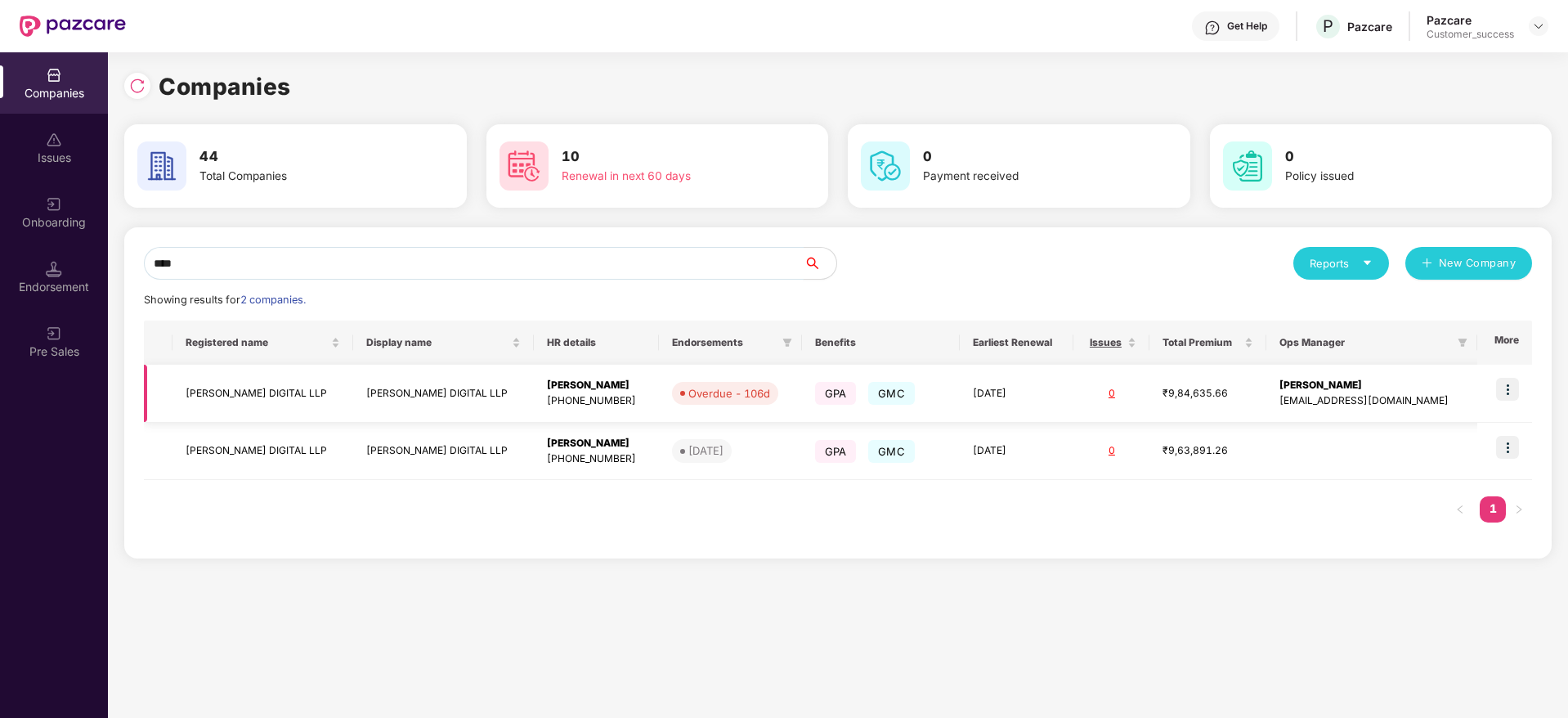
type input "****"
click at [1508, 383] on img at bounding box center [1507, 388] width 23 height 23
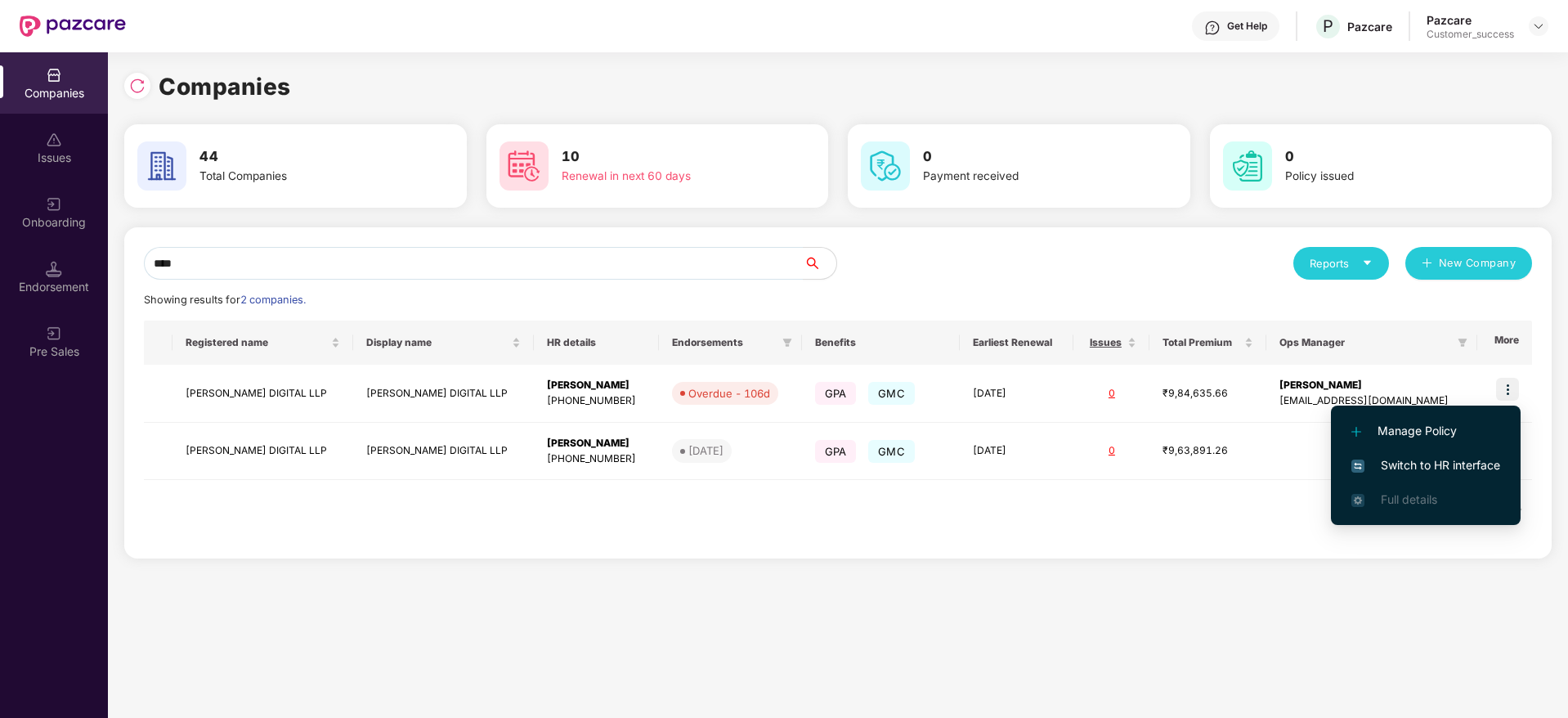
click at [1450, 464] on span "Switch to HR interface" at bounding box center [1426, 465] width 148 height 18
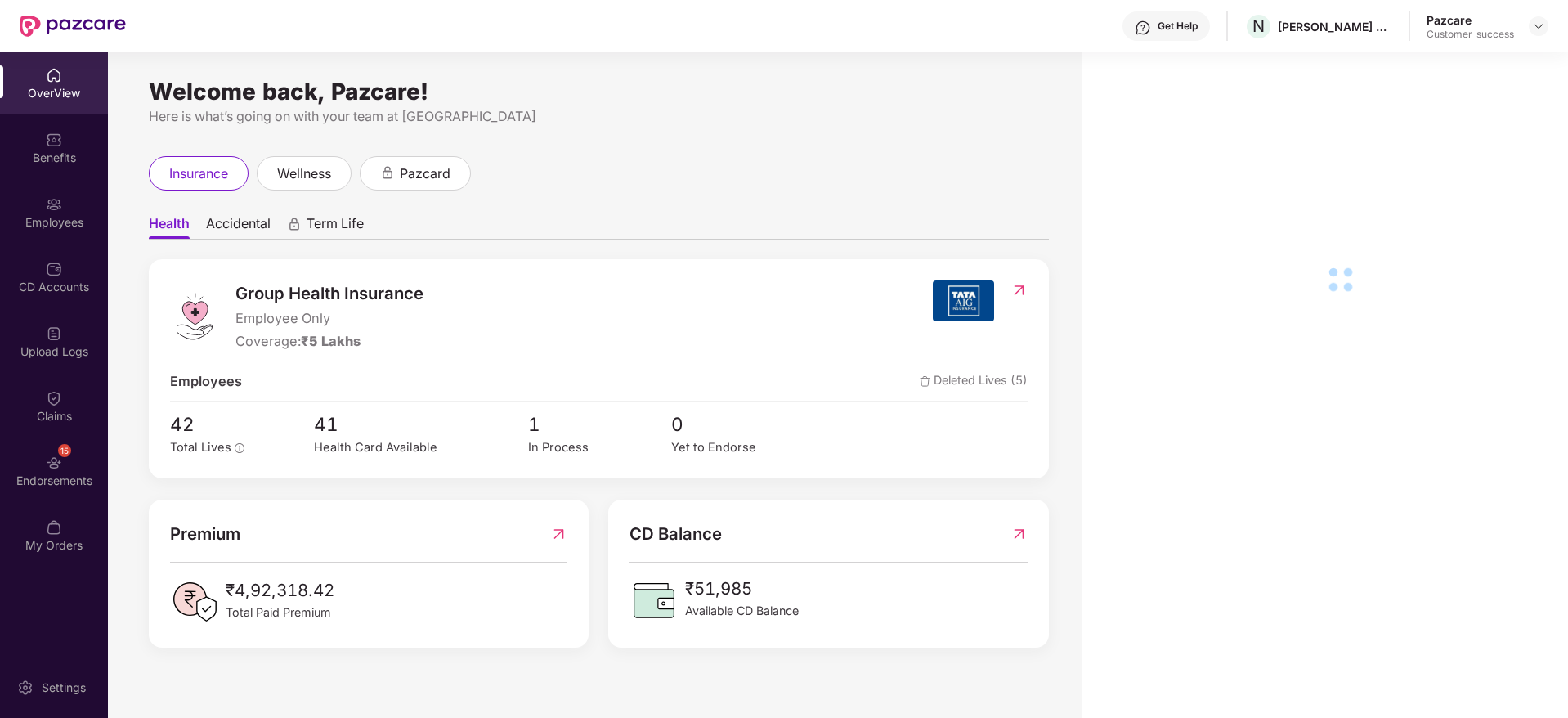
click at [53, 197] on img at bounding box center [54, 204] width 16 height 16
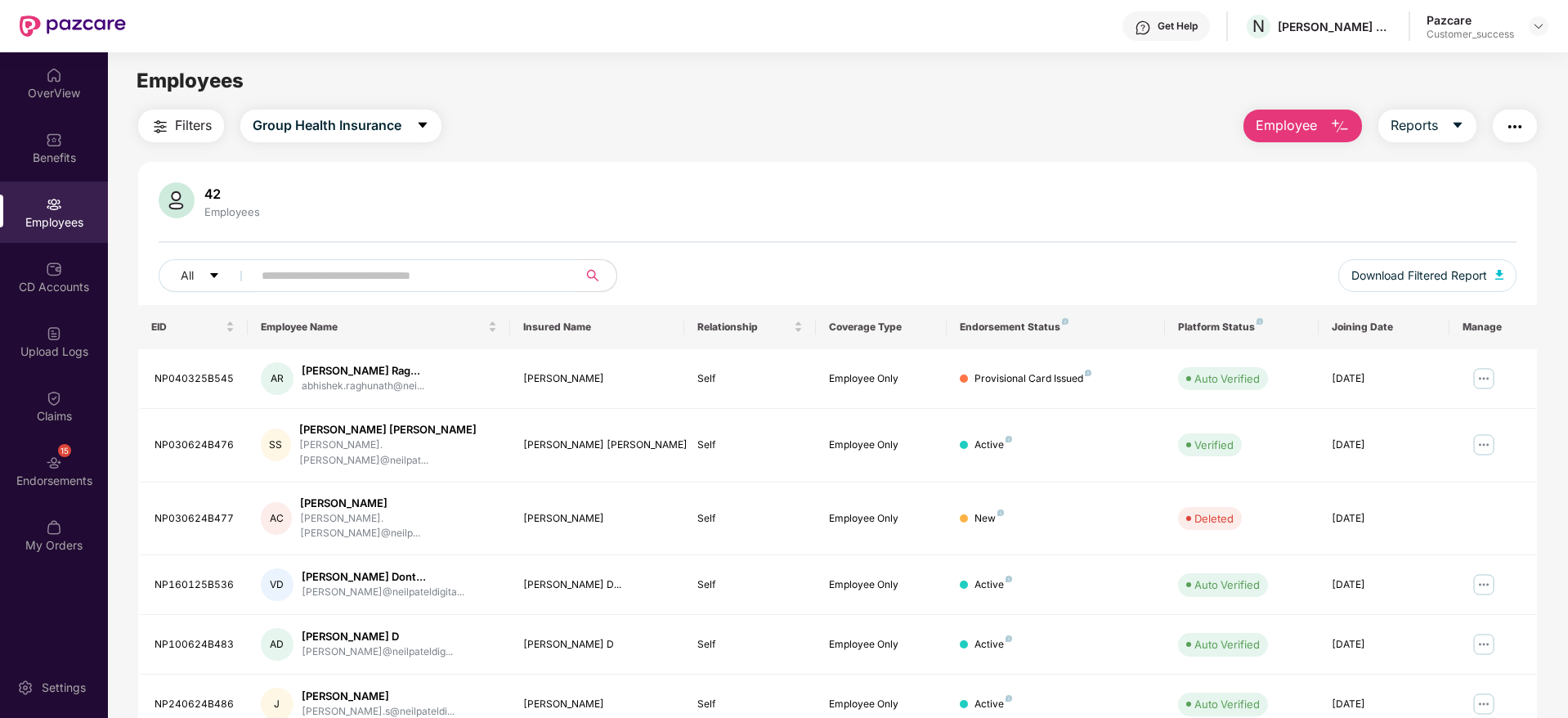
click at [474, 275] on input "text" at bounding box center [408, 275] width 294 height 25
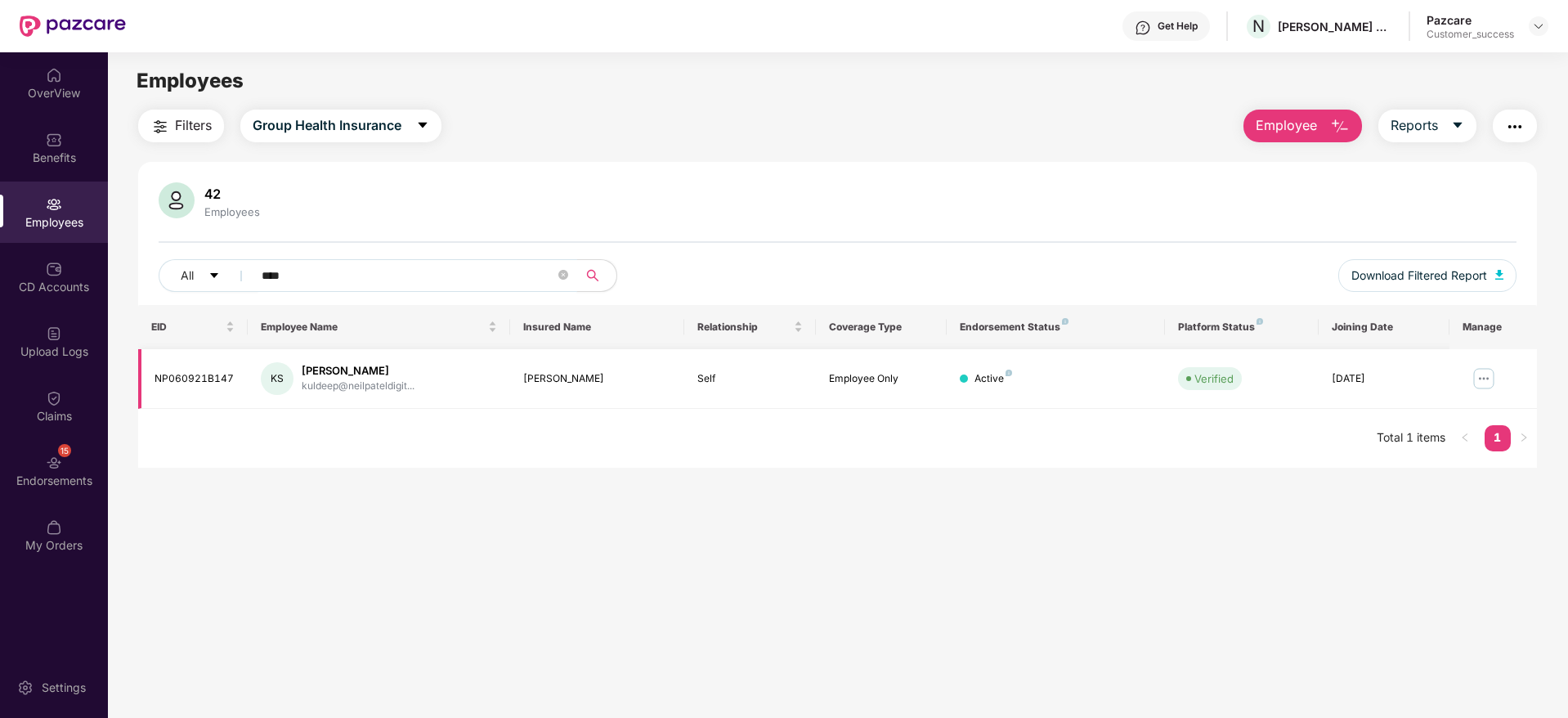
type input "****"
click at [172, 381] on div "NP060921B147" at bounding box center [194, 379] width 80 height 16
copy div "NP060921B147"
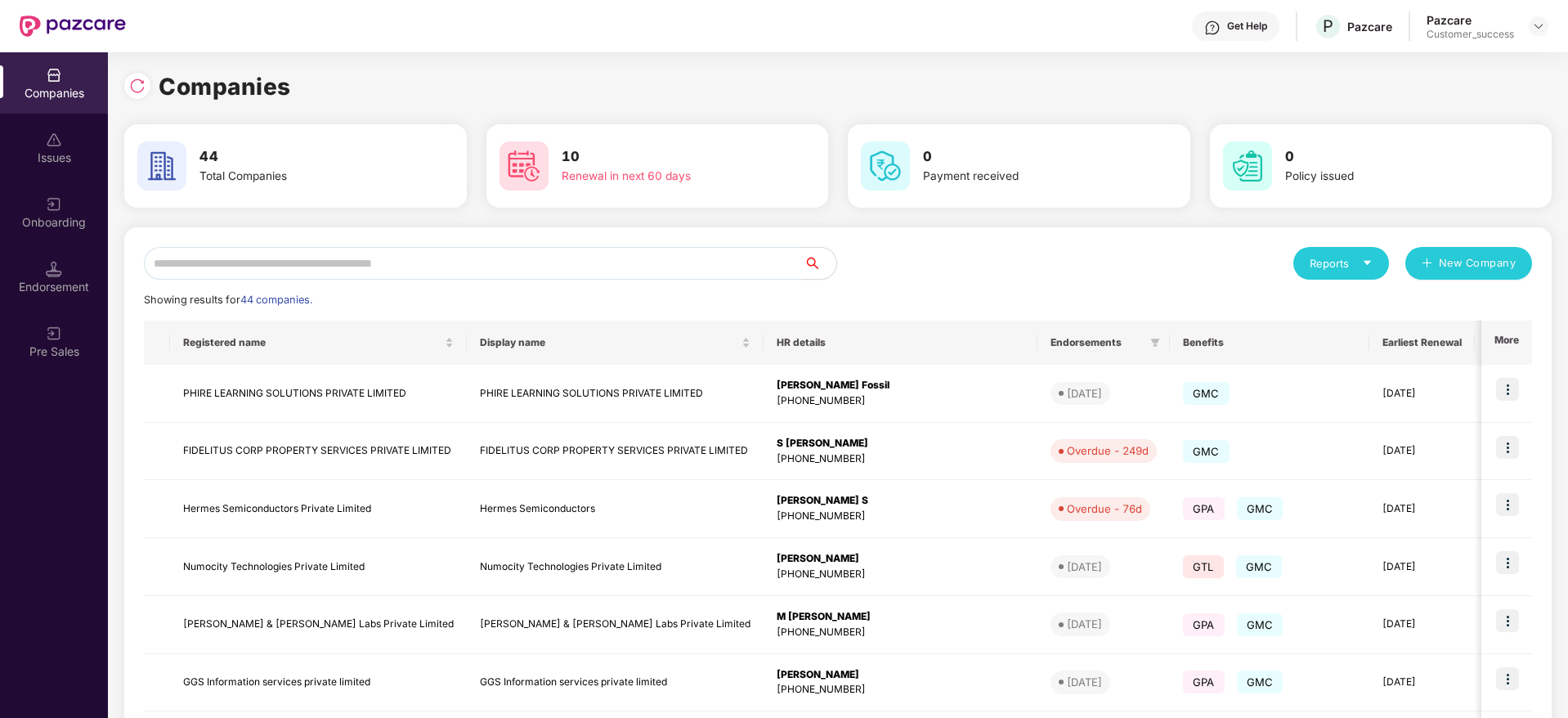
click at [387, 269] on input "text" at bounding box center [473, 263] width 659 height 33
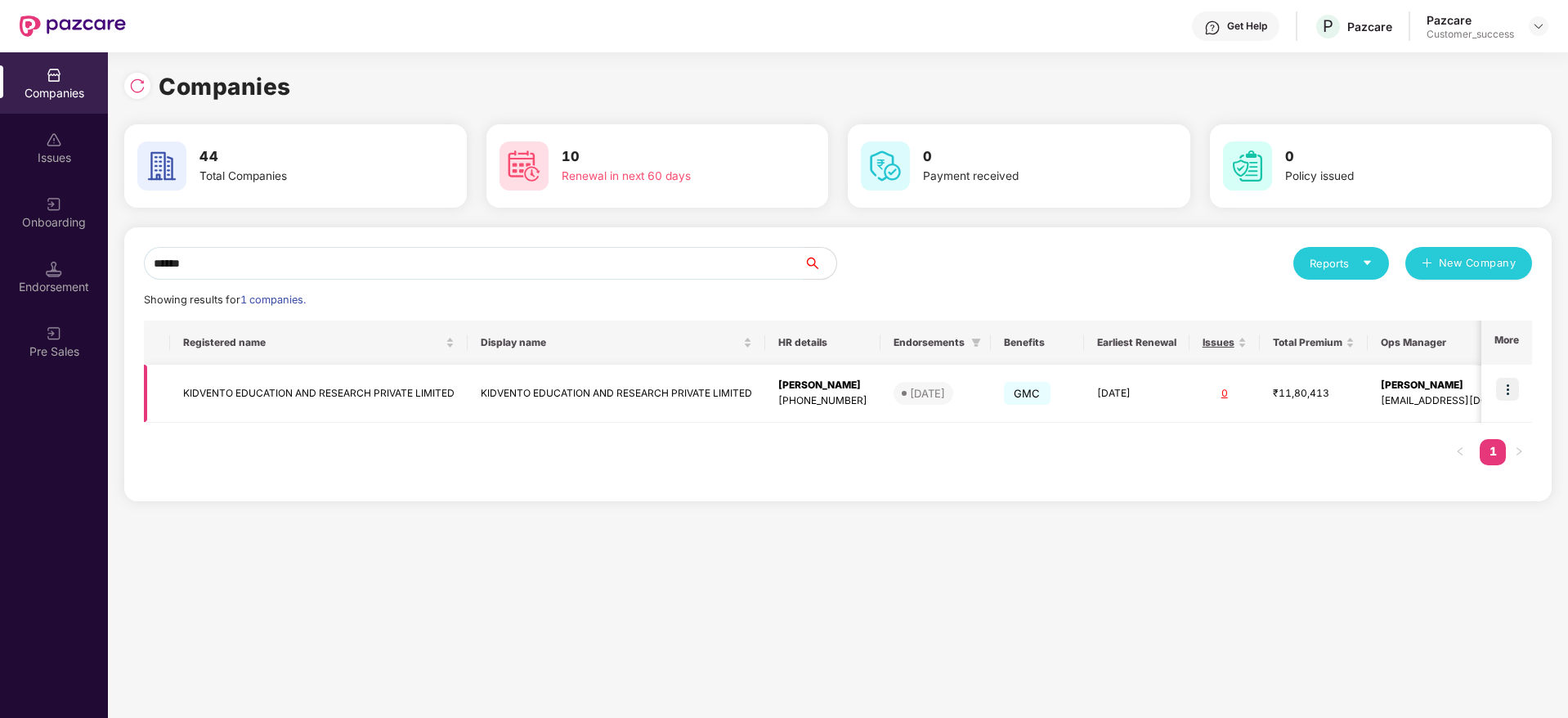
type input "******"
click at [1519, 385] on img at bounding box center [1507, 388] width 23 height 23
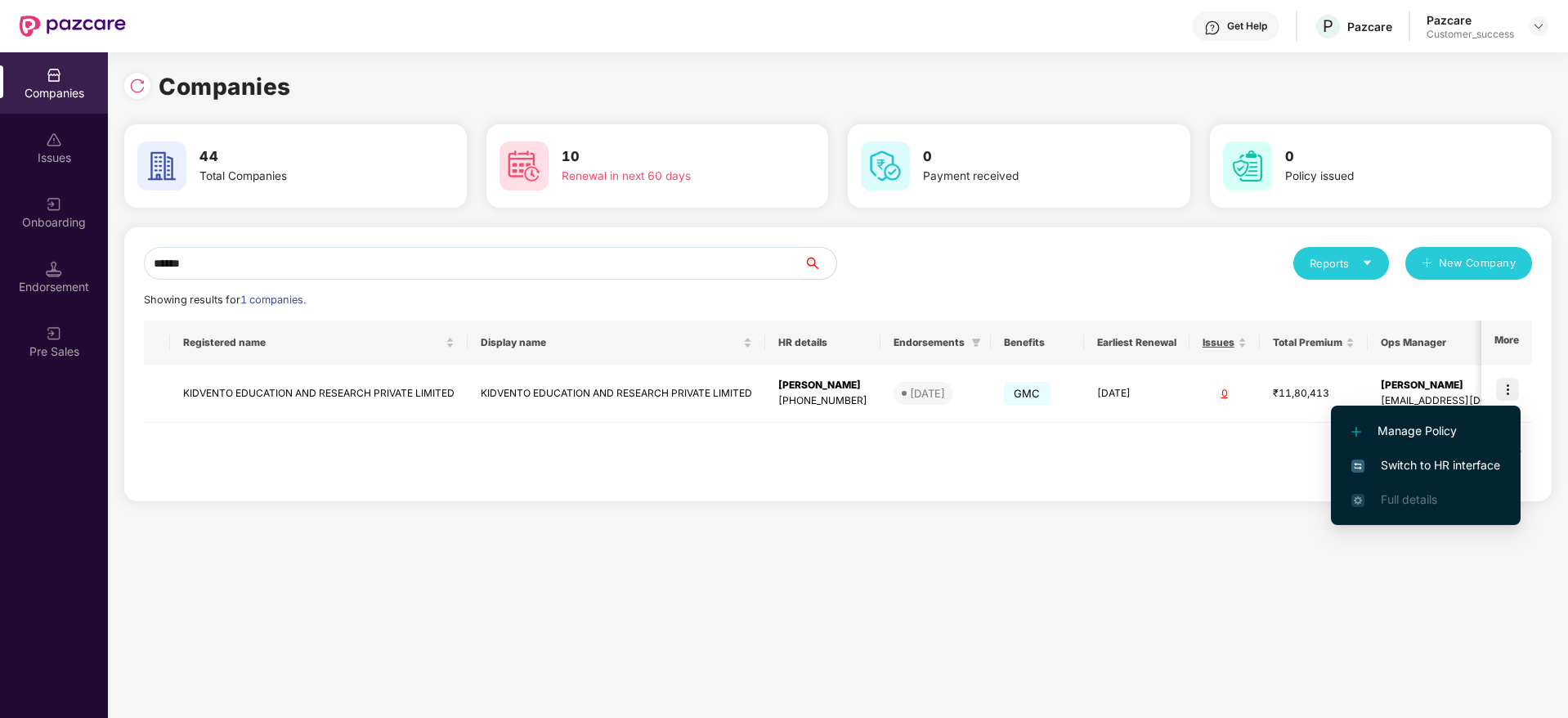
click at [1454, 463] on span "Switch to HR interface" at bounding box center [1426, 465] width 148 height 18
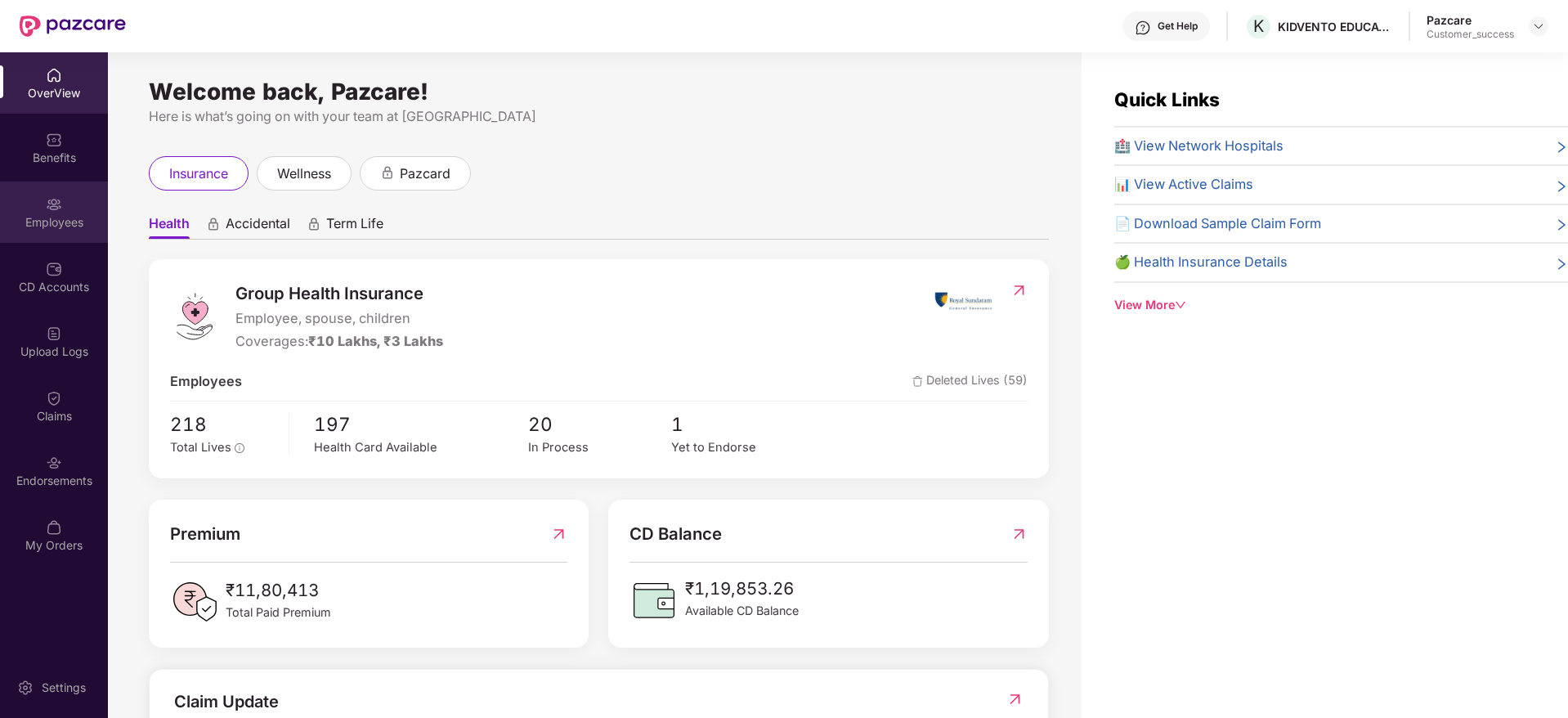
click at [62, 208] on div "Employees" at bounding box center [54, 212] width 108 height 62
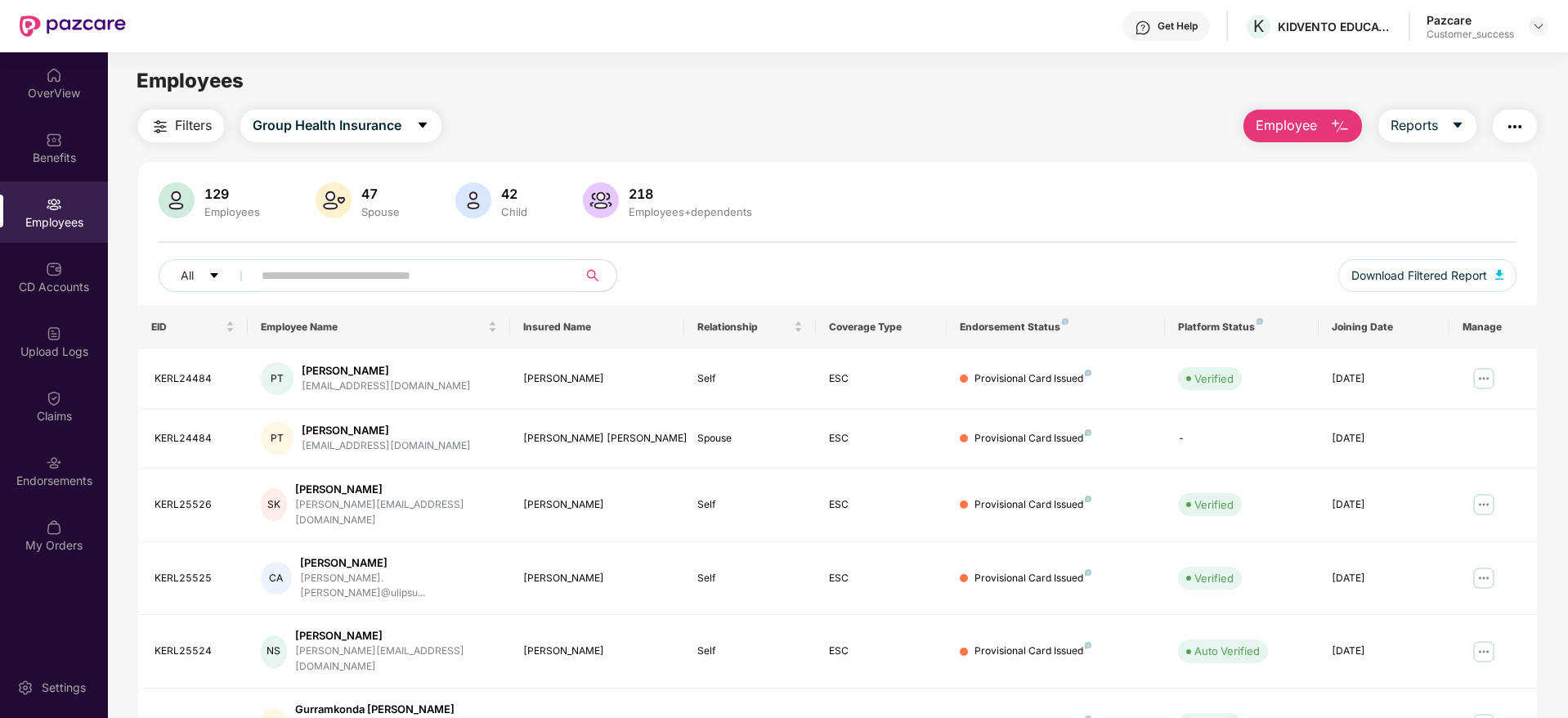
click at [514, 280] on input "text" at bounding box center [408, 275] width 294 height 25
paste input "*********"
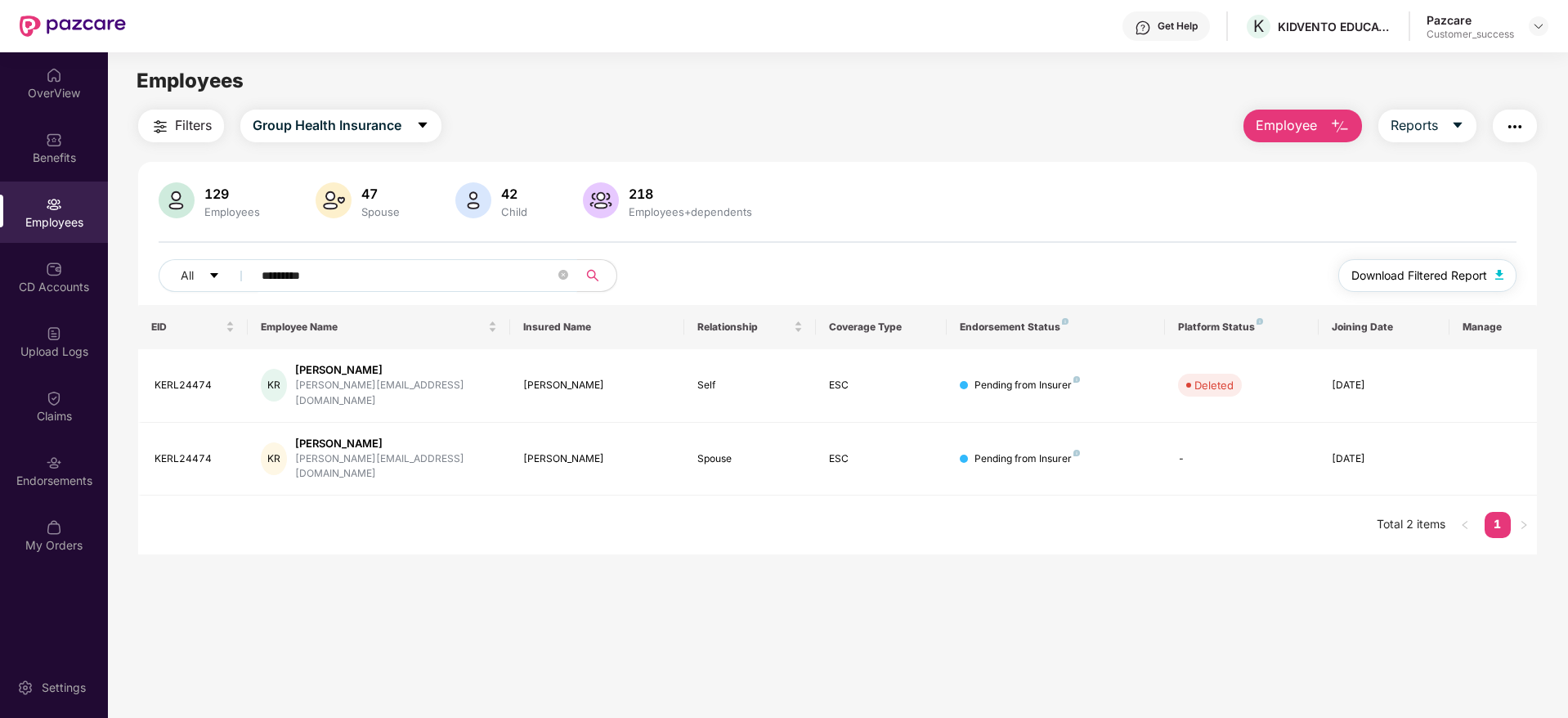
type input "*********"
click at [1420, 273] on span "Download Filtered Report" at bounding box center [1420, 276] width 135 height 18
click at [58, 471] on div "Endorsements" at bounding box center [54, 471] width 108 height 62
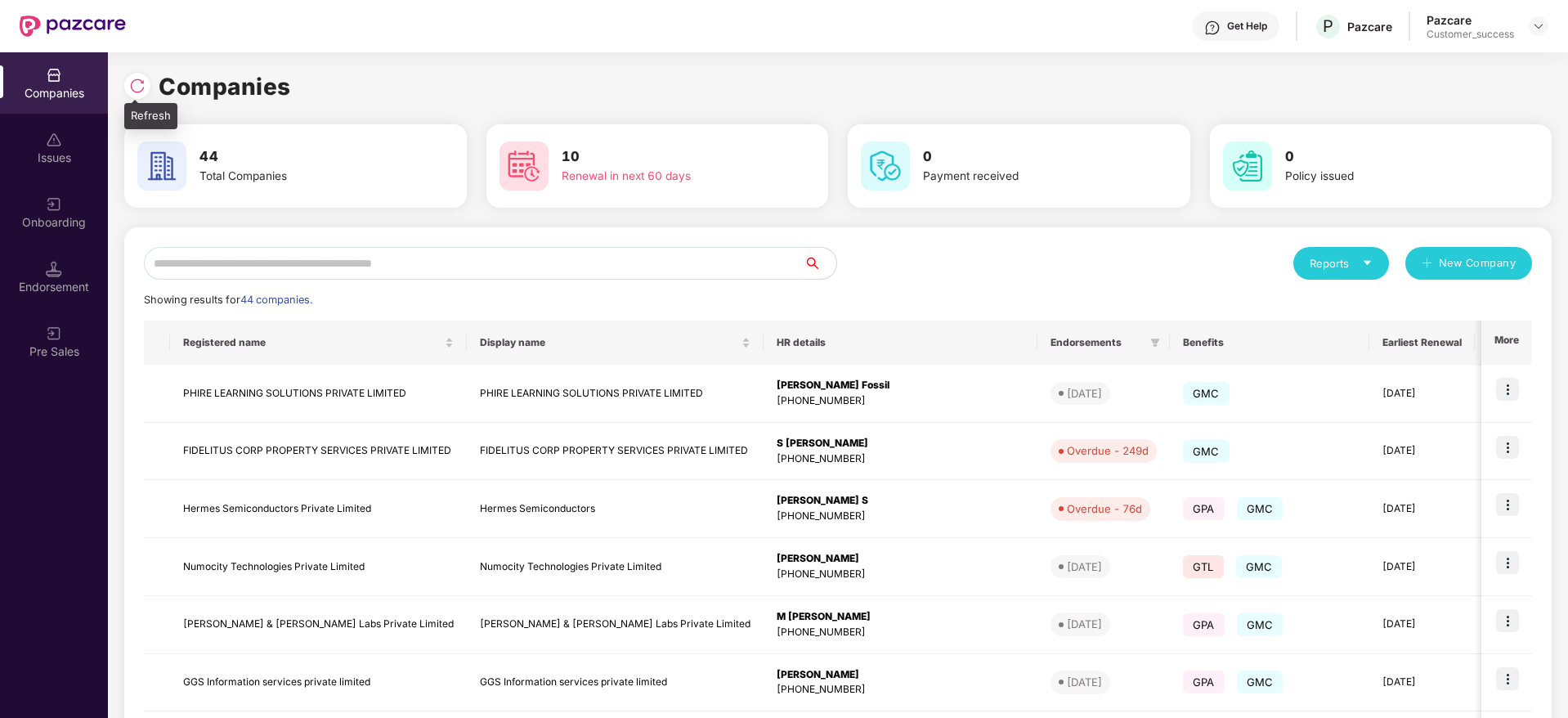
click at [135, 85] on img at bounding box center [137, 86] width 16 height 16
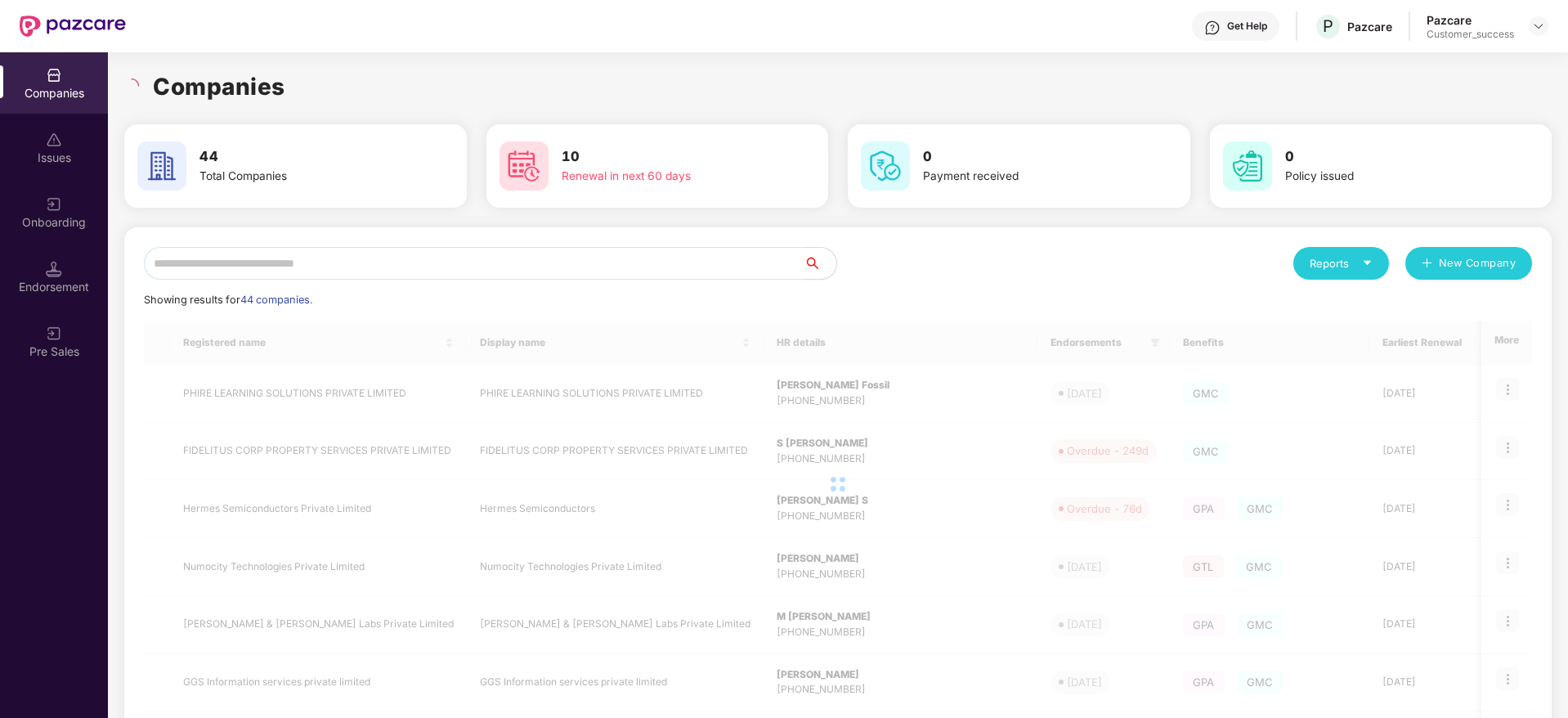
click at [494, 255] on input "text" at bounding box center [473, 263] width 659 height 33
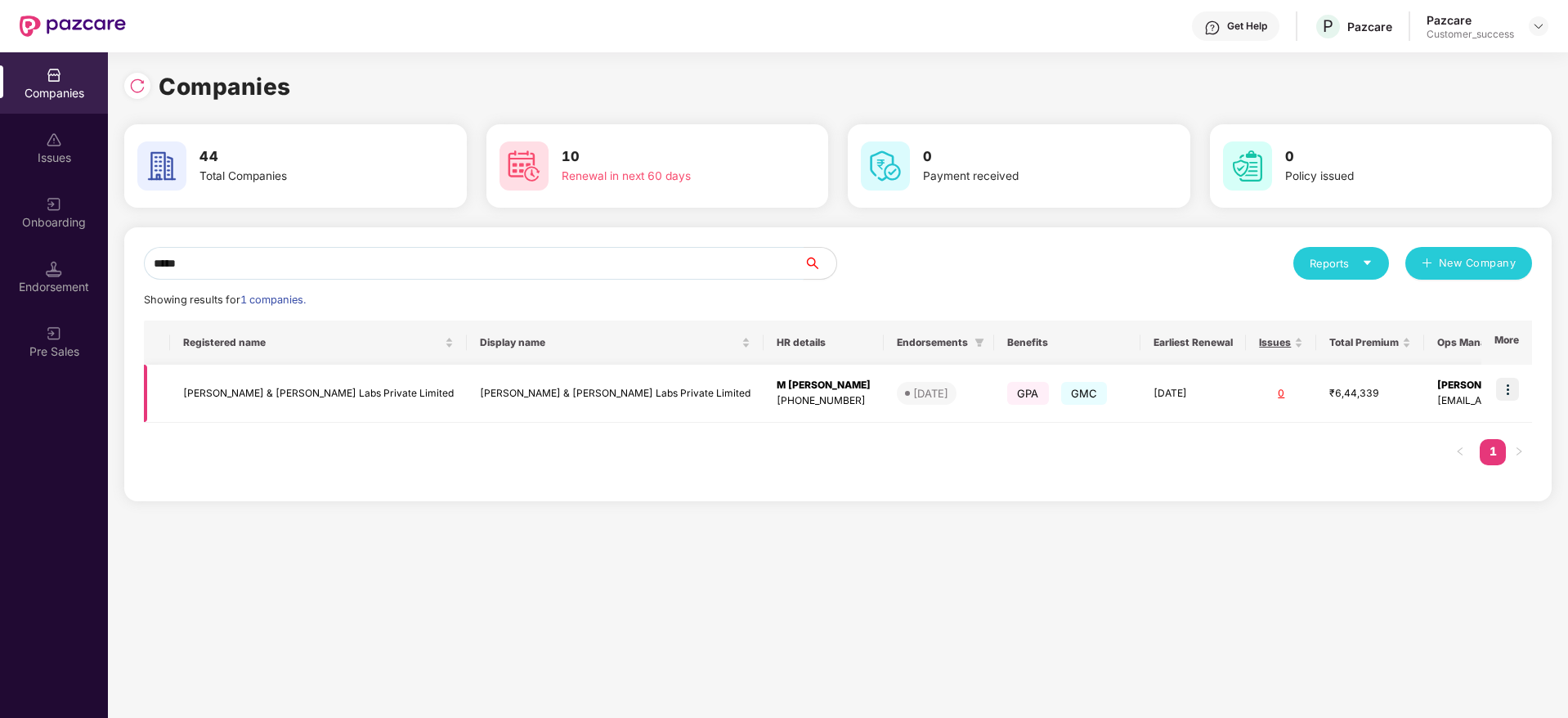
type input "*****"
click at [1508, 390] on img at bounding box center [1507, 388] width 23 height 23
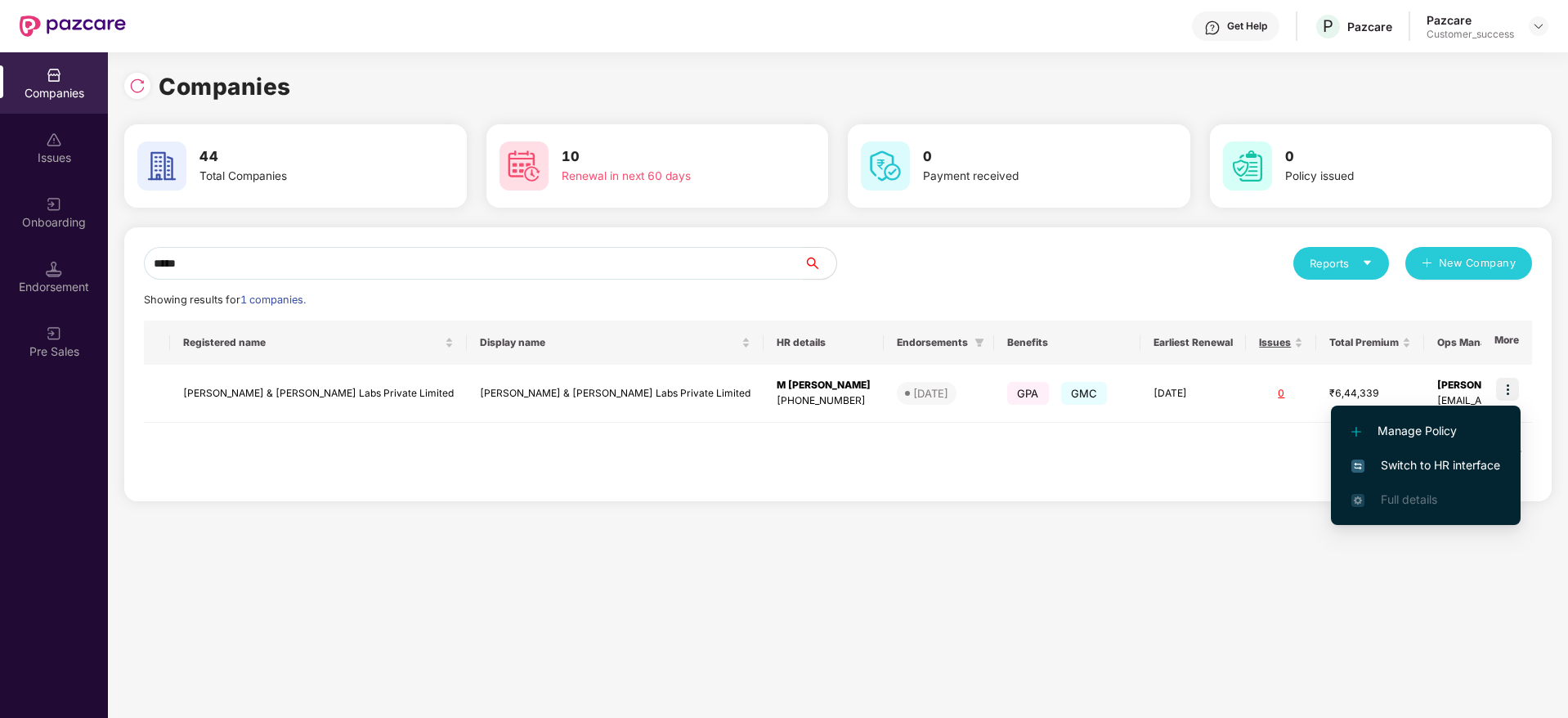
click at [1436, 462] on span "Switch to HR interface" at bounding box center [1426, 465] width 148 height 18
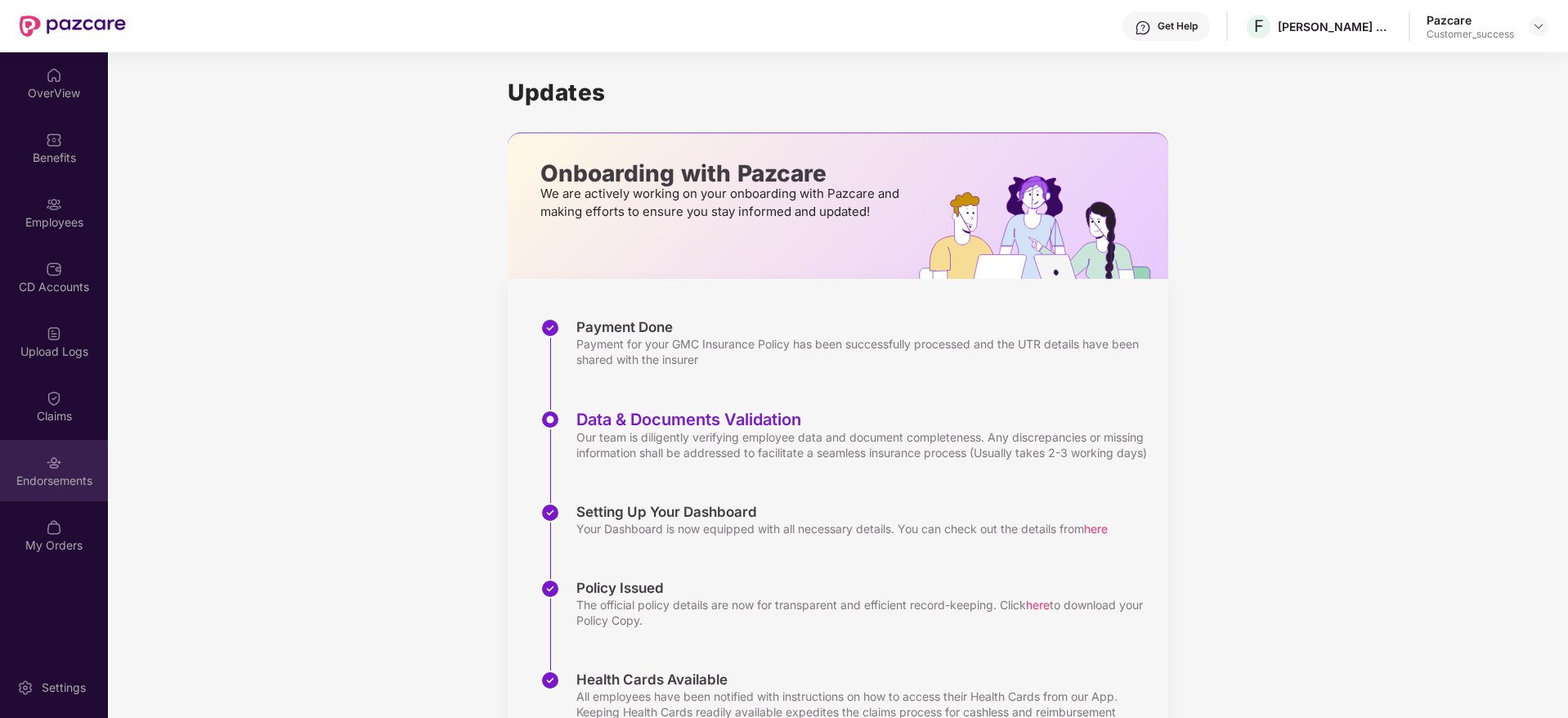
click at [46, 475] on div "Endorsements" at bounding box center [54, 480] width 108 height 16
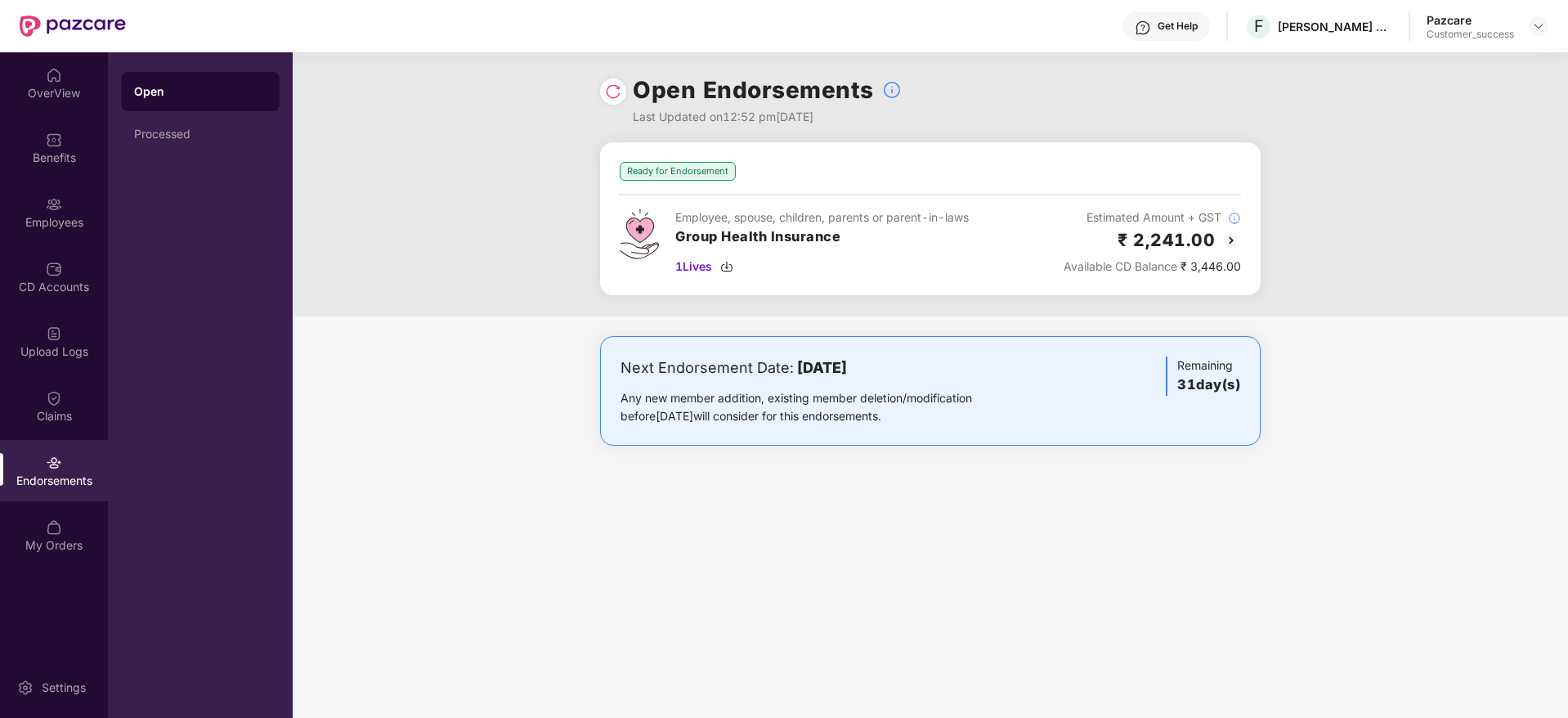
click at [615, 90] on img at bounding box center [613, 92] width 16 height 16
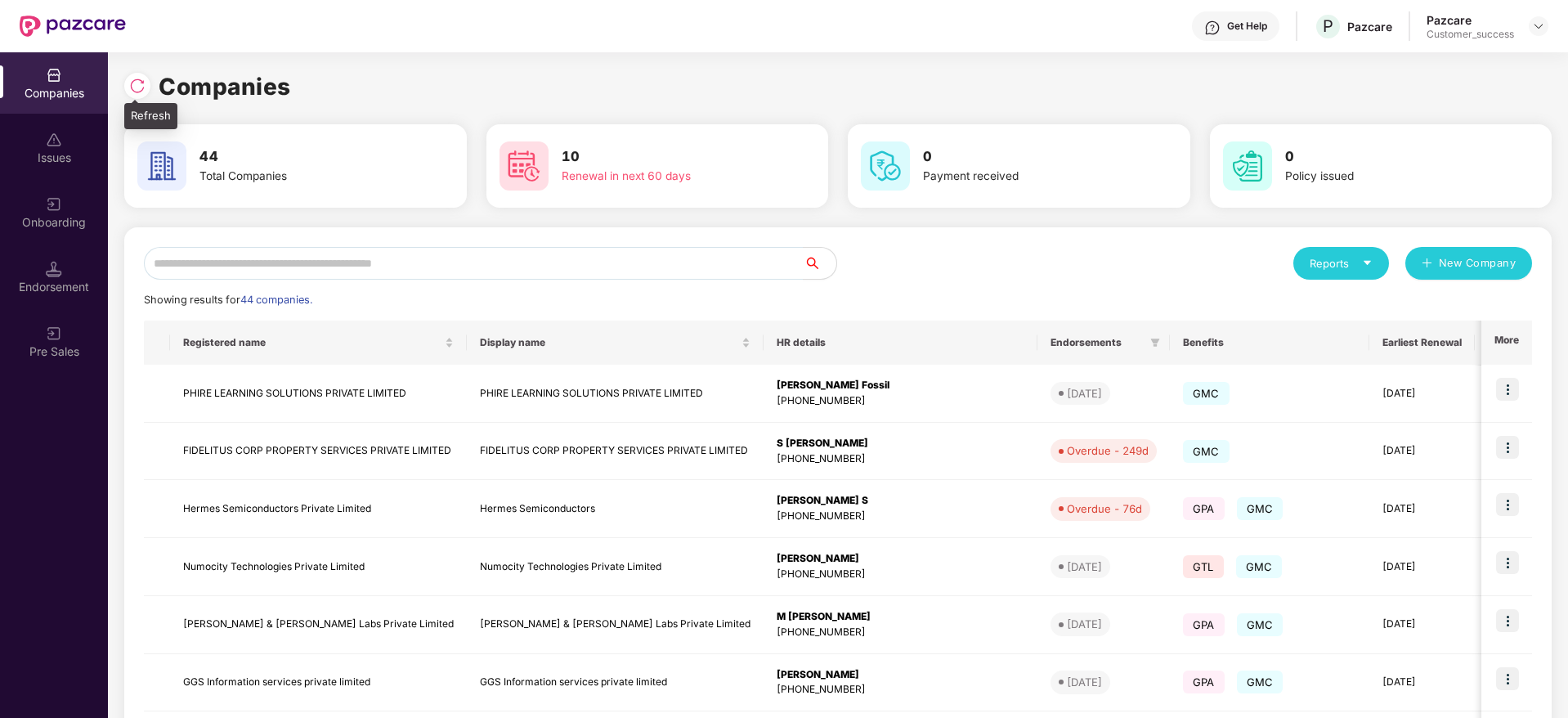
click at [132, 87] on img at bounding box center [137, 86] width 16 height 16
